Goal: Complete application form: Complete application form

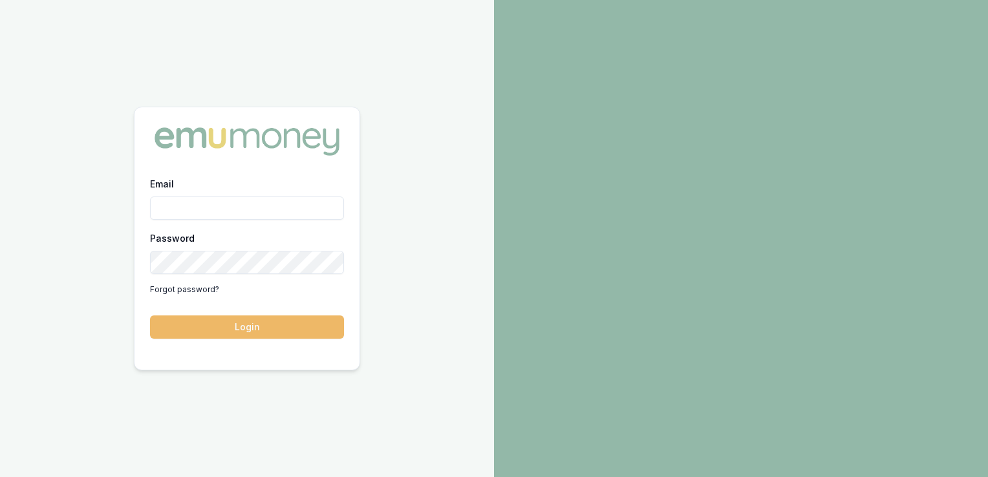
type input "adam.howell@emumoney.com.au"
click at [254, 323] on button "Login" at bounding box center [247, 326] width 194 height 23
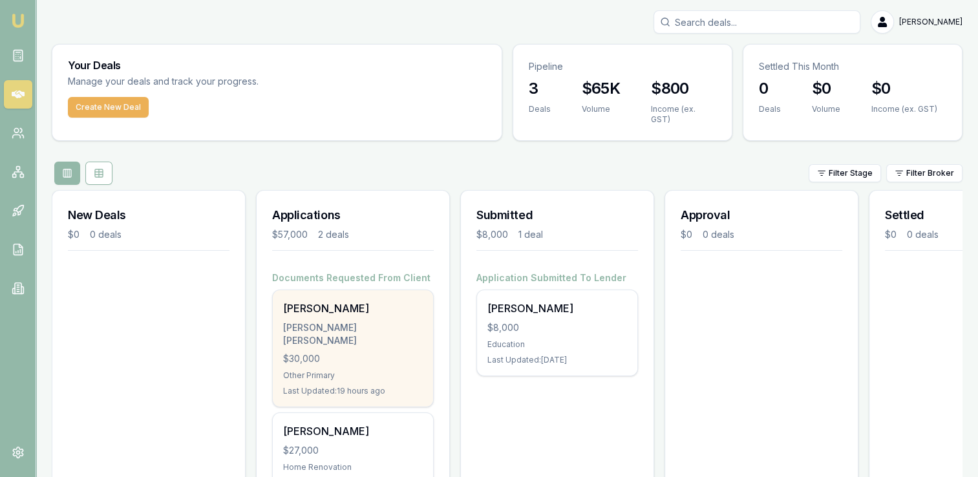
click at [347, 321] on div "[PERSON_NAME] [PERSON_NAME]" at bounding box center [353, 334] width 140 height 26
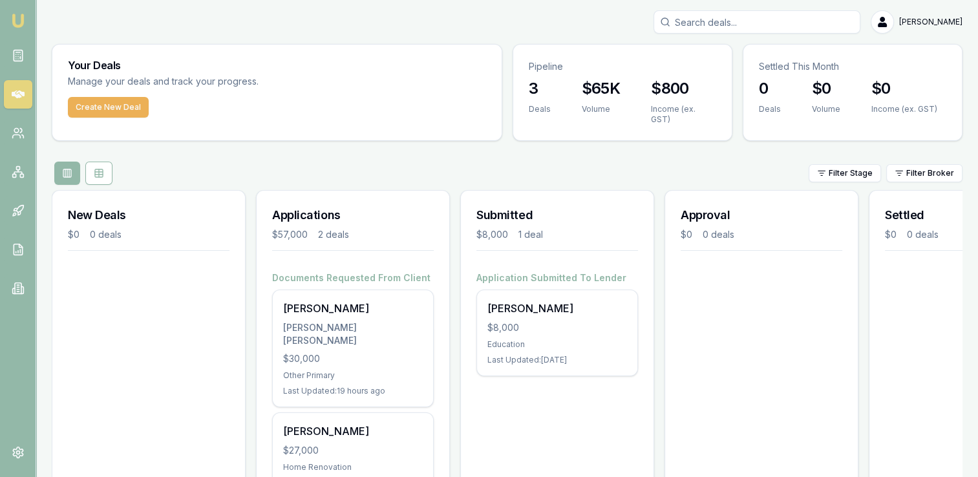
click at [230, 162] on div "Filter Stage Filter Broker" at bounding box center [507, 173] width 911 height 23
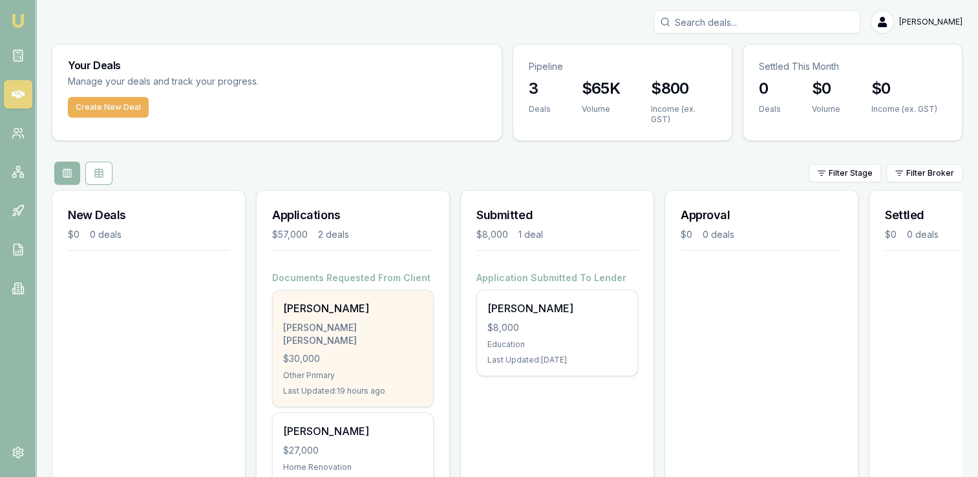
click at [321, 307] on div "[PERSON_NAME]" at bounding box center [353, 309] width 140 height 16
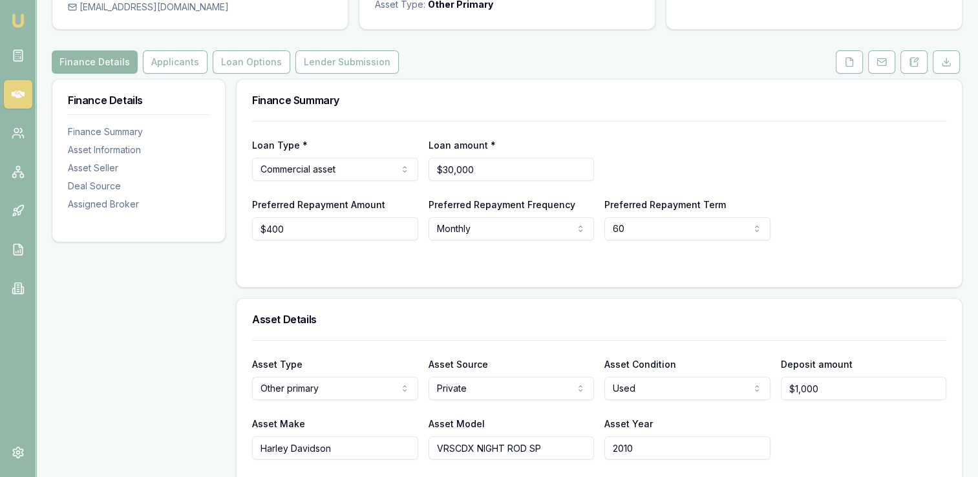
scroll to position [122, 0]
click at [270, 226] on input "400" at bounding box center [335, 227] width 166 height 23
type input "$600"
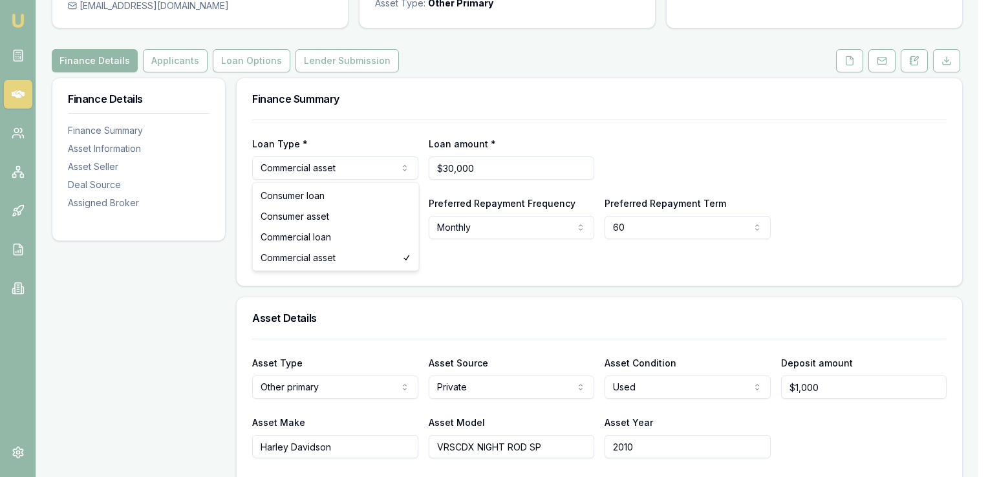
click at [346, 166] on html "Emu Broker Deals View D-R20713E76Q Adam Howell Toggle Menu Customer Michael Kro…" at bounding box center [494, 116] width 988 height 477
select select "CONSUMER_ASSET"
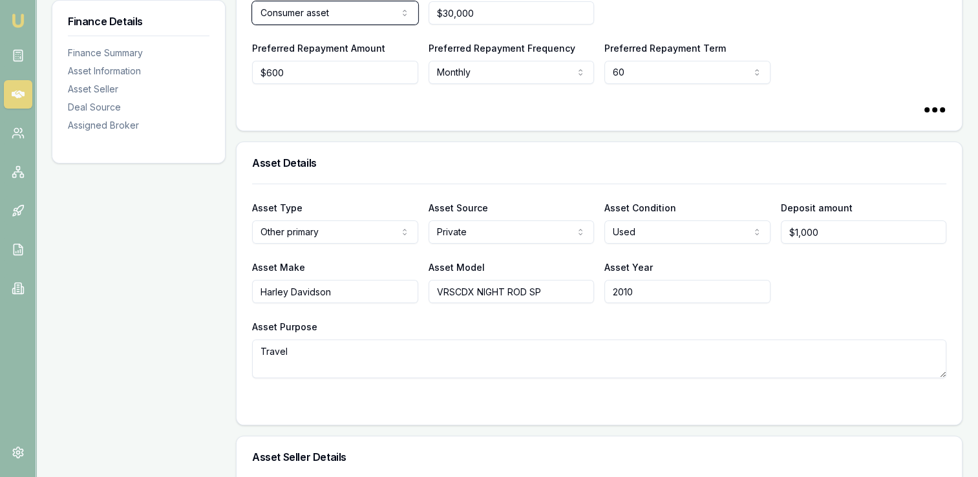
scroll to position [279, 0]
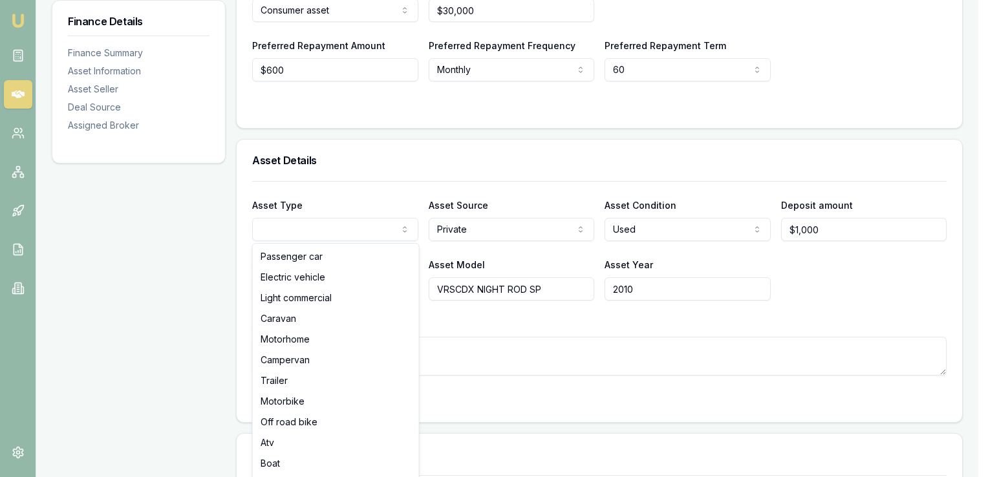
select select "MOTORBIKE"
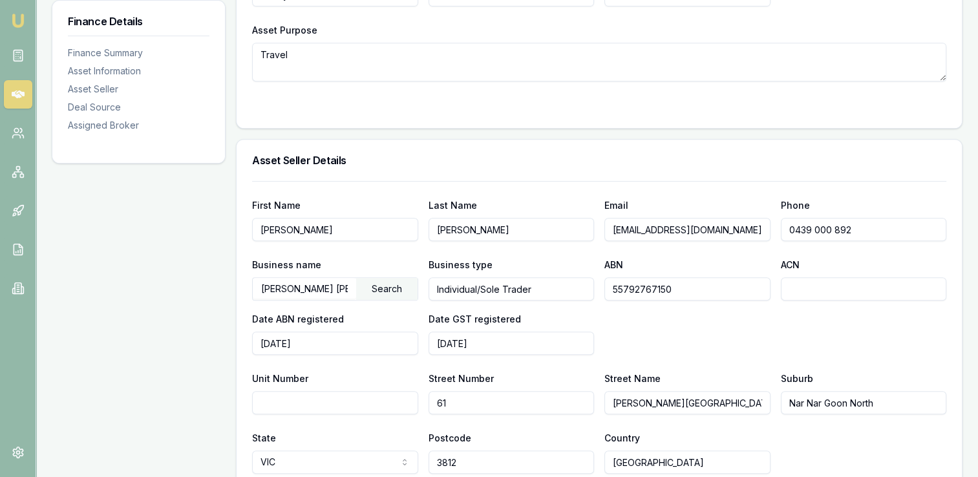
scroll to position [574, 0]
click at [323, 228] on input "Michael" at bounding box center [335, 228] width 166 height 23
type input "M"
drag, startPoint x: 475, startPoint y: 225, endPoint x: 398, endPoint y: 223, distance: 77.6
click at [398, 223] on div "First Name Last Name Krol Email ashleereynolds1991@hotmail.com Phone 0439 000 8…" at bounding box center [599, 219] width 694 height 44
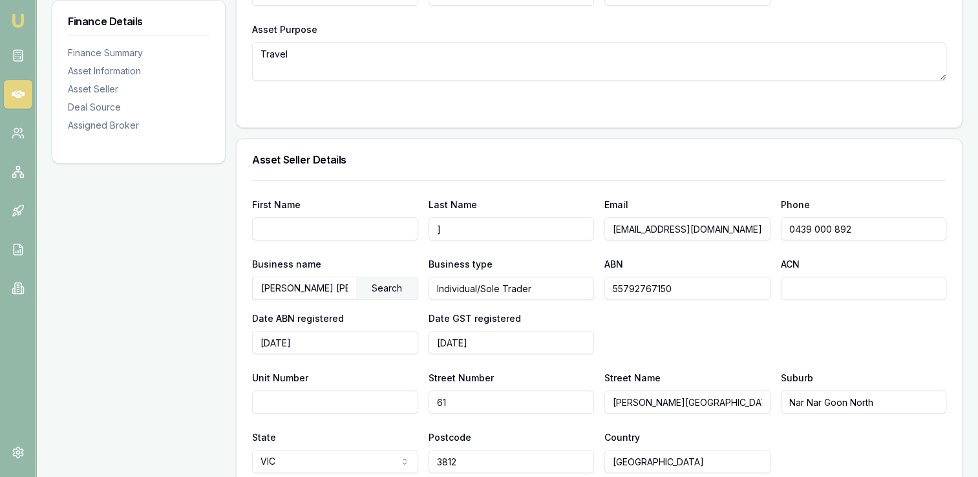
type input "]"
drag, startPoint x: 758, startPoint y: 226, endPoint x: 575, endPoint y: 228, distance: 183.0
click at [575, 228] on div "First Name Last Name ] Email ashleereynolds1991@hotmail.com Phone 0439 000 892" at bounding box center [599, 219] width 694 height 44
type input "]"
drag, startPoint x: 876, startPoint y: 225, endPoint x: 724, endPoint y: 224, distance: 151.9
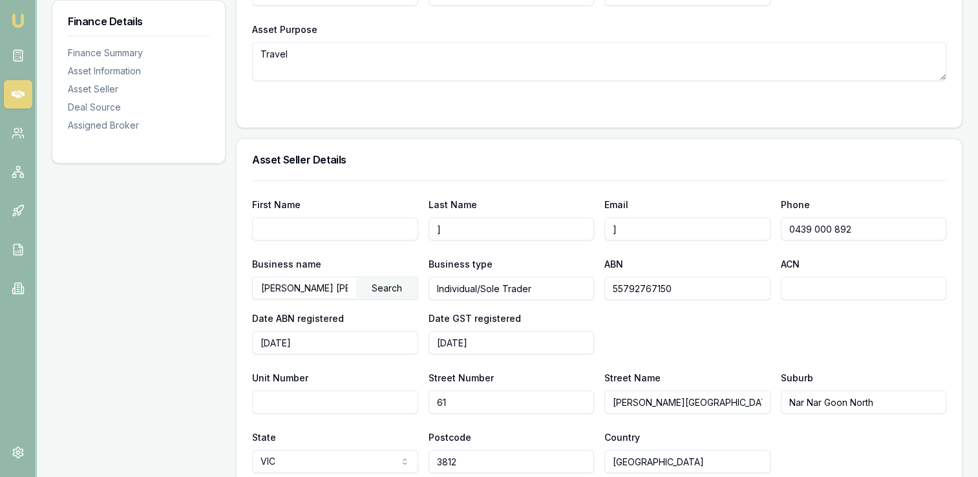
click at [724, 224] on div "First Name Last Name ] Email ] Phone 0439 000 892" at bounding box center [599, 219] width 694 height 44
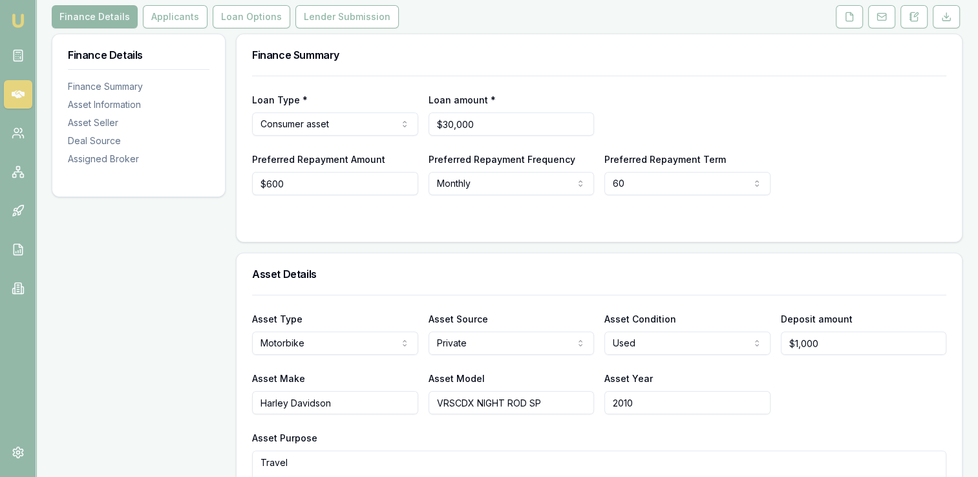
scroll to position [0, 0]
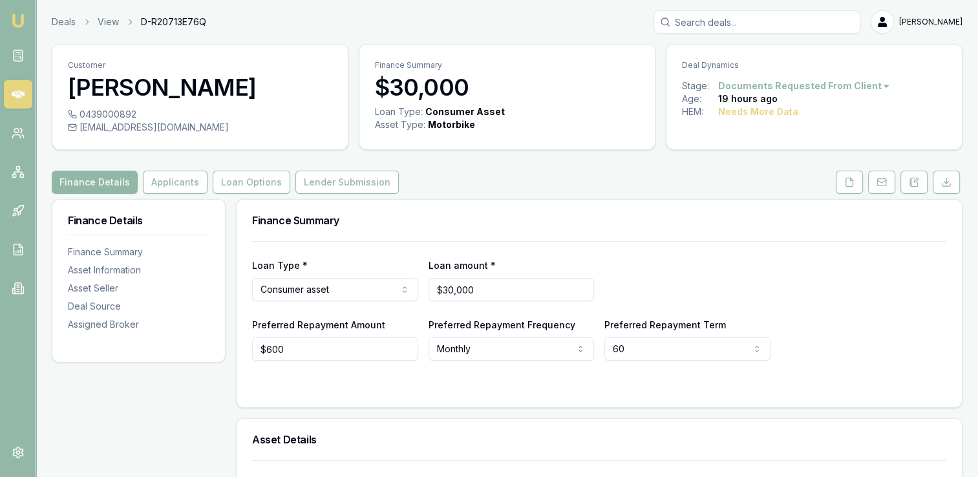
click at [105, 183] on button "Finance Details" at bounding box center [95, 182] width 86 height 23
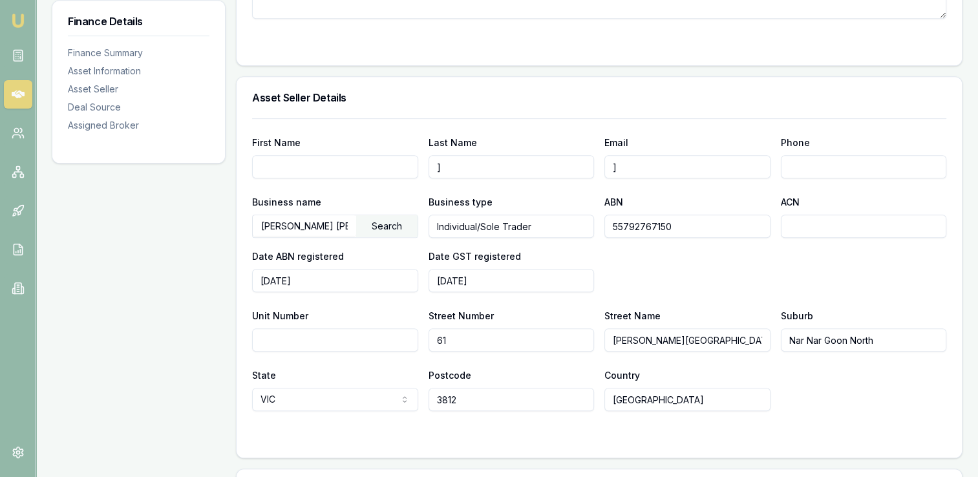
scroll to position [0, 62]
drag, startPoint x: 257, startPoint y: 222, endPoint x: 489, endPoint y: 226, distance: 232.1
click at [489, 226] on div "Business name KROL, MICHAEL ROBERT EDWARD Search Business type Individual/Sole …" at bounding box center [599, 243] width 694 height 98
drag, startPoint x: 564, startPoint y: 233, endPoint x: 418, endPoint y: 226, distance: 146.2
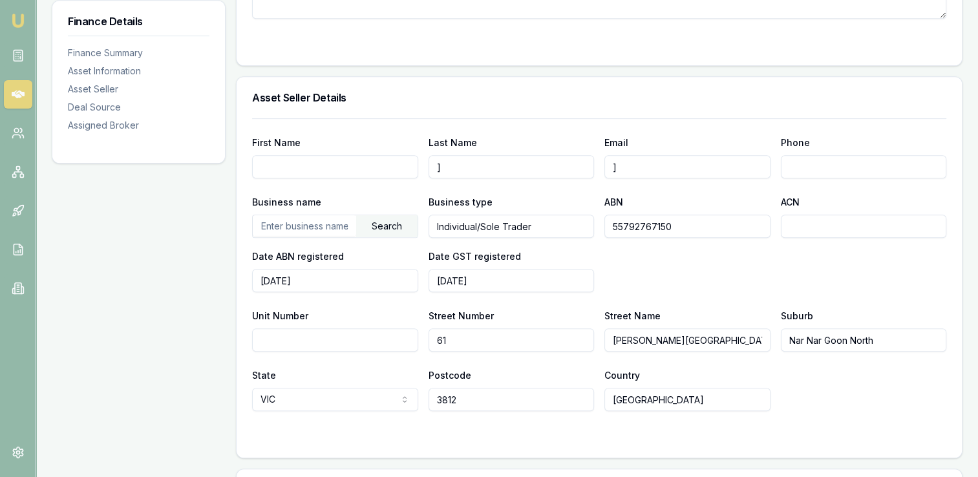
click at [418, 226] on div "Business name Search Business type Individual/Sole Trader ABN 55792767150 ACN D…" at bounding box center [599, 243] width 694 height 98
type input "]"
drag, startPoint x: 699, startPoint y: 224, endPoint x: 522, endPoint y: 212, distance: 176.9
click at [522, 212] on div "Business name Search Business type ] ABN 55792767150 ACN Date ABN registered 20…" at bounding box center [599, 243] width 694 height 98
type input "]"
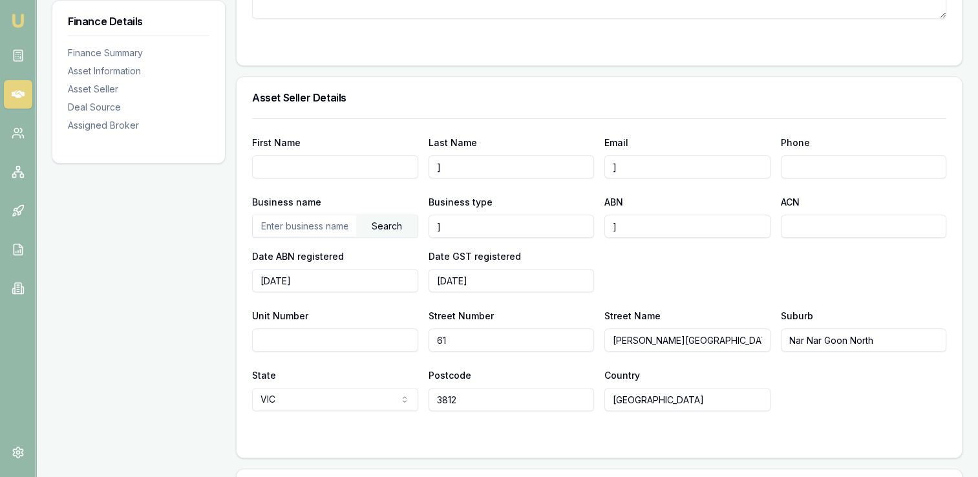
click at [603, 262] on div "Business name Search Business type ] ABN ] ACN Date ABN registered 2025-05-13 D…" at bounding box center [599, 243] width 694 height 98
drag, startPoint x: 462, startPoint y: 164, endPoint x: 421, endPoint y: 167, distance: 41.5
click at [421, 167] on div "First Name Last Name ] Email ] Phone" at bounding box center [599, 156] width 694 height 44
click at [625, 158] on input "]" at bounding box center [687, 166] width 166 height 23
click at [627, 229] on input "]" at bounding box center [687, 226] width 166 height 23
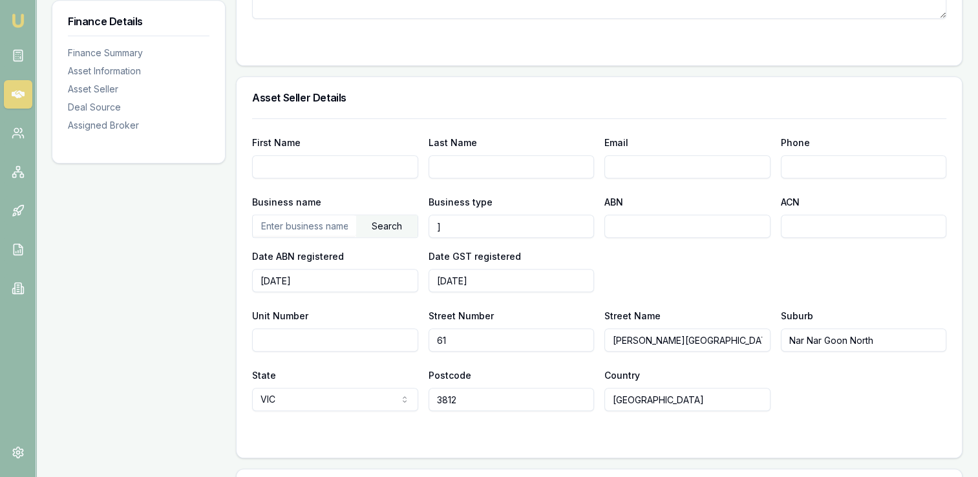
click at [471, 219] on input "]" at bounding box center [512, 226] width 166 height 23
drag, startPoint x: 326, startPoint y: 281, endPoint x: 228, endPoint y: 281, distance: 98.9
click at [228, 281] on div "Finance Details Finance Summary Asset Information Asset Seller Deal Source Assi…" at bounding box center [507, 177] width 911 height 1228
type input "2025-05-13"
drag, startPoint x: 524, startPoint y: 278, endPoint x: 381, endPoint y: 277, distance: 143.5
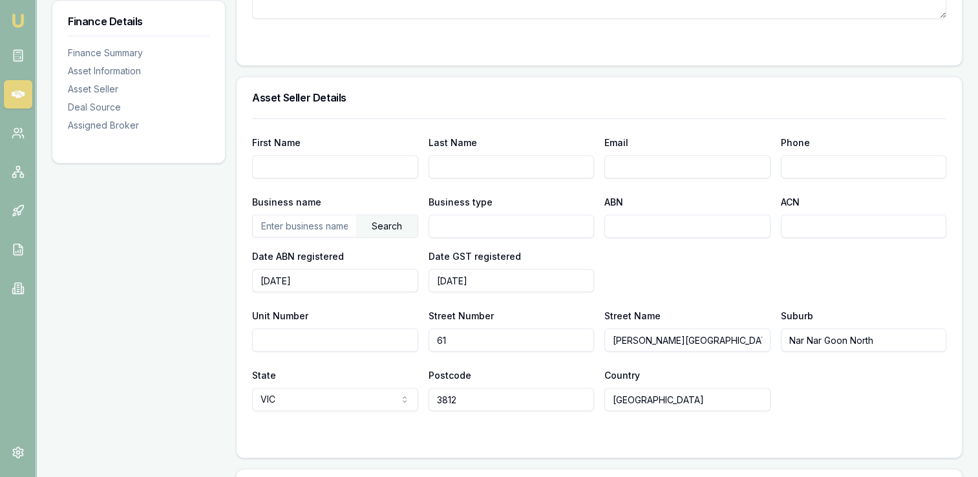
click at [381, 277] on div "Business name Search Business type ABN ACN Date ABN registered 2025-05-13 Date …" at bounding box center [599, 243] width 694 height 98
drag, startPoint x: 471, startPoint y: 342, endPoint x: 389, endPoint y: 329, distance: 83.1
click at [389, 329] on div "Unit Number Street Number 61 Street Name Ingram Road Suburb Nar Nar Goon North" at bounding box center [599, 330] width 694 height 44
type input "6"
drag, startPoint x: 692, startPoint y: 334, endPoint x: 518, endPoint y: 319, distance: 173.9
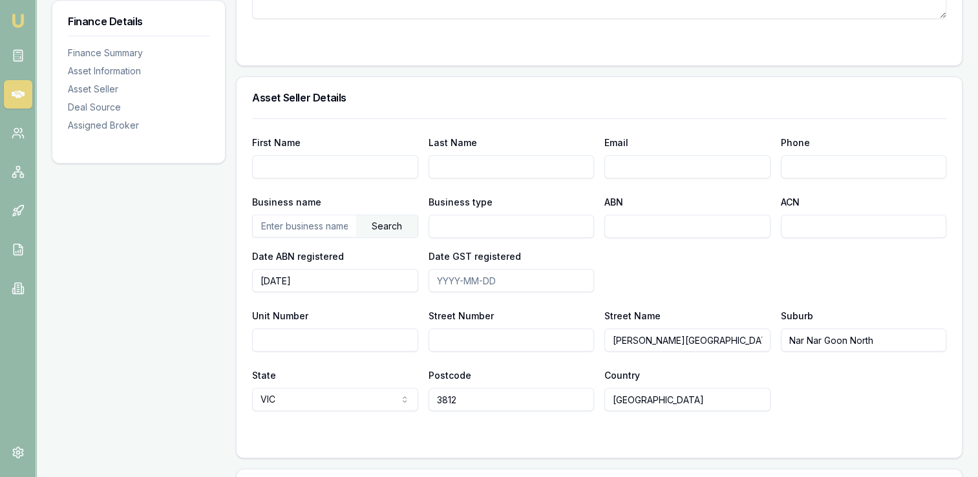
click at [518, 319] on div "Unit Number Street Number Street Name Ingram Road Suburb Nar Nar Goon North" at bounding box center [599, 330] width 694 height 44
drag, startPoint x: 887, startPoint y: 340, endPoint x: 732, endPoint y: 336, distance: 154.6
click at [732, 336] on div "Unit Number Street Number Street Name Suburb Nar Nar Goon North" at bounding box center [599, 330] width 694 height 44
type input "\"
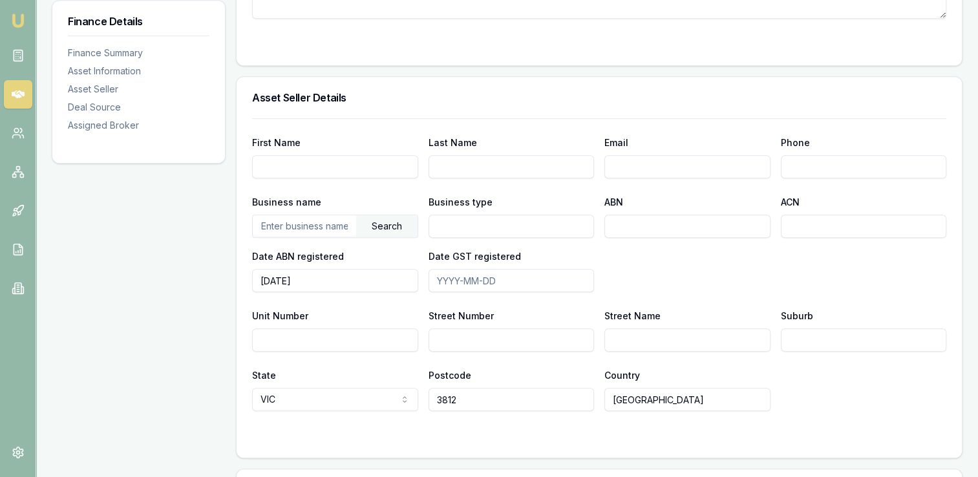
drag, startPoint x: 328, startPoint y: 276, endPoint x: 226, endPoint y: 284, distance: 102.4
click at [226, 284] on div "Finance Details Finance Summary Asset Information Asset Seller Deal Source Assi…" at bounding box center [507, 177] width 911 height 1228
drag, startPoint x: 474, startPoint y: 403, endPoint x: 351, endPoint y: 388, distance: 123.8
click at [351, 388] on div "State VIC NSW VIC QLD SA WA TAS NT ACT Postcode 3812 Country Australia" at bounding box center [599, 389] width 694 height 44
drag, startPoint x: 660, startPoint y: 401, endPoint x: 525, endPoint y: 394, distance: 135.3
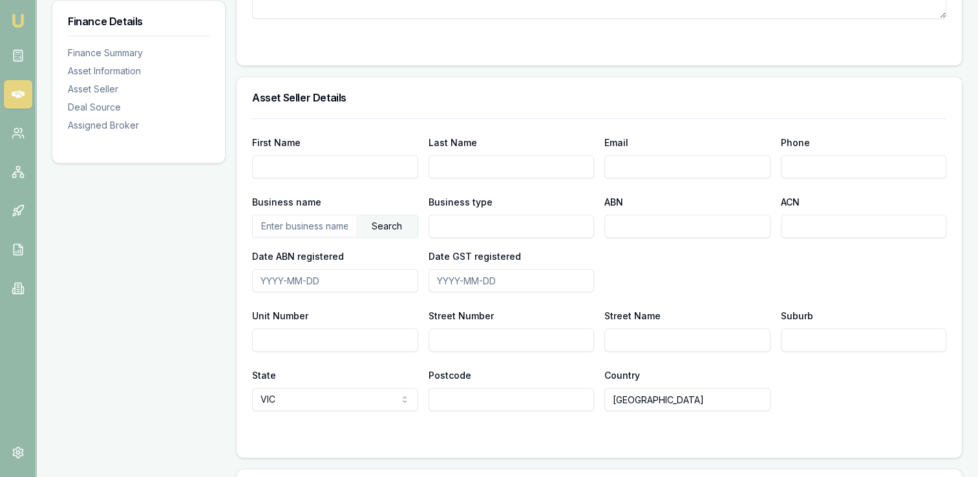
click at [525, 394] on div "State VIC NSW VIC QLD SA WA TAS NT ACT Postcode Country Australia" at bounding box center [599, 389] width 694 height 44
click at [288, 385] on div "State VIC NSW VIC QLD SA WA TAS NT ACT" at bounding box center [335, 389] width 166 height 44
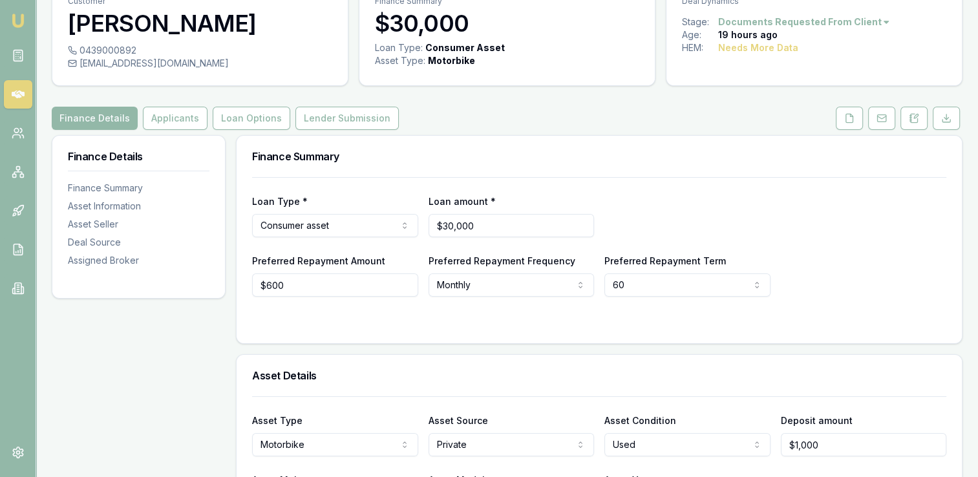
scroll to position [63, 0]
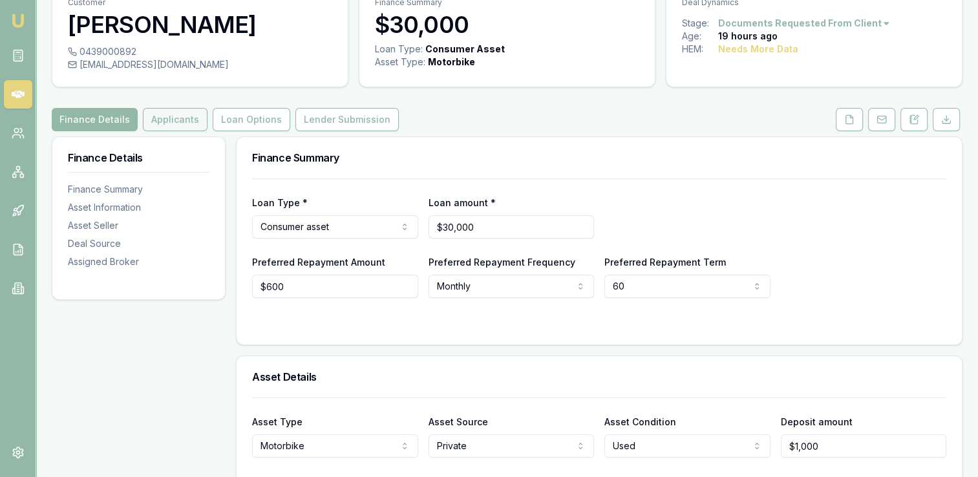
click at [170, 120] on button "Applicants" at bounding box center [175, 119] width 65 height 23
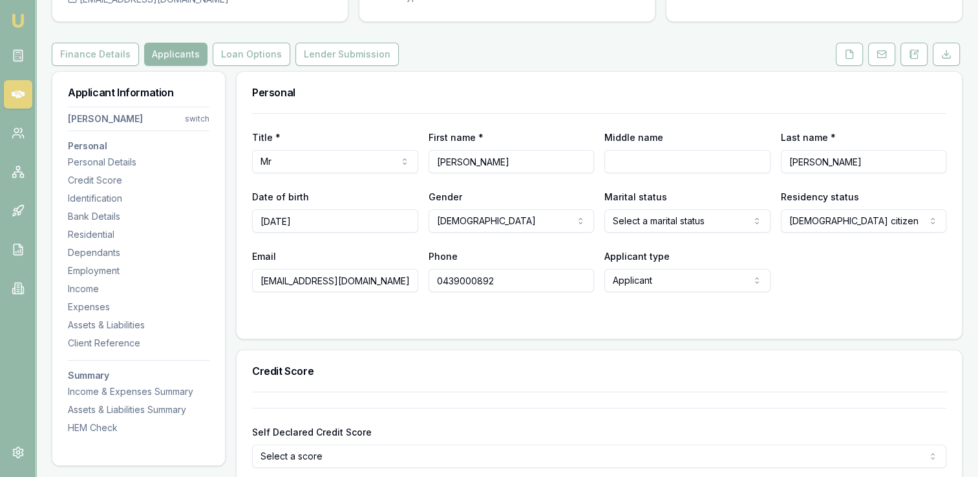
scroll to position [129, 0]
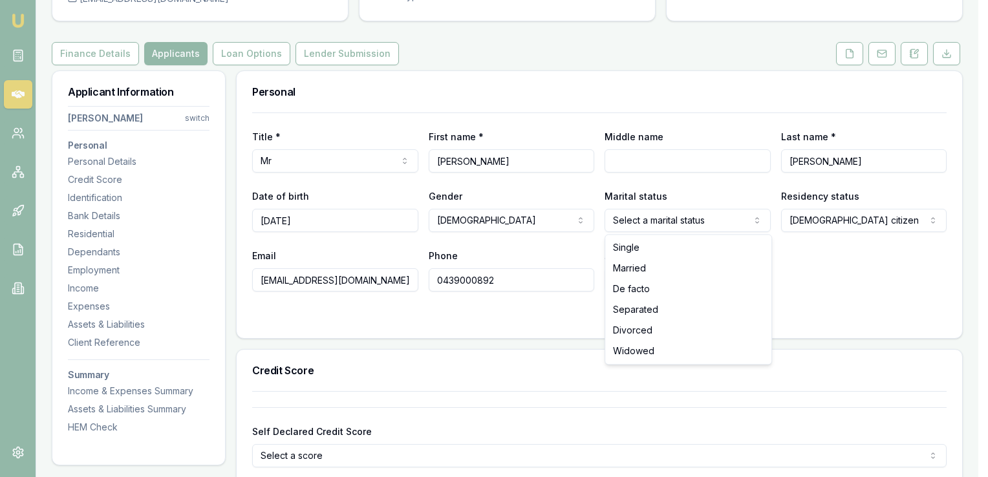
click at [683, 221] on html "Emu Broker Deals View D-R20713E76Q Adam Howell Toggle Menu Customer Michael Kro…" at bounding box center [494, 109] width 988 height 477
select select "MARRIED"
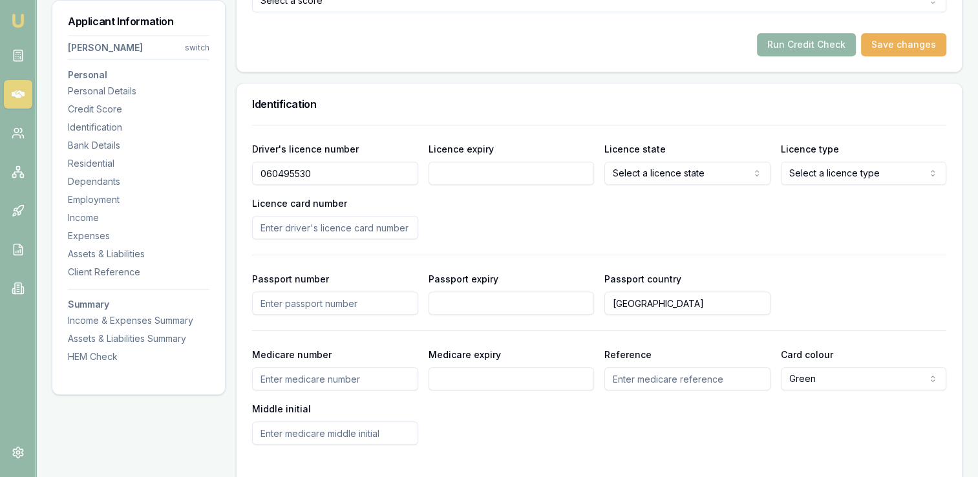
scroll to position [585, 0]
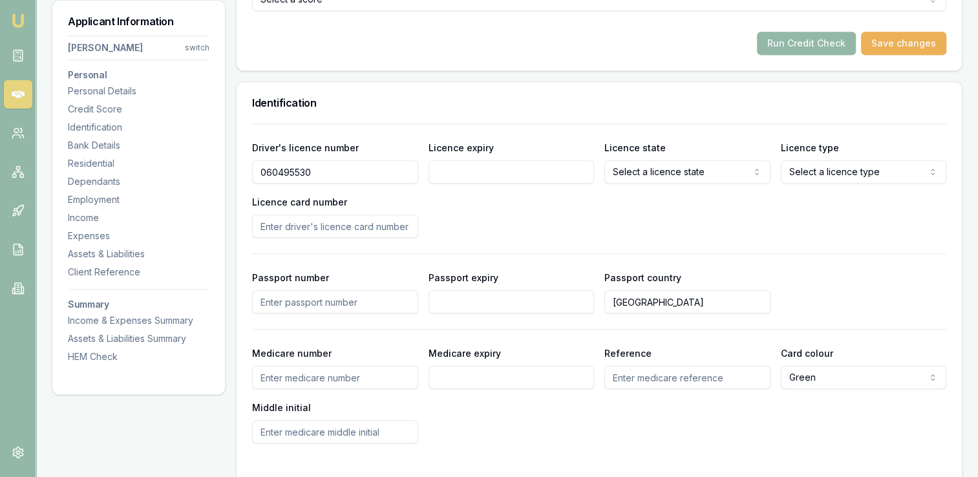
drag, startPoint x: 335, startPoint y: 175, endPoint x: 227, endPoint y: 173, distance: 108.0
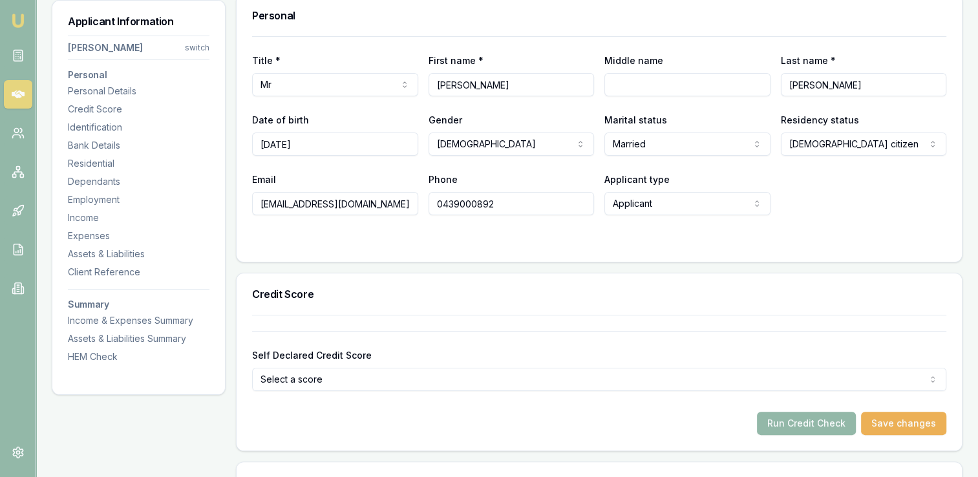
scroll to position [0, 0]
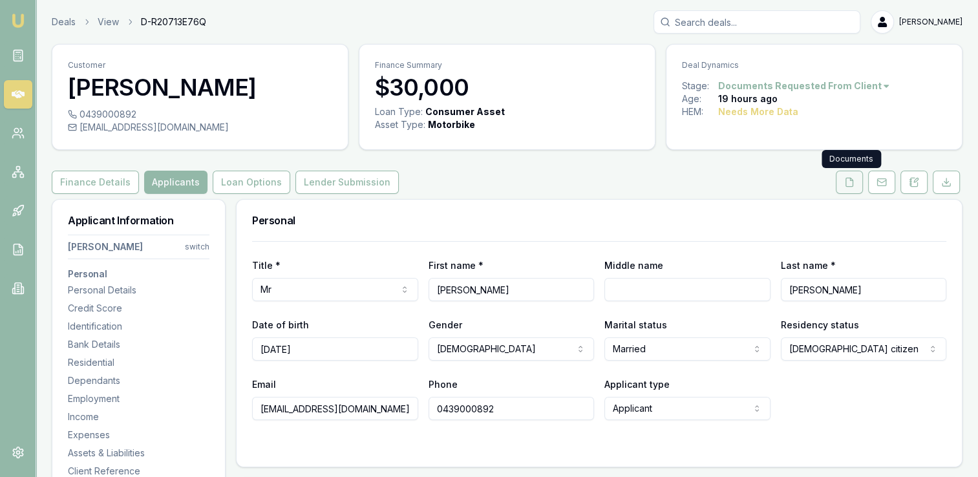
click at [851, 180] on polyline at bounding box center [851, 179] width 3 height 3
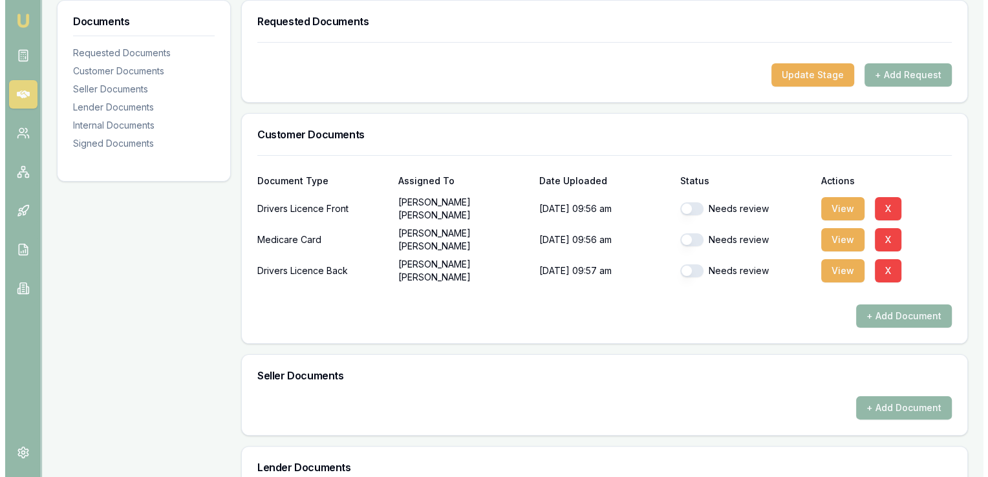
scroll to position [202, 0]
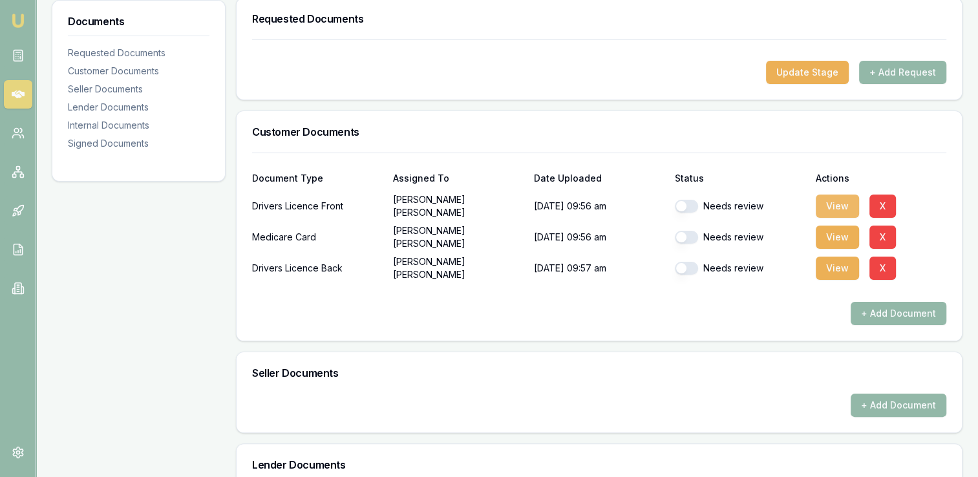
click at [835, 208] on button "View" at bounding box center [837, 206] width 43 height 23
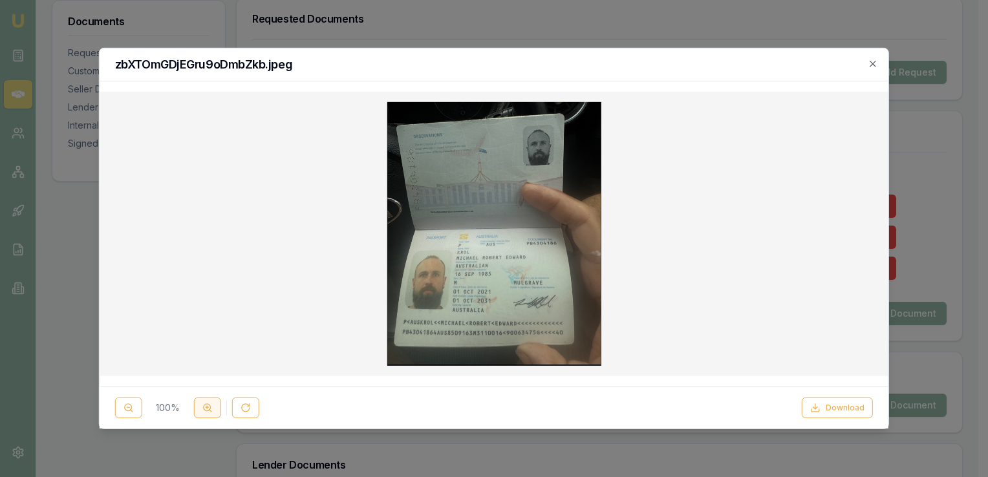
click at [202, 412] on icon at bounding box center [207, 408] width 10 height 10
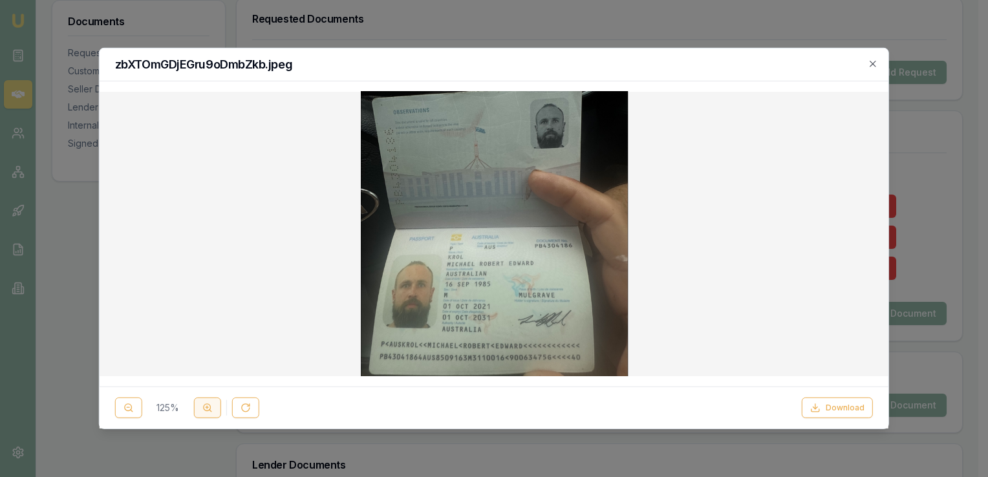
click at [202, 412] on icon at bounding box center [207, 408] width 10 height 10
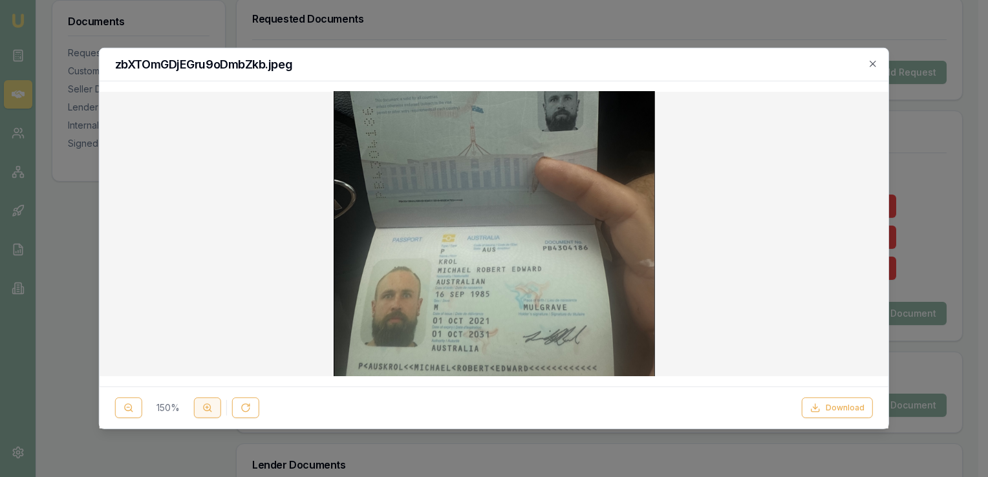
click at [202, 412] on icon at bounding box center [207, 408] width 10 height 10
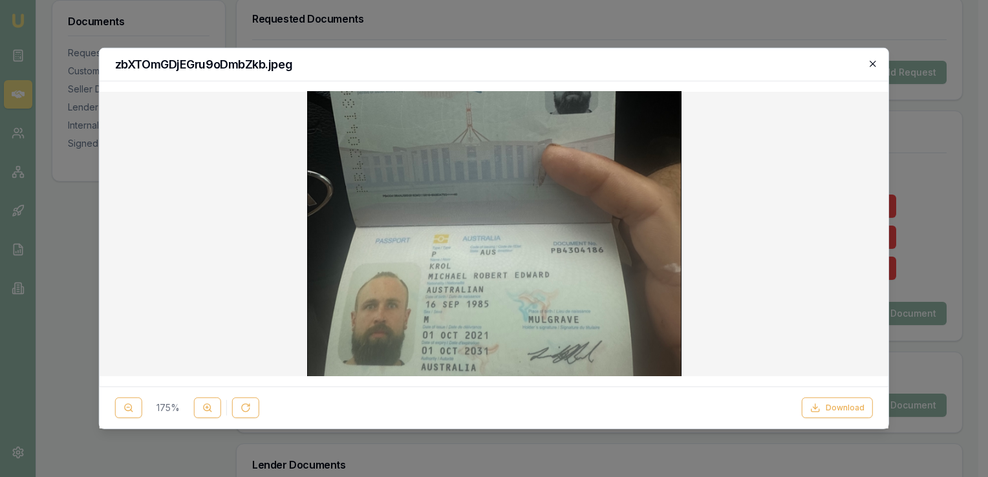
click at [871, 61] on icon "button" at bounding box center [873, 64] width 6 height 6
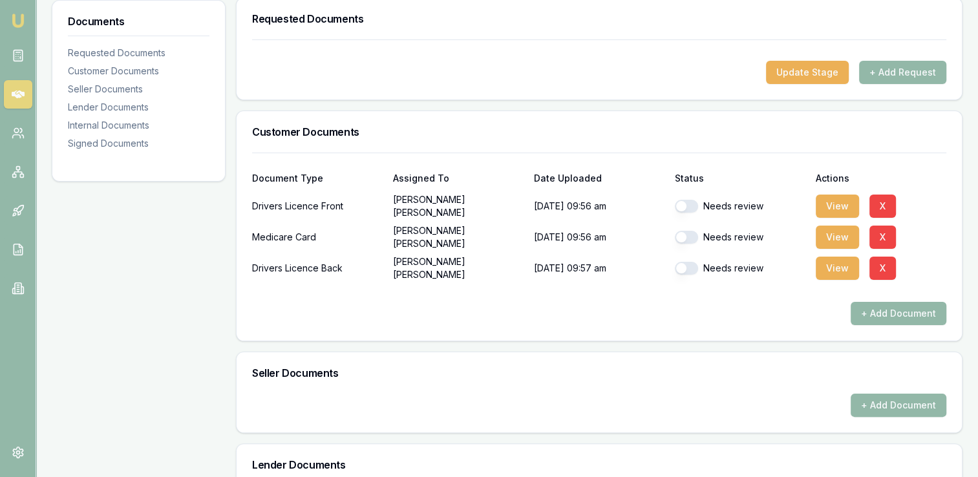
click at [336, 206] on div "Drivers Licence Front" at bounding box center [317, 206] width 131 height 26
click at [833, 202] on button "View" at bounding box center [837, 206] width 43 height 23
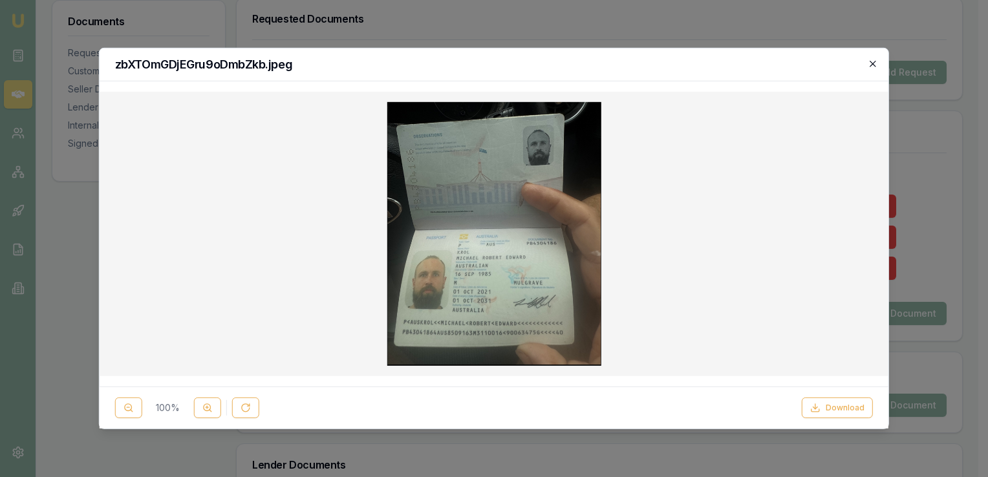
click at [870, 61] on icon "button" at bounding box center [873, 64] width 6 height 6
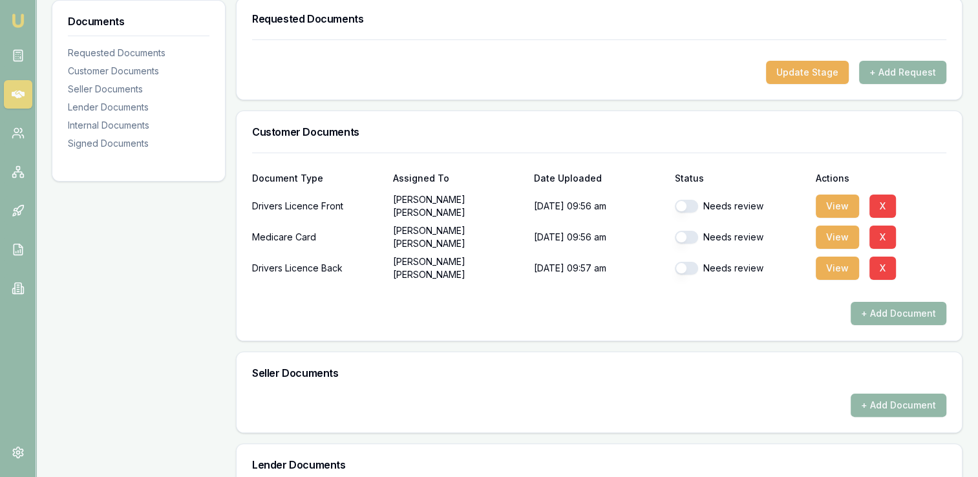
click at [691, 201] on button "button" at bounding box center [686, 206] width 23 height 13
click at [309, 208] on div "Drivers Licence Front" at bounding box center [317, 206] width 131 height 26
checkbox input "false"
checkbox input "true"
click at [336, 270] on div "Drivers Licence Front" at bounding box center [317, 268] width 131 height 26
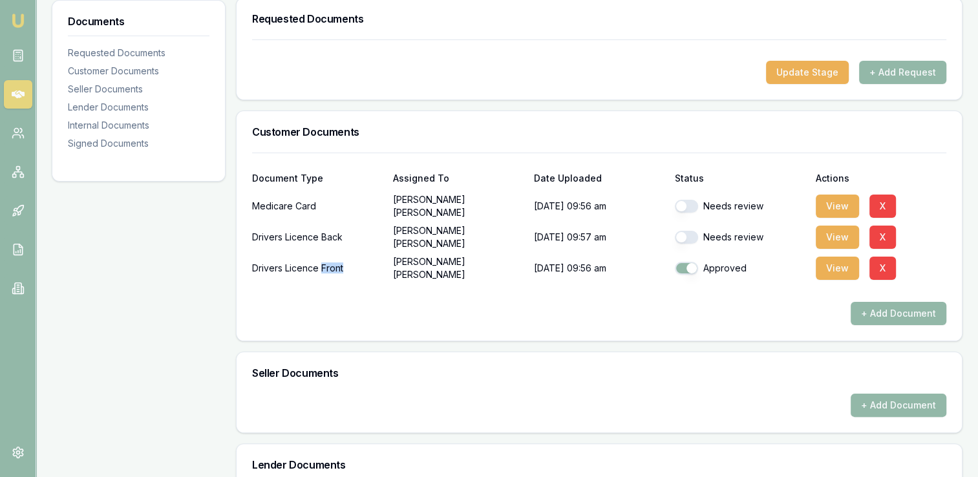
click at [336, 270] on div "Drivers Licence Front" at bounding box center [317, 268] width 131 height 26
drag, startPoint x: 336, startPoint y: 270, endPoint x: 328, endPoint y: 285, distance: 16.5
click at [328, 285] on div at bounding box center [599, 291] width 694 height 21
click at [830, 235] on button "View" at bounding box center [837, 237] width 43 height 23
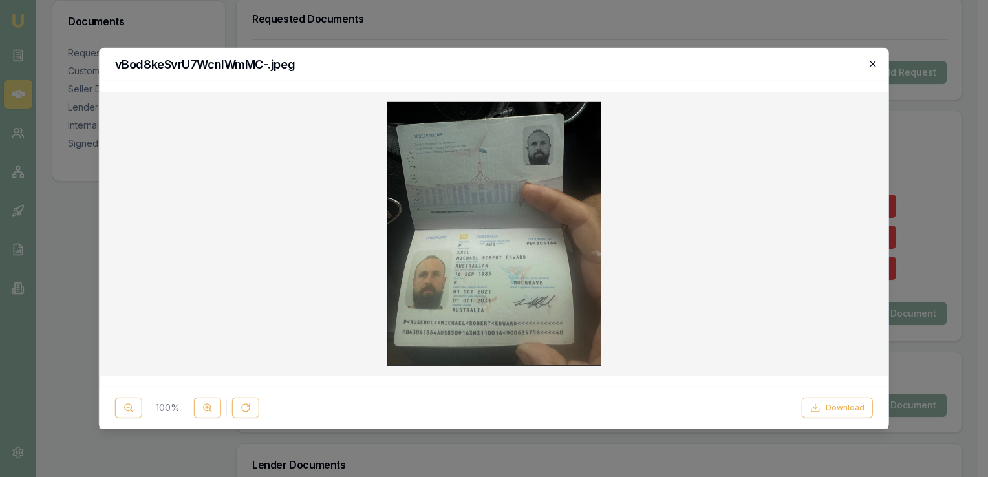
click at [870, 61] on icon "button" at bounding box center [873, 64] width 10 height 10
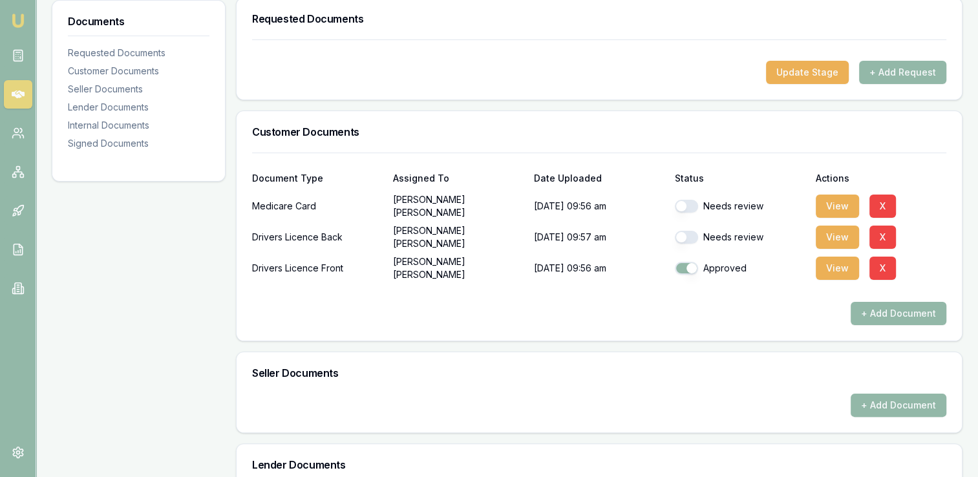
click at [692, 235] on button "button" at bounding box center [686, 237] width 23 height 13
checkbox input "true"
click at [835, 200] on button "View" at bounding box center [837, 206] width 43 height 23
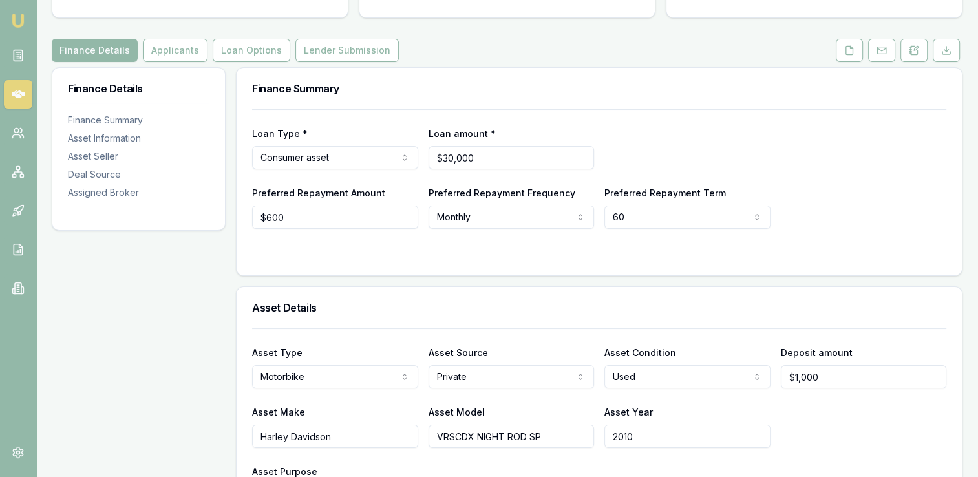
scroll to position [132, 0]
click at [175, 46] on button "Applicants" at bounding box center [175, 50] width 65 height 23
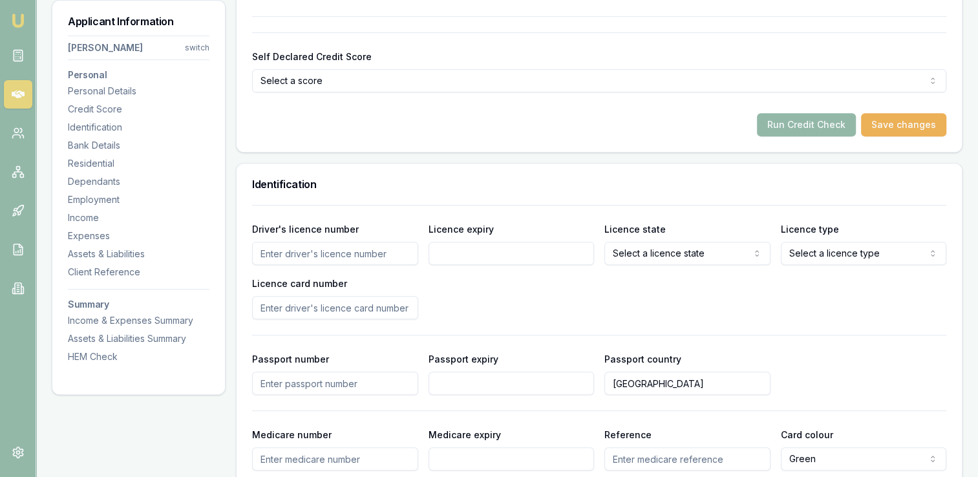
scroll to position [505, 0]
click at [308, 378] on input "Passport number" at bounding box center [335, 381] width 166 height 23
type input "PB4304106"
click at [326, 382] on input "Passport number" at bounding box center [335, 381] width 166 height 23
type input "PB4304186"
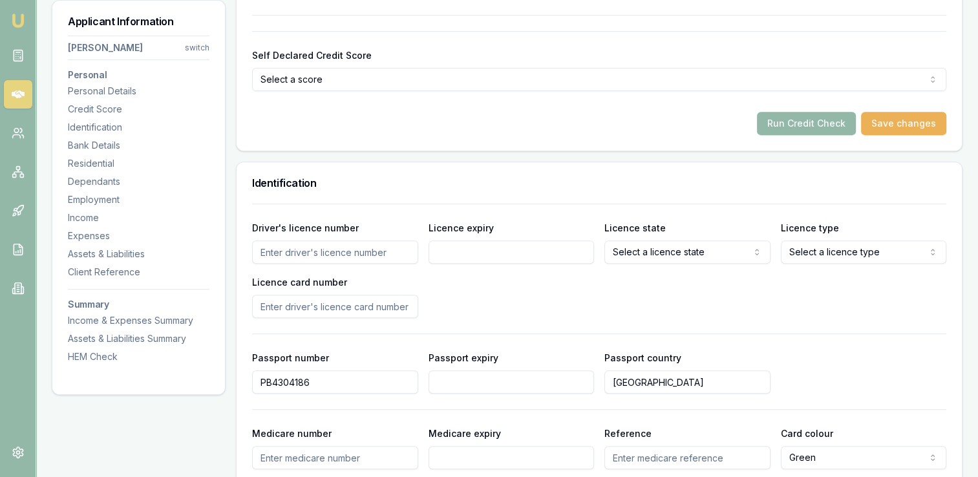
click at [480, 377] on input "Passport expiry" at bounding box center [512, 381] width 166 height 23
click at [665, 385] on input "[GEOGRAPHIC_DATA]" at bounding box center [687, 381] width 166 height 23
drag, startPoint x: 487, startPoint y: 379, endPoint x: 406, endPoint y: 385, distance: 81.6
click at [406, 385] on div "Passport number [PASSPORT] Passport expiry [PASSPORT] Passport country [GEOGRAP…" at bounding box center [599, 372] width 694 height 44
type input "[DATE]"
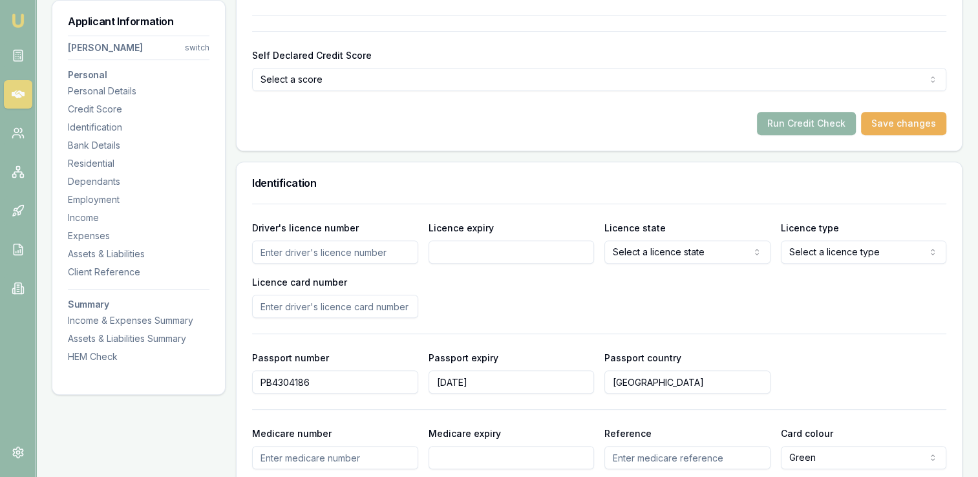
click at [667, 383] on input "[GEOGRAPHIC_DATA]" at bounding box center [687, 381] width 166 height 23
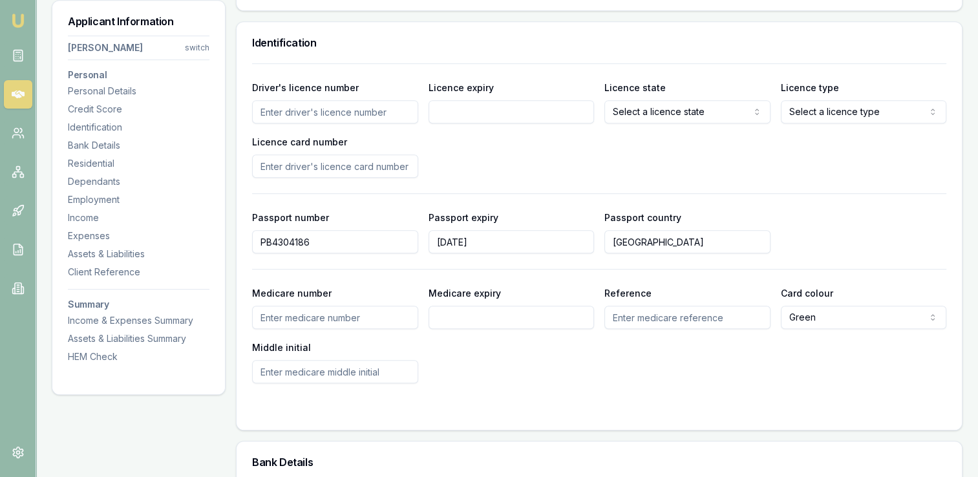
scroll to position [645, 0]
click at [317, 320] on input "Medicare number" at bounding box center [335, 317] width 166 height 23
type input "3400739047"
click at [455, 312] on input "Medicare expiry" at bounding box center [512, 317] width 166 height 23
type input "03/2028"
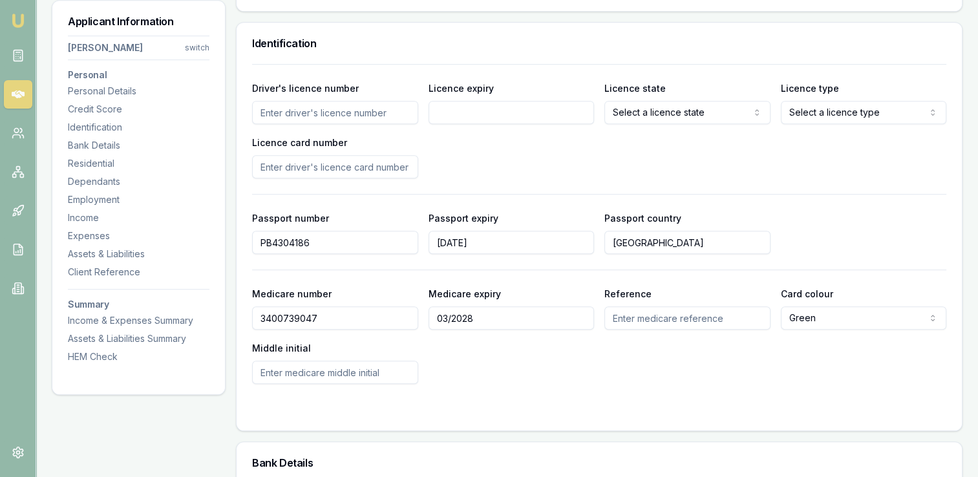
click at [645, 321] on input "Reference" at bounding box center [687, 317] width 166 height 23
type input "1"
click at [297, 369] on input "Middle initial" at bounding box center [335, 372] width 166 height 23
type input "R"
click at [531, 356] on div "Medicare number [MEDICAL_ID] Medicare expiry 03/2028 Reference 1 Card colour Gr…" at bounding box center [599, 335] width 694 height 98
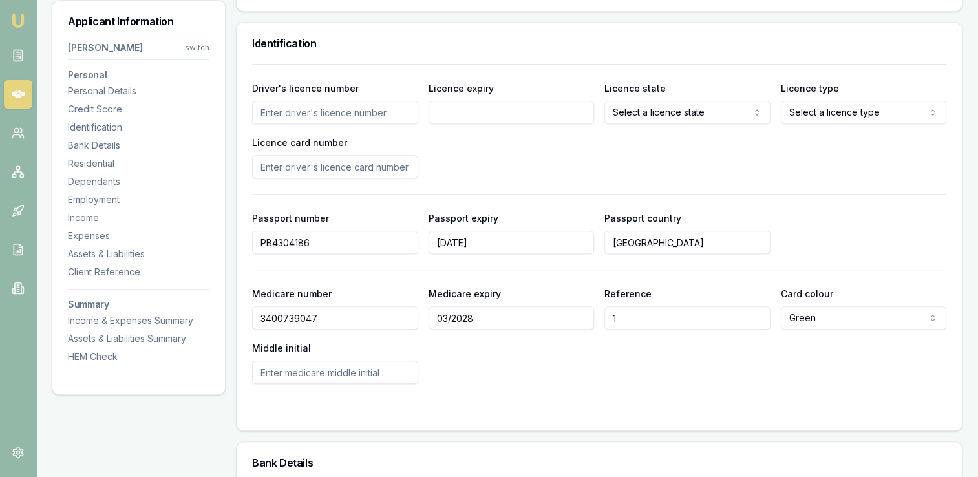
click at [348, 368] on input "Middle initial" at bounding box center [335, 372] width 166 height 23
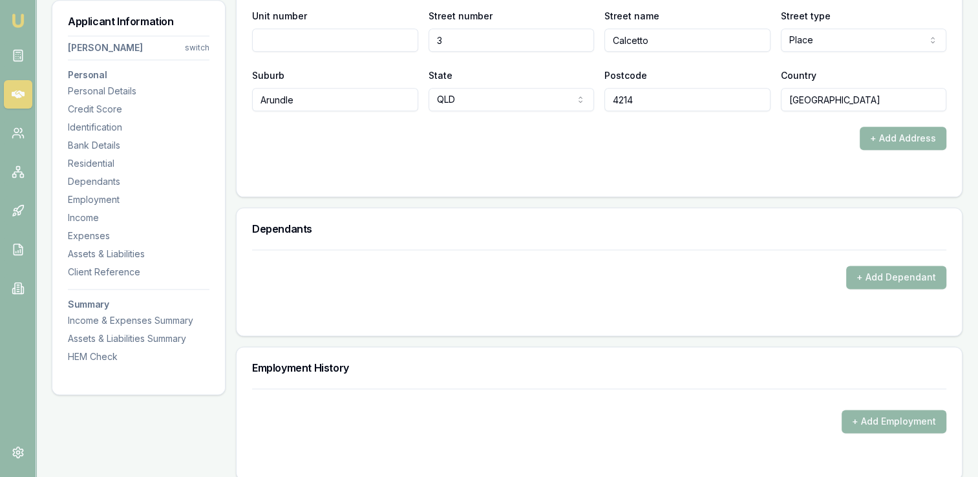
scroll to position [1621, 0]
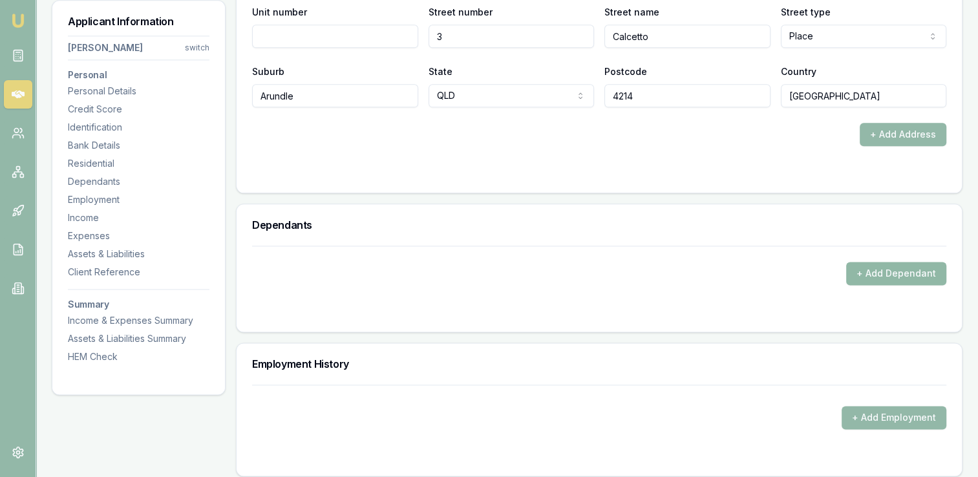
type input "R"
click at [863, 270] on button "+ Add Dependant" at bounding box center [896, 273] width 100 height 23
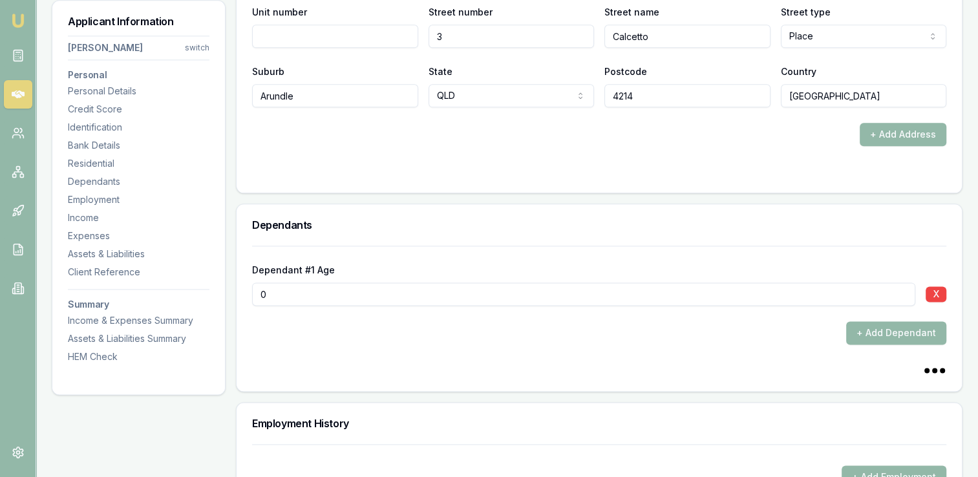
type input "0"
click at [310, 294] on input "0" at bounding box center [583, 294] width 663 height 23
type input "03"
click at [515, 318] on div "Dependant #1 Age [DEMOGRAPHIC_DATA] X + Add Dependant" at bounding box center [599, 295] width 694 height 99
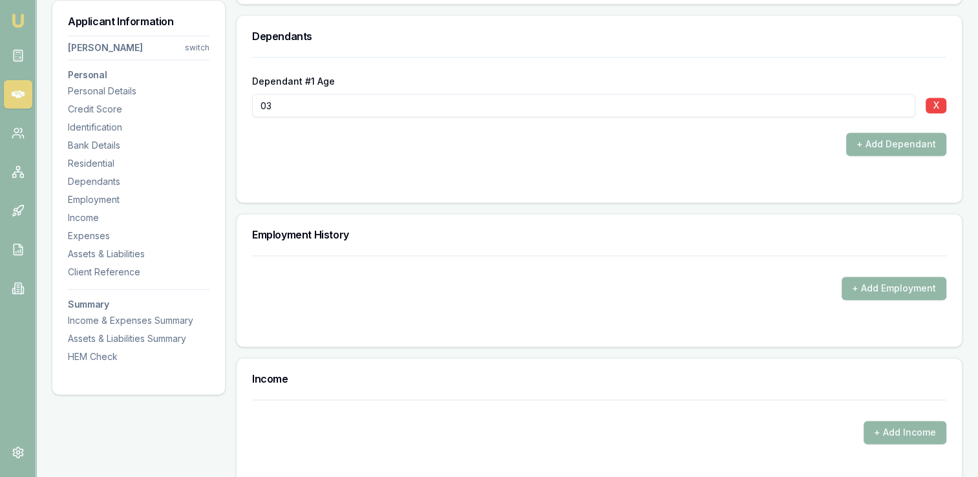
scroll to position [1813, 0]
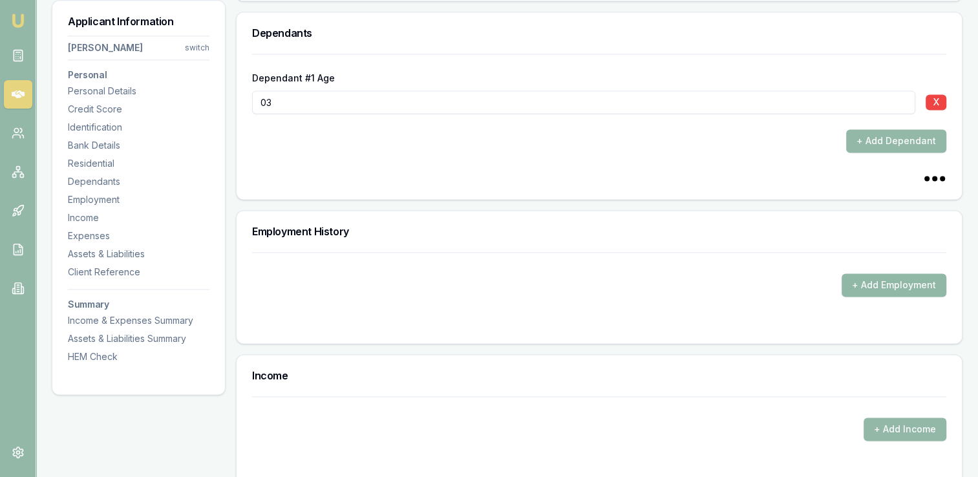
click at [859, 285] on button "+ Add Employment" at bounding box center [894, 284] width 105 height 23
click at [859, 281] on button "+ Add Employment" at bounding box center [894, 284] width 105 height 23
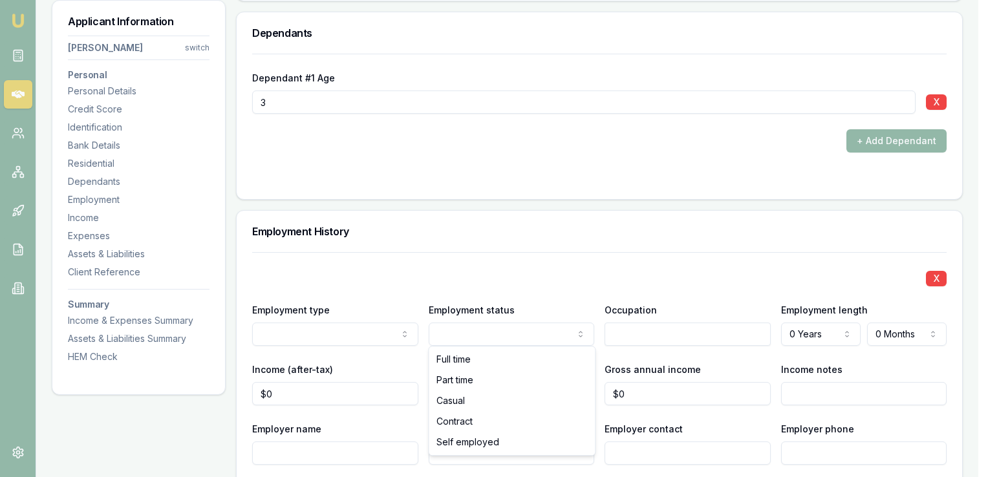
select select "SELF_EMPLOYED"
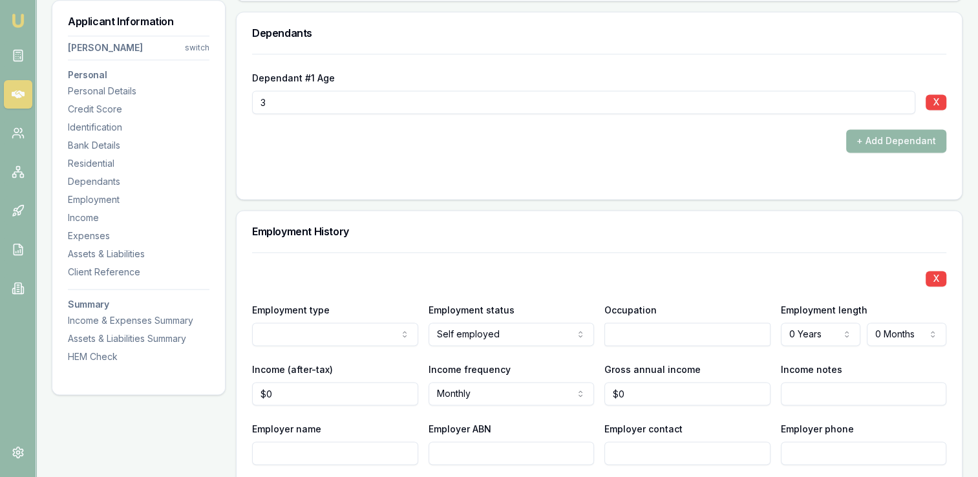
click at [642, 330] on input "text" at bounding box center [687, 334] width 166 height 23
type input "C"
click at [639, 330] on input "text" at bounding box center [687, 334] width 166 height 23
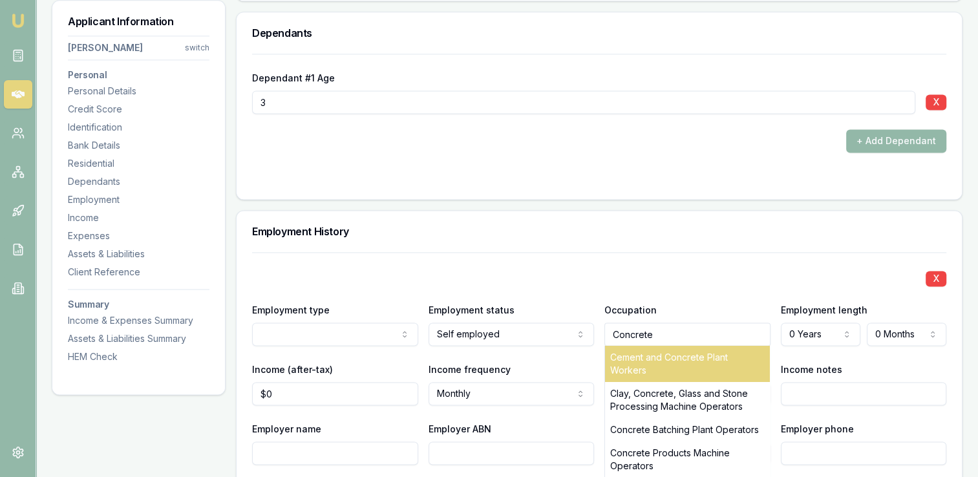
click at [663, 359] on div "Cement and Concrete Plant Workers" at bounding box center [687, 364] width 165 height 36
type input "Cement and Concrete Plant Workers"
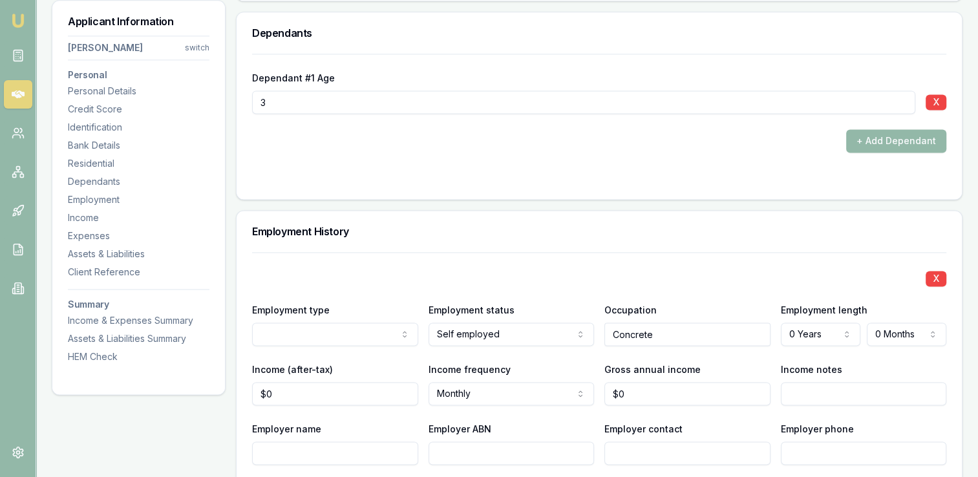
click at [685, 339] on input "Concrete" at bounding box center [687, 334] width 166 height 23
click at [672, 332] on input "Concrete" at bounding box center [687, 334] width 166 height 23
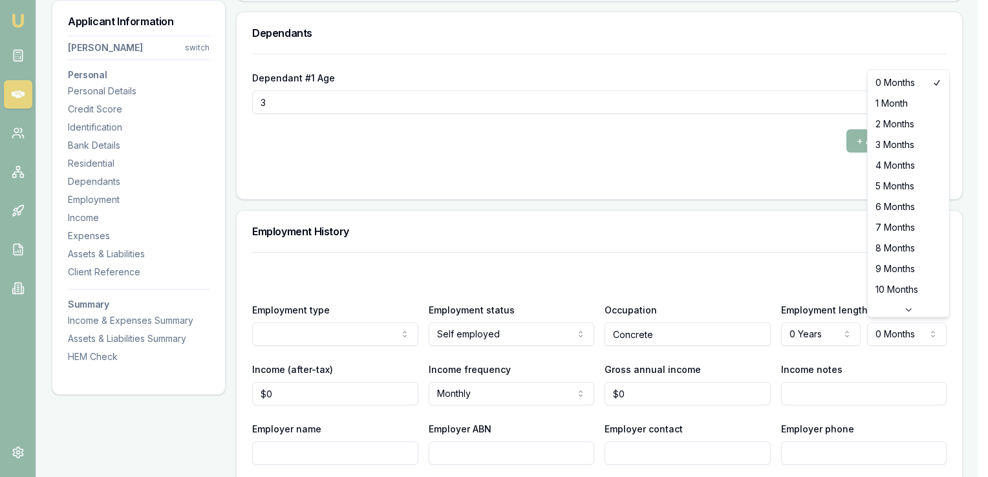
select select "4"
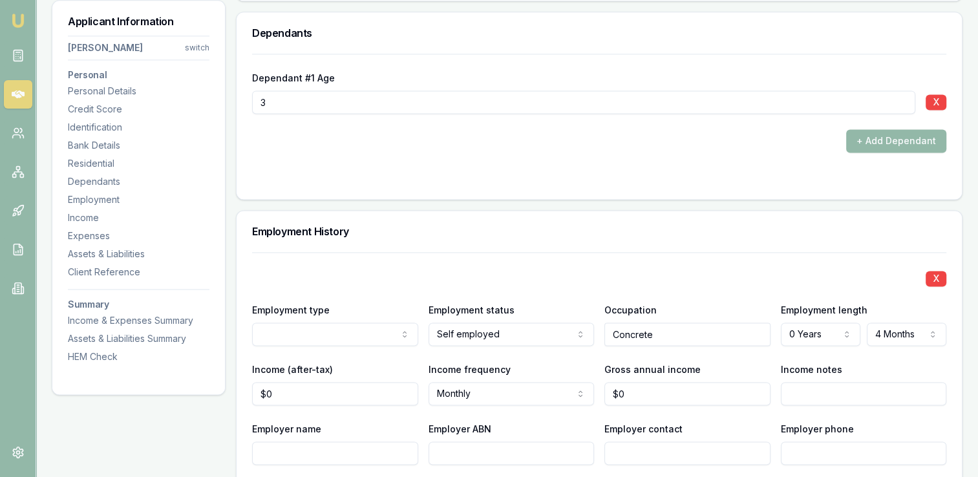
type input "0"
click at [297, 392] on input "0" at bounding box center [335, 393] width 166 height 23
click at [639, 392] on input "0" at bounding box center [687, 393] width 166 height 23
type input "$185,000"
click at [804, 389] on input "Income notes" at bounding box center [864, 393] width 166 height 23
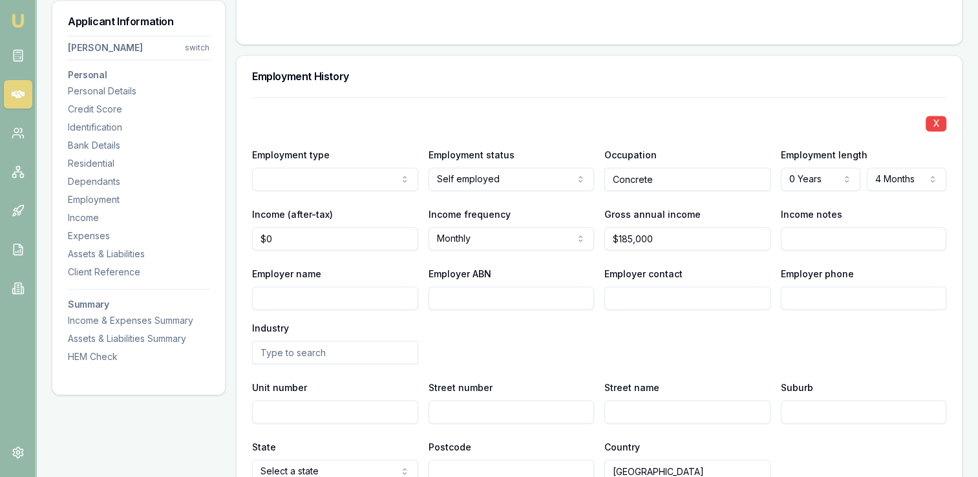
scroll to position [1969, 0]
click at [326, 299] on input "Employer name" at bounding box center [335, 297] width 166 height 23
type input "[PERSON_NAME]"
click at [460, 296] on input "Employer ABN" at bounding box center [512, 297] width 166 height 23
type input "55792767150"
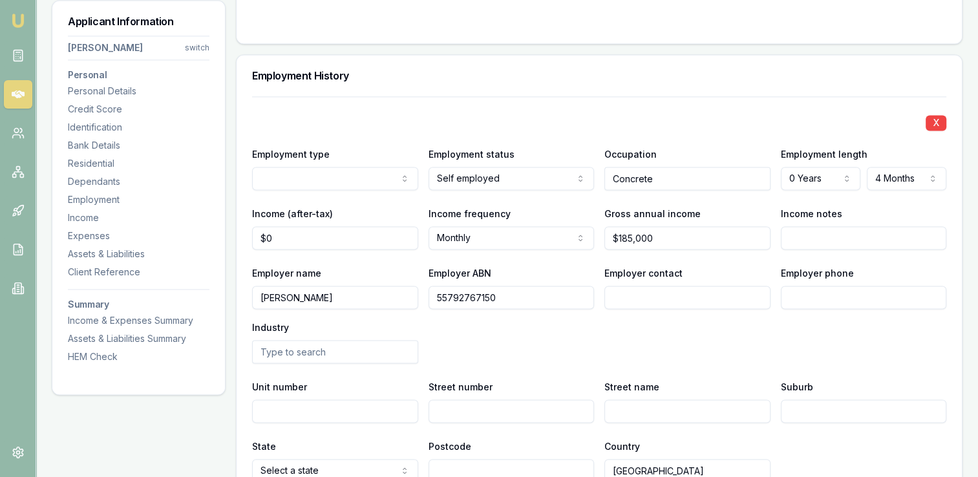
type input "3"
type input "Calcetto"
type input "Arundle"
type input "4214"
click at [645, 294] on input "Employer contact" at bounding box center [687, 297] width 166 height 23
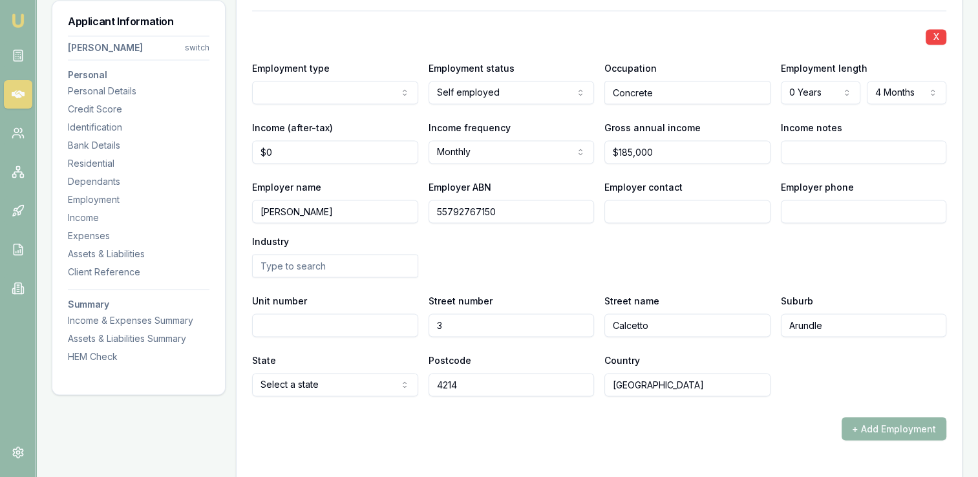
scroll to position [2067, 0]
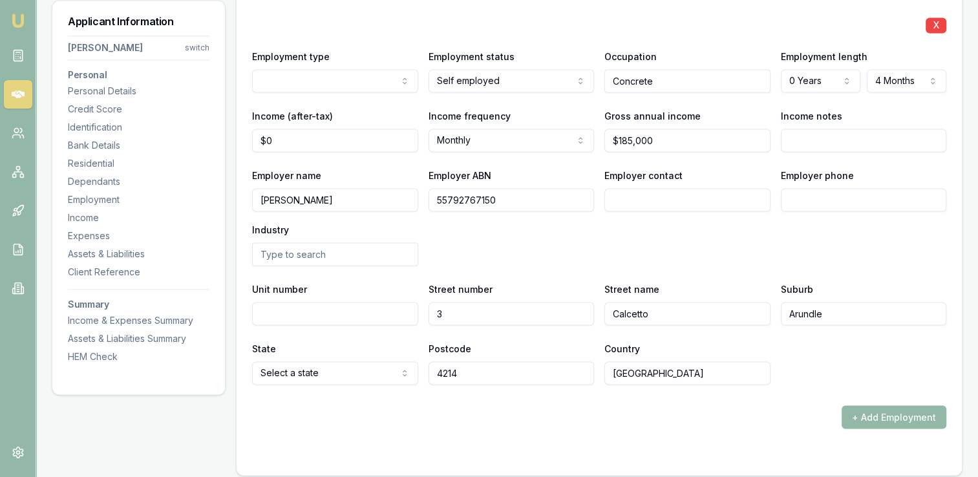
click at [337, 252] on input "text" at bounding box center [335, 253] width 166 height 23
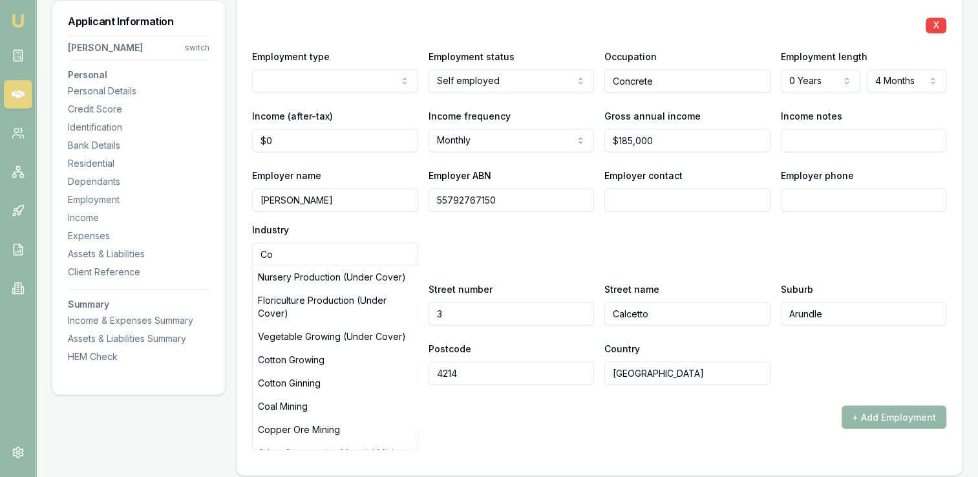
type input "Con"
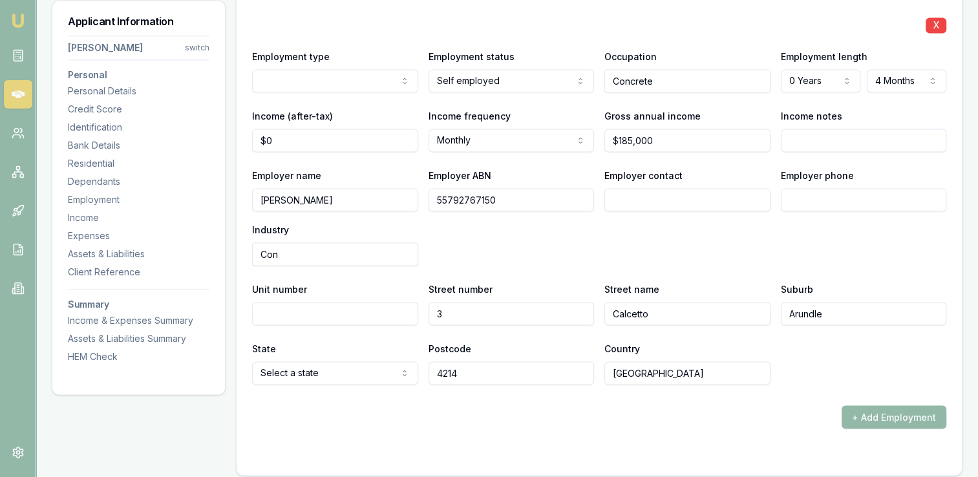
click at [313, 251] on input "Con" at bounding box center [335, 253] width 166 height 23
type input "Concr"
click at [318, 332] on div "X Employment type Current Previous Employment status [DEMOGRAPHIC_DATA] Full ti…" at bounding box center [599, 192] width 694 height 386
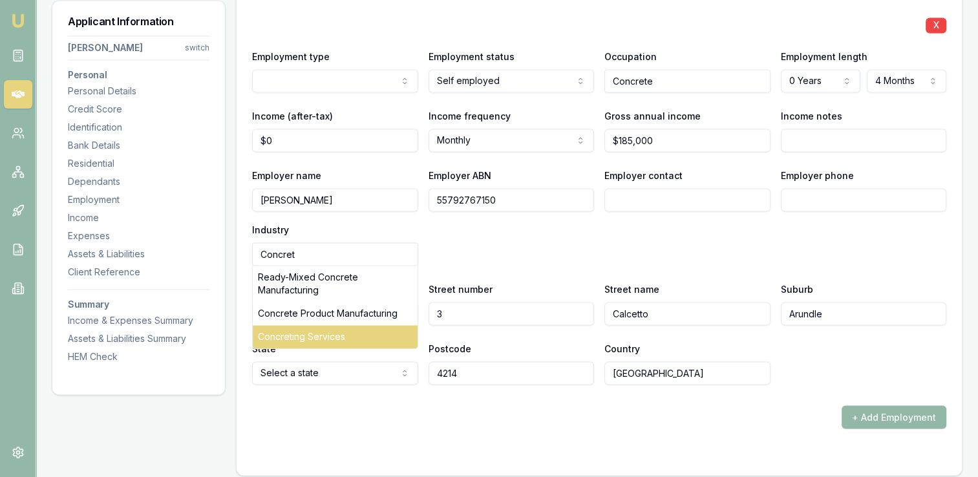
click at [308, 331] on div "Concreting Services" at bounding box center [335, 336] width 165 height 23
type input "Concreting Services"
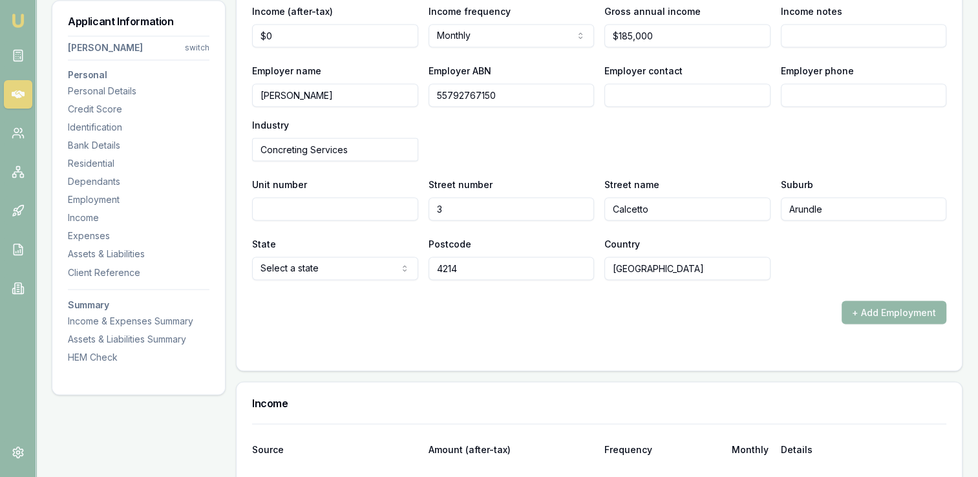
scroll to position [2209, 0]
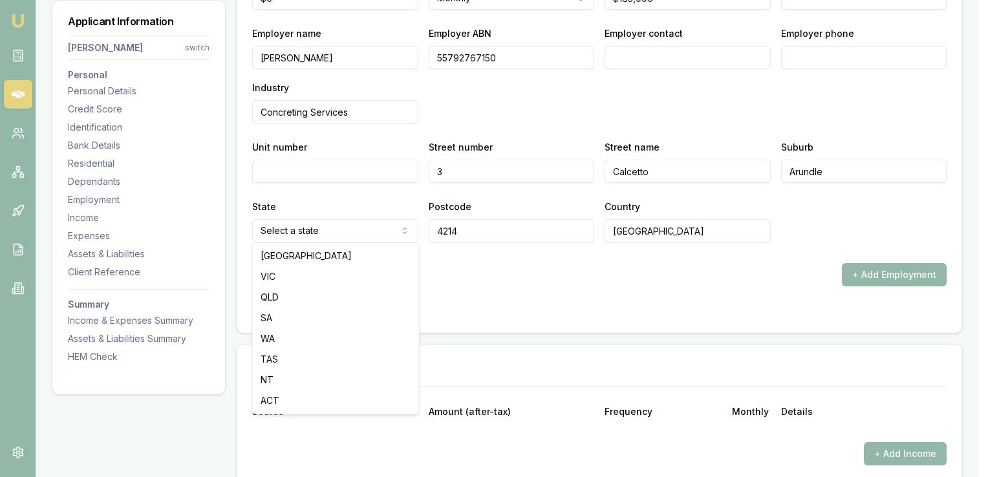
select select "QLD"
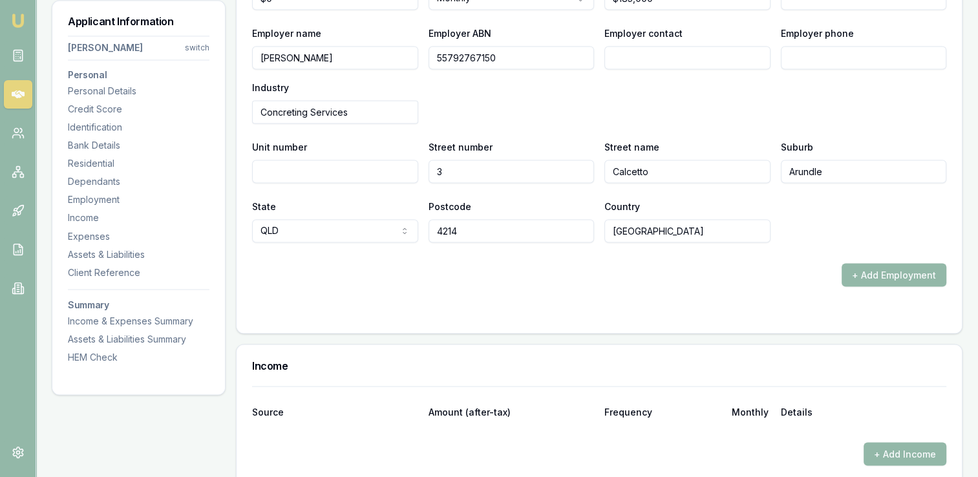
click at [637, 270] on div "+ Add Employment" at bounding box center [599, 274] width 694 height 23
click at [859, 271] on button "+ Add Employment" at bounding box center [894, 274] width 105 height 23
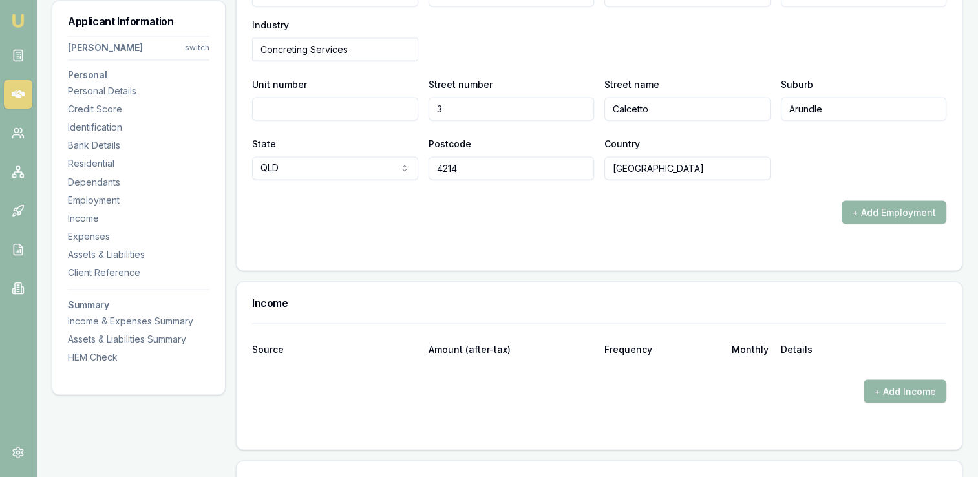
scroll to position [2264, 0]
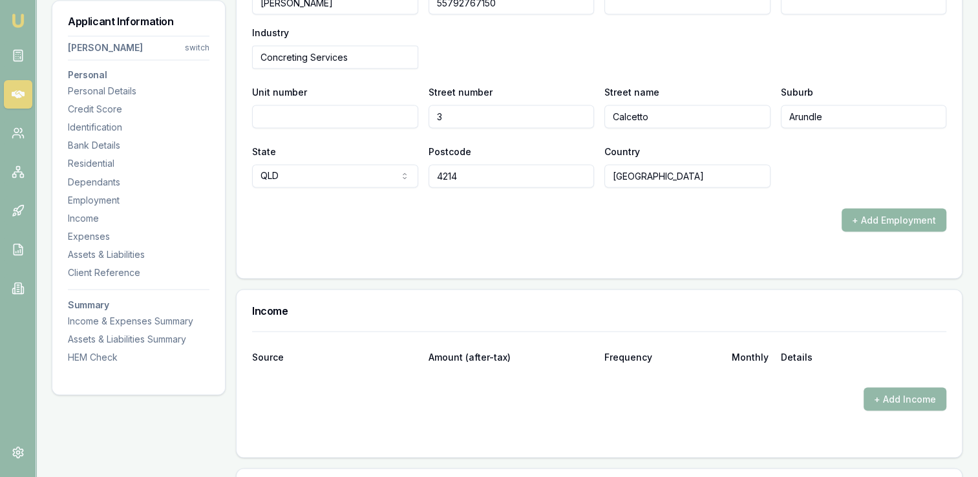
click at [859, 218] on button "+ Add Employment" at bounding box center [894, 219] width 105 height 23
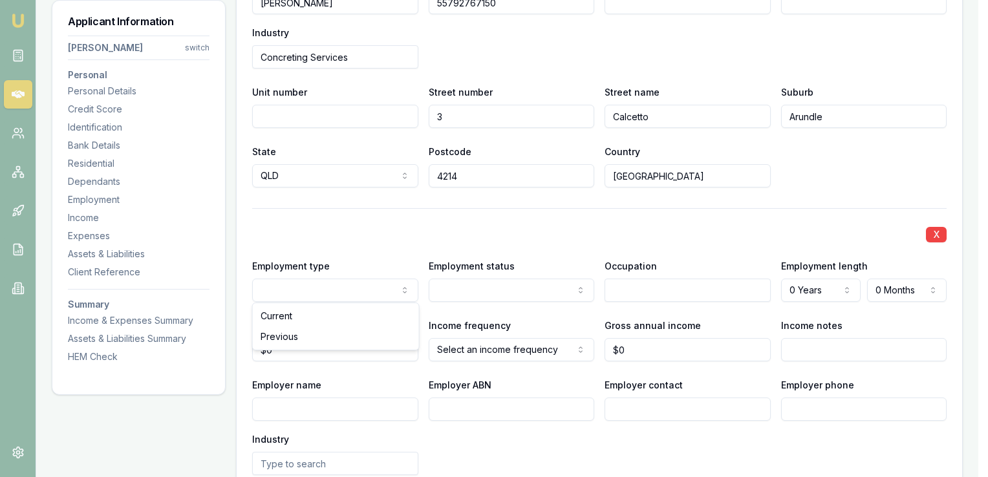
select select "PREVIOUS"
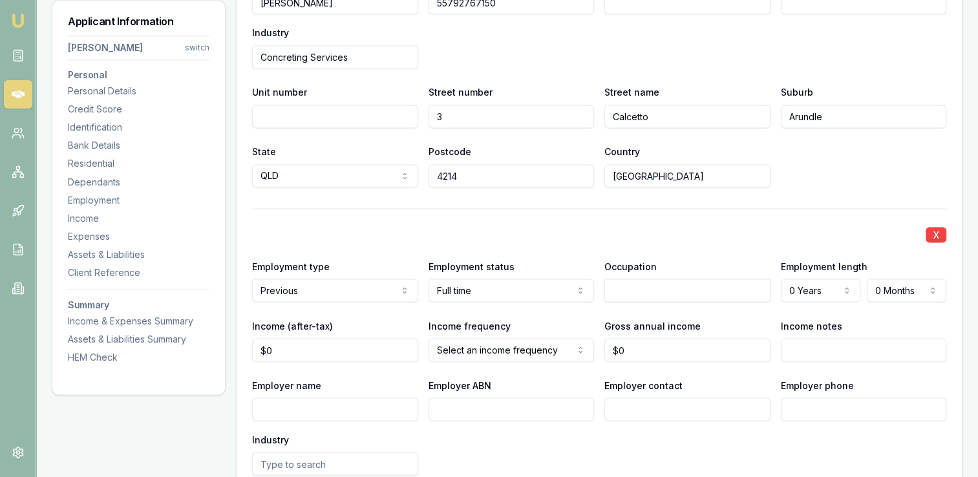
click at [626, 286] on input "text" at bounding box center [687, 290] width 166 height 23
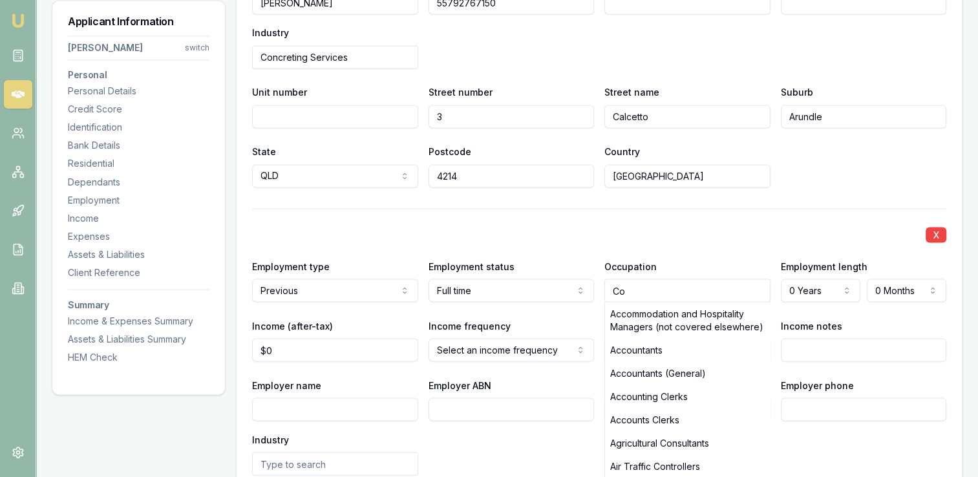
type input "Con"
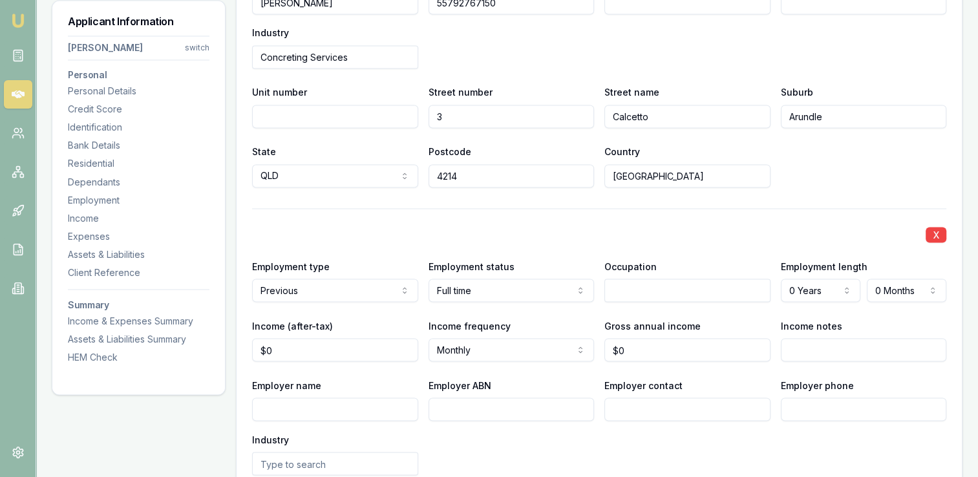
click at [626, 286] on input "text" at bounding box center [687, 290] width 166 height 23
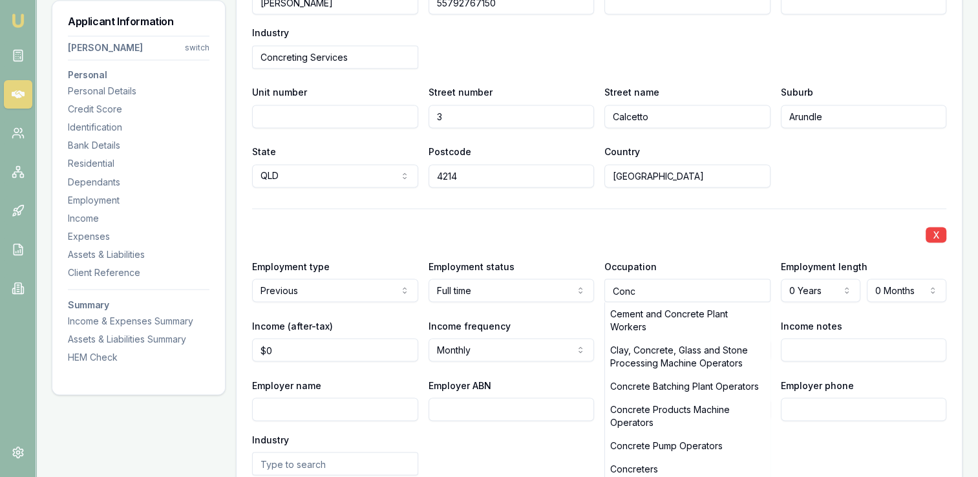
type input "Concr"
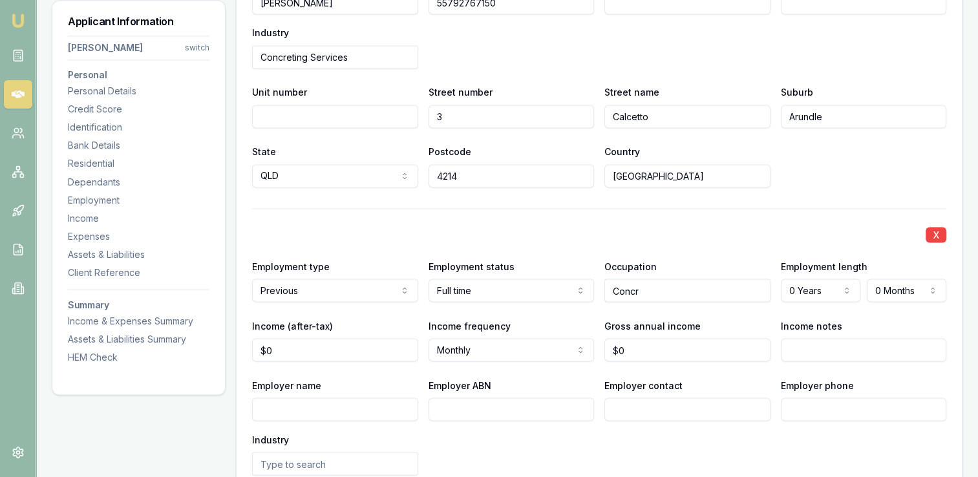
click at [663, 291] on input "Concr" at bounding box center [687, 290] width 166 height 23
type input "Concre"
click at [648, 289] on input "Concre" at bounding box center [687, 290] width 166 height 23
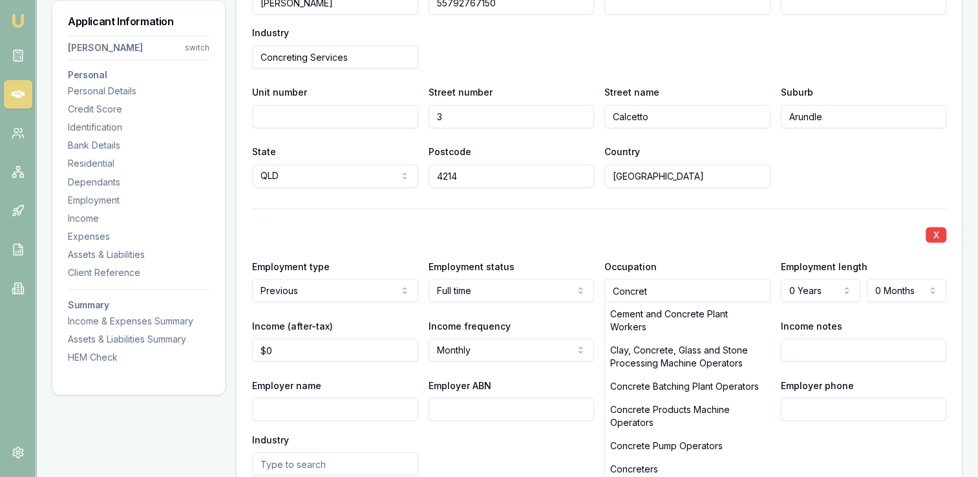
type input "Concrete"
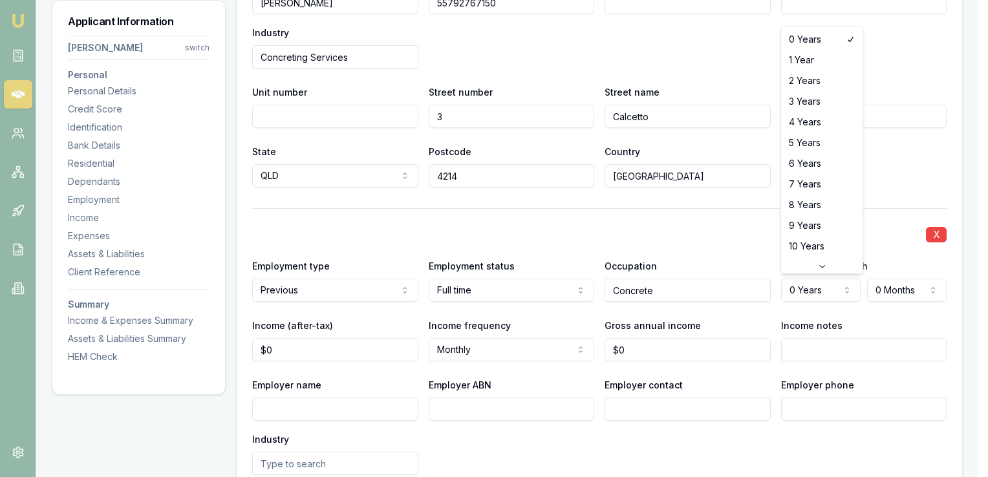
select select "1"
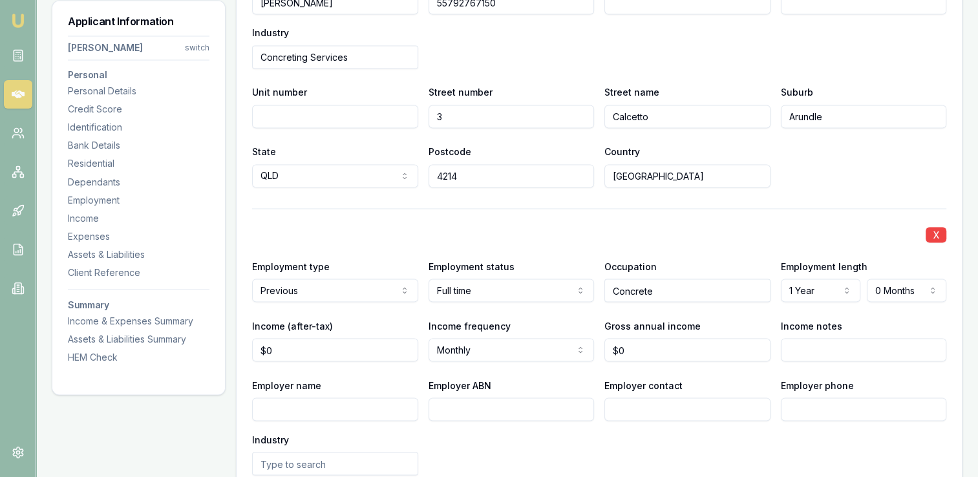
click at [300, 406] on input "Employer name" at bounding box center [335, 409] width 166 height 23
type input "V&G Concrete"
click at [467, 407] on input "Employer ABN" at bounding box center [512, 409] width 166 height 23
click at [829, 410] on input "Employer phone" at bounding box center [864, 409] width 166 height 23
paste input "0395 663 599"
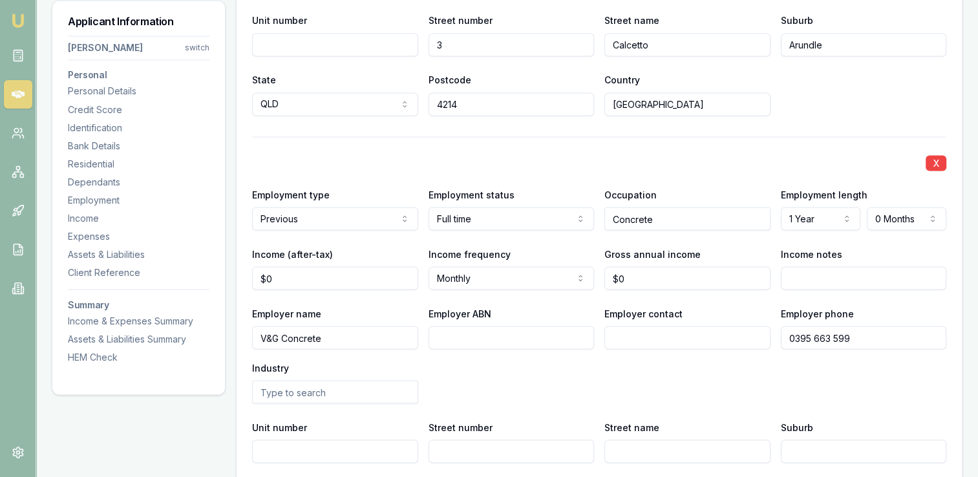
scroll to position [2350, 0]
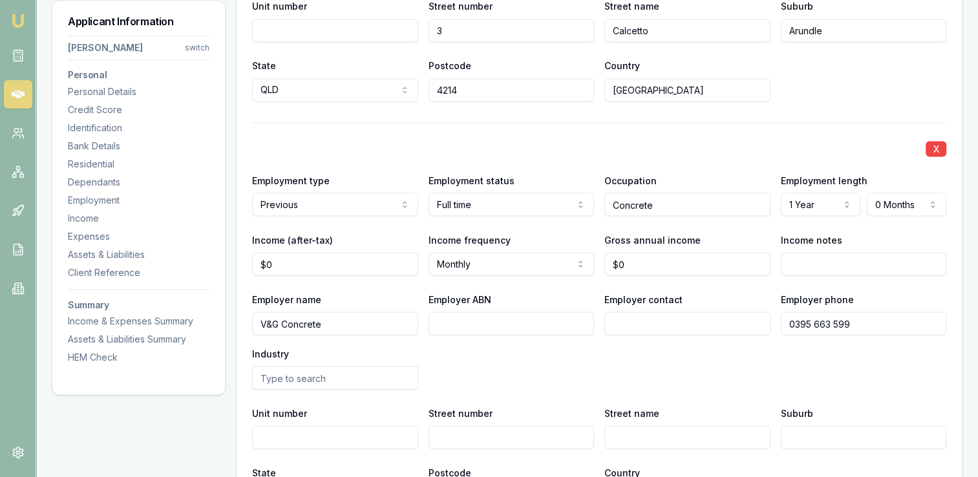
type input "0395 663 599"
click at [334, 374] on input "text" at bounding box center [335, 377] width 166 height 23
click at [321, 374] on input "text" at bounding box center [335, 377] width 166 height 23
type input "Concrete"
click at [315, 431] on input "Unit number" at bounding box center [335, 436] width 166 height 23
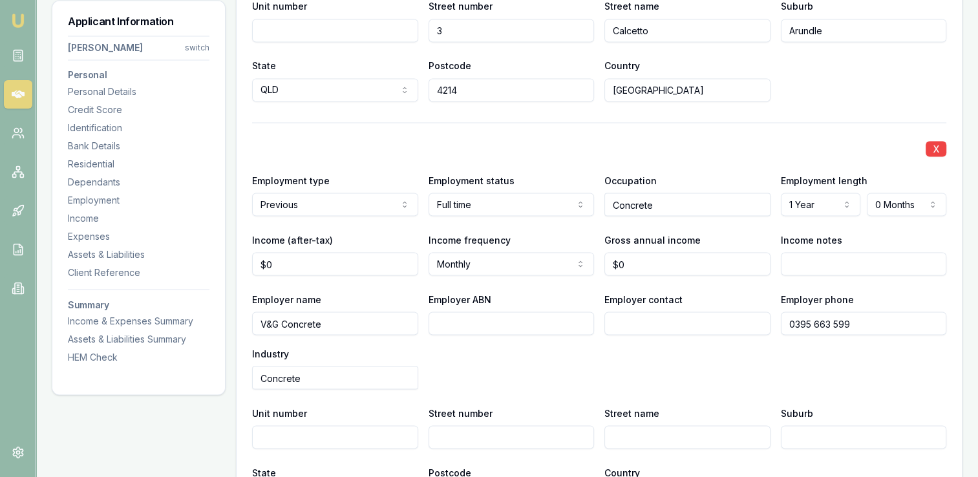
click at [323, 382] on input "Concrete" at bounding box center [335, 377] width 166 height 23
click at [312, 380] on input "Concrete" at bounding box center [335, 377] width 166 height 23
click at [308, 379] on input "Concrete" at bounding box center [335, 377] width 166 height 23
drag, startPoint x: 308, startPoint y: 379, endPoint x: 252, endPoint y: 379, distance: 55.6
click at [252, 379] on input "Concrete" at bounding box center [335, 377] width 166 height 23
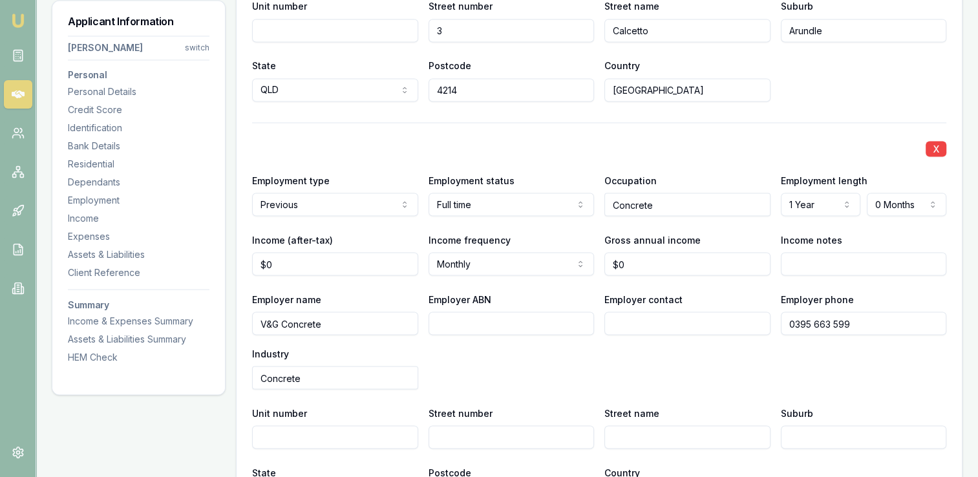
click at [312, 379] on input "Concrete" at bounding box center [335, 377] width 166 height 23
type input "Concret"
click at [315, 438] on input "Unit number" at bounding box center [335, 436] width 166 height 23
click at [317, 378] on input "Concret" at bounding box center [335, 377] width 166 height 23
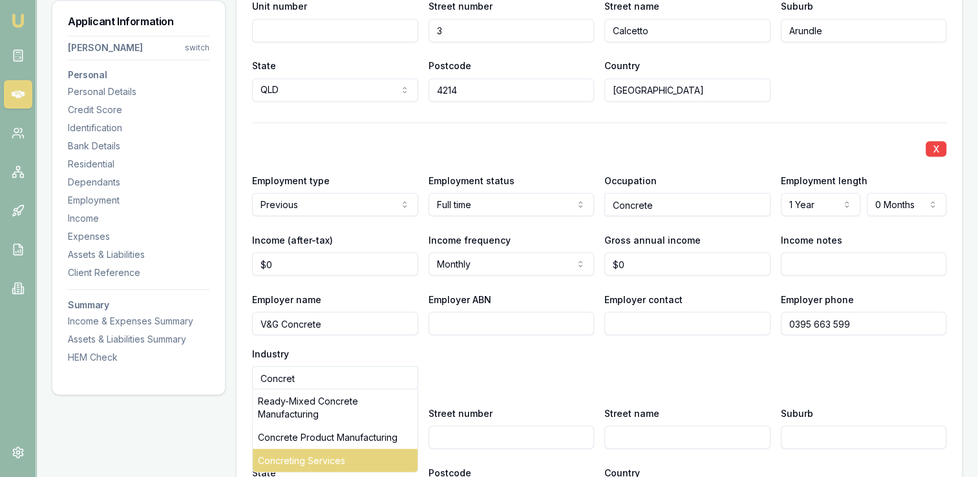
click at [315, 449] on div "Concreting Services" at bounding box center [335, 460] width 165 height 23
type input "Concreting Services"
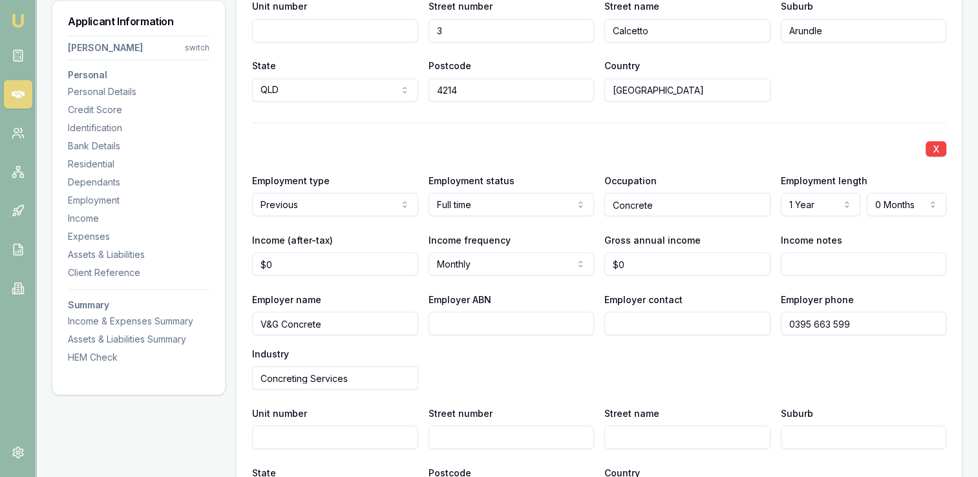
click at [754, 359] on div "Employer name V&G Concrete Employer ABN Employer contact Employer phone [PHONE_…" at bounding box center [599, 340] width 694 height 98
click at [641, 261] on input "0" at bounding box center [687, 263] width 166 height 23
type input "$120,000"
click at [801, 260] on input "Income notes" at bounding box center [864, 263] width 166 height 23
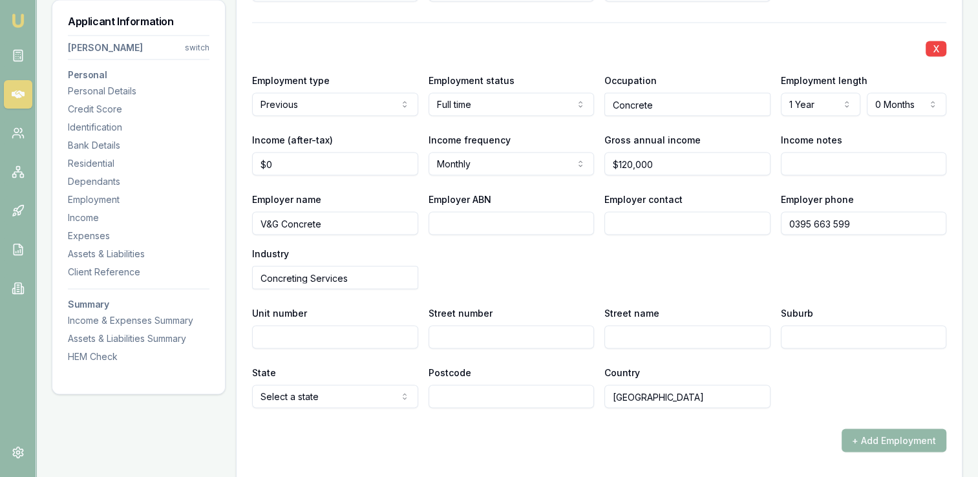
scroll to position [2450, 0]
click at [290, 334] on input "Unit number" at bounding box center [335, 336] width 166 height 23
type input "55"
click at [494, 338] on input "Street number" at bounding box center [512, 336] width 166 height 23
type input "19"
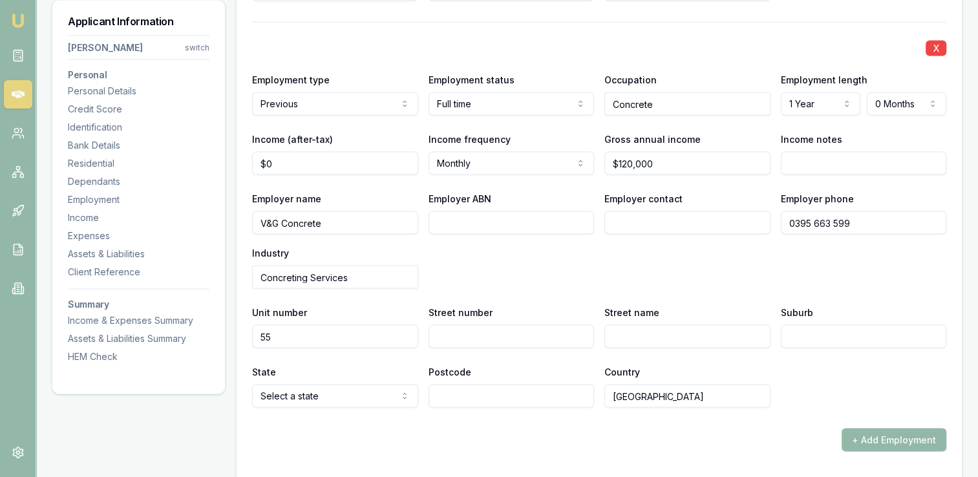
click at [494, 338] on input "Street number" at bounding box center [512, 336] width 166 height 23
type input "195"
click at [625, 335] on input "Street name" at bounding box center [687, 336] width 166 height 23
type input "[GEOGRAPHIC_DATA]"
click at [804, 332] on input "Suburb" at bounding box center [864, 336] width 166 height 23
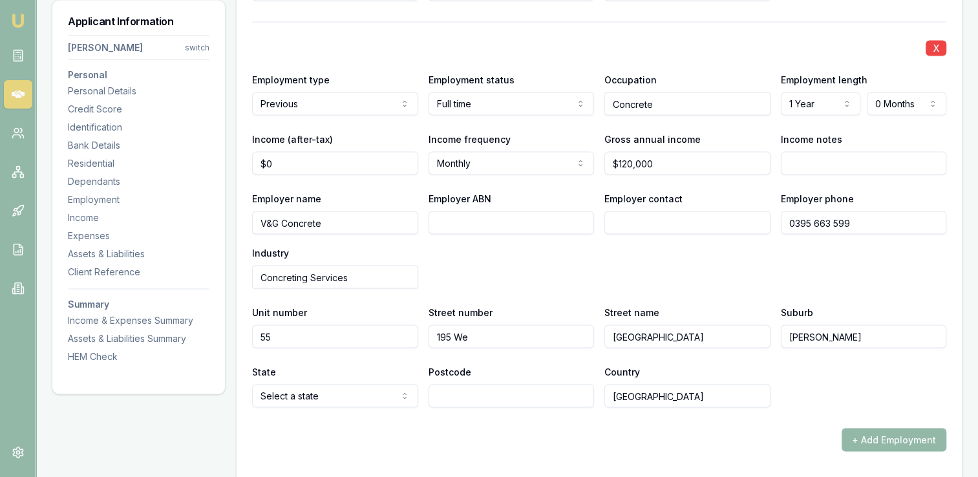
type input "[PERSON_NAME]"
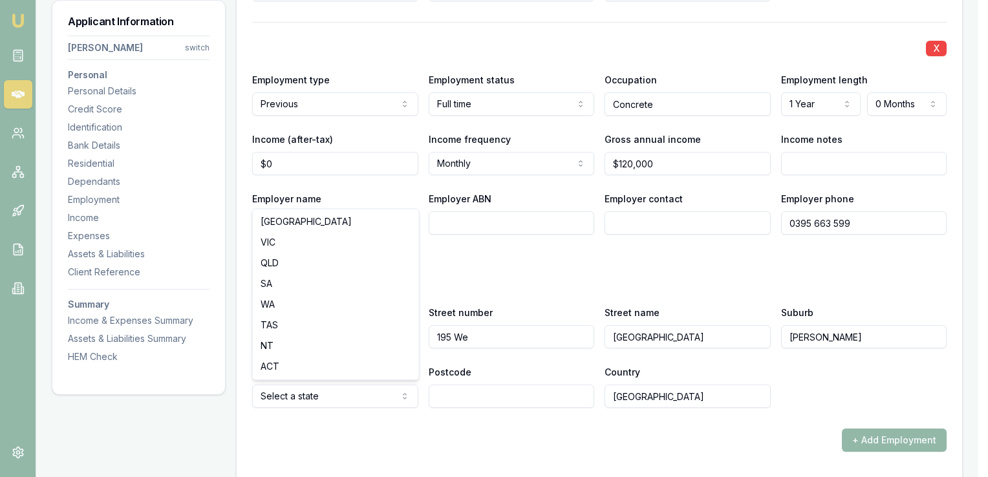
select select "VIC"
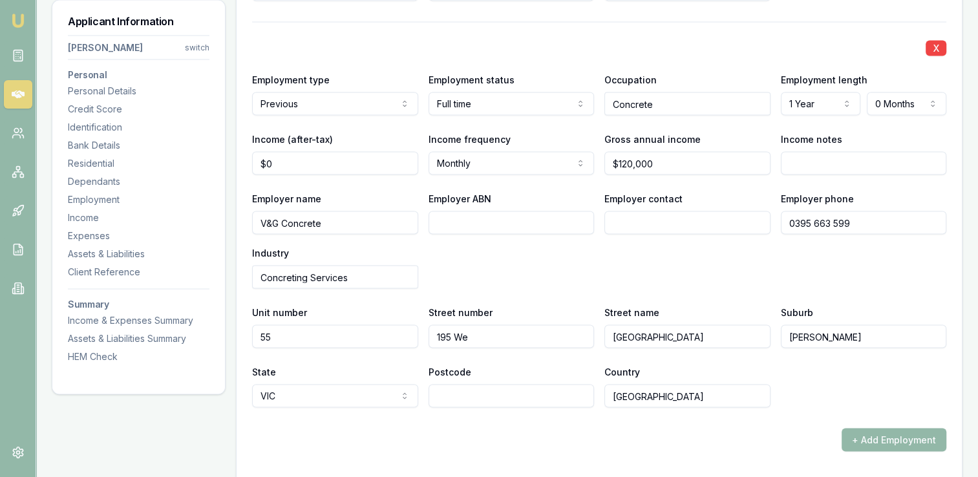
click at [468, 395] on input "Postcode" at bounding box center [512, 396] width 166 height 23
click at [467, 399] on input "Postcode" at bounding box center [512, 396] width 166 height 23
type input "3168"
click at [737, 429] on div "+ Add Employment" at bounding box center [599, 440] width 694 height 23
click at [859, 436] on button "+ Add Employment" at bounding box center [894, 440] width 105 height 23
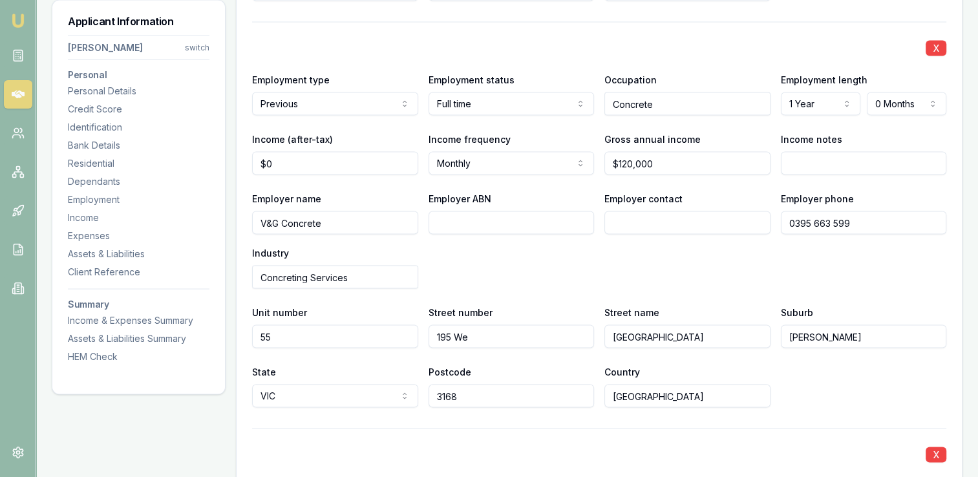
scroll to position [2720, 0]
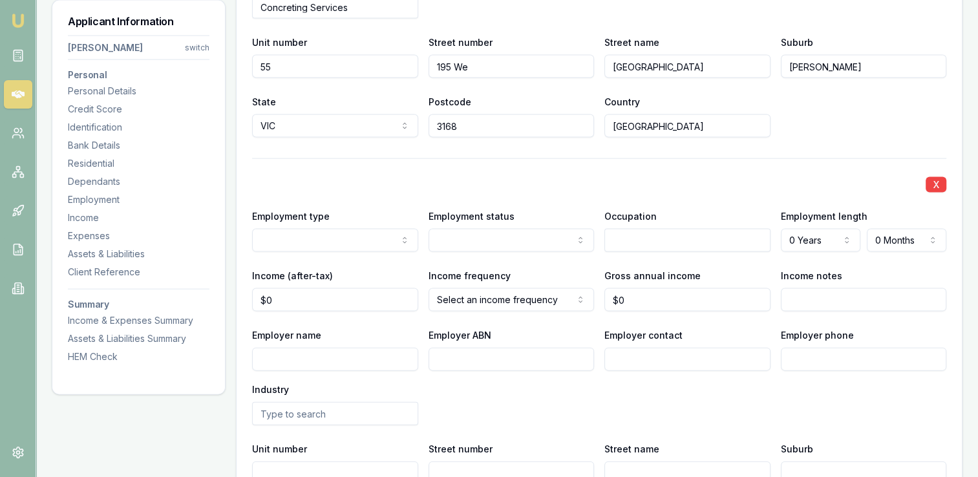
click at [305, 414] on input "text" at bounding box center [335, 413] width 166 height 23
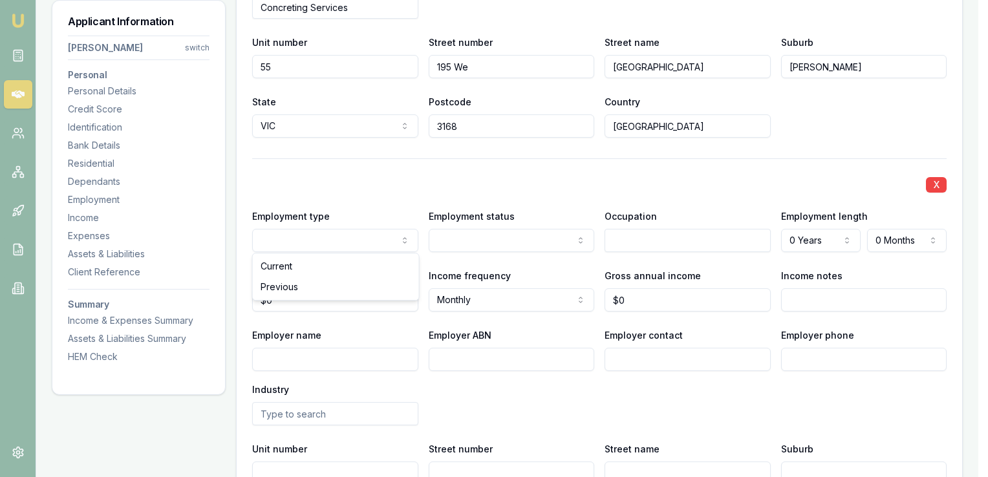
select select "PREVIOUS"
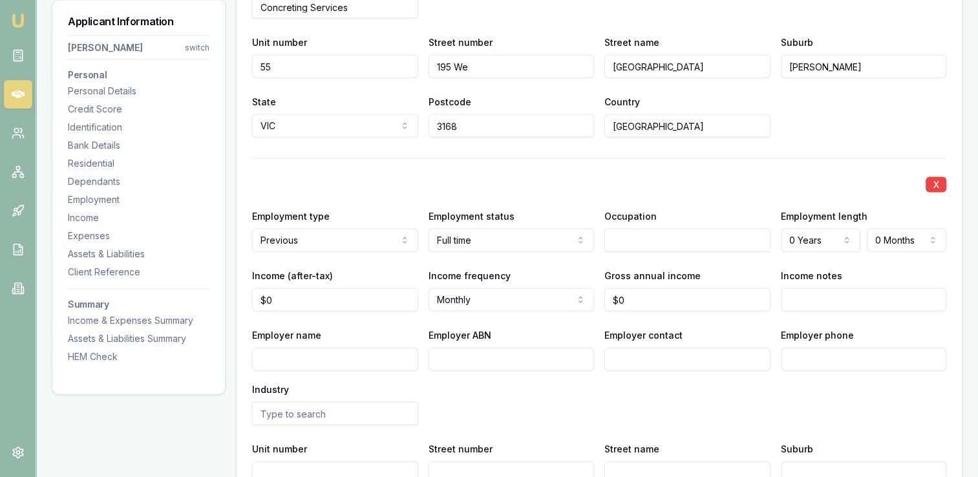
click at [621, 237] on input "text" at bounding box center [687, 240] width 166 height 23
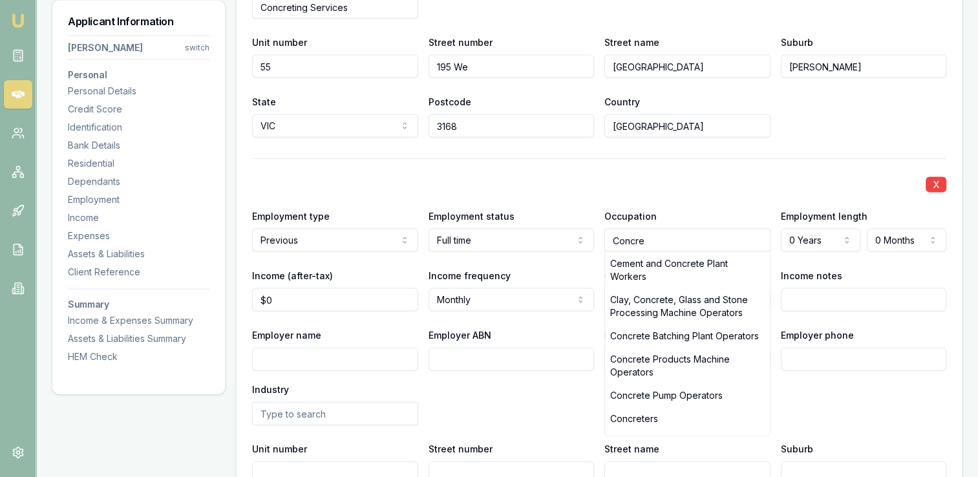
type input "Concret"
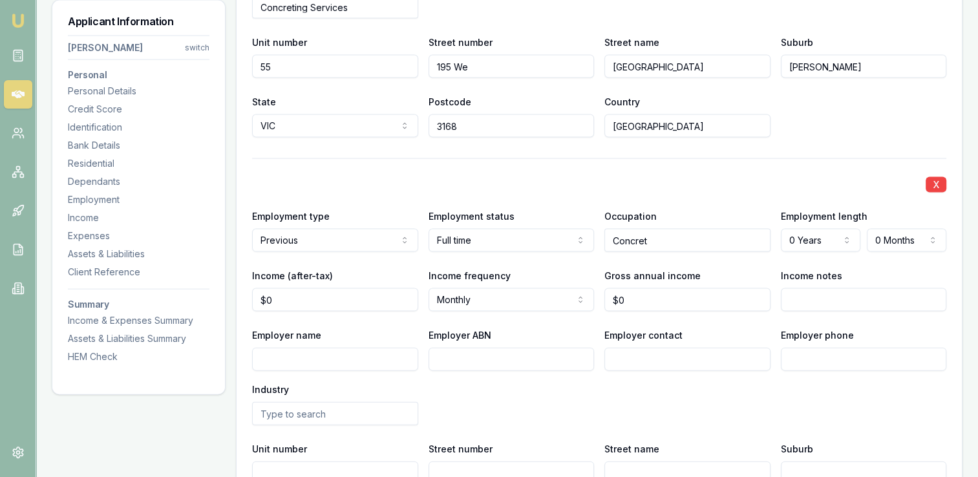
click at [663, 240] on input "Concret" at bounding box center [687, 240] width 166 height 23
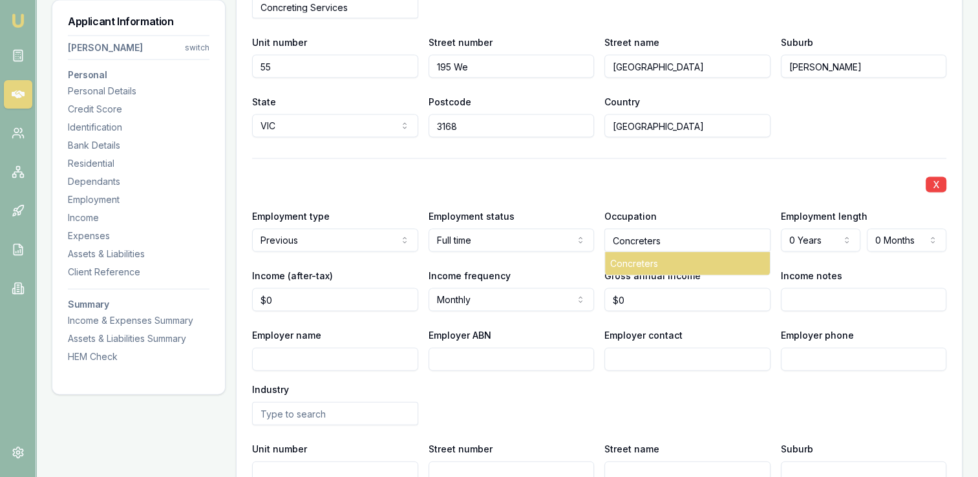
type input "Concreters"
click at [649, 261] on div "Concreters" at bounding box center [687, 263] width 165 height 23
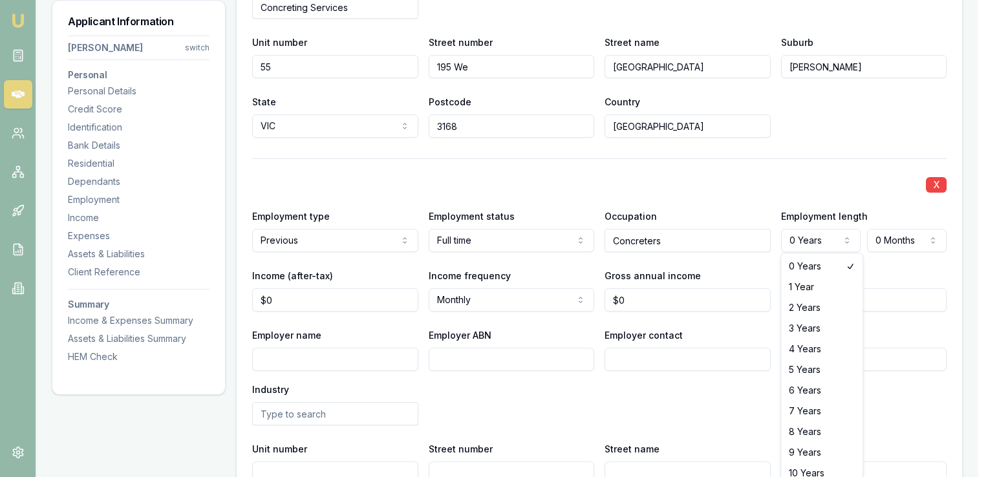
select select "2"
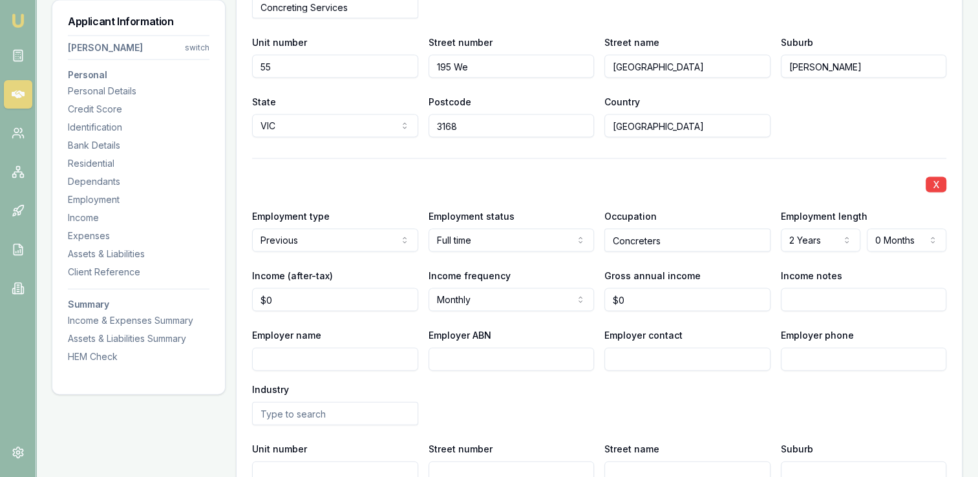
type input "0"
click at [646, 291] on input "0" at bounding box center [687, 299] width 166 height 23
click at [635, 304] on input "0" at bounding box center [687, 299] width 166 height 23
type input "$120,000"
click at [809, 302] on input "Income notes" at bounding box center [864, 299] width 166 height 23
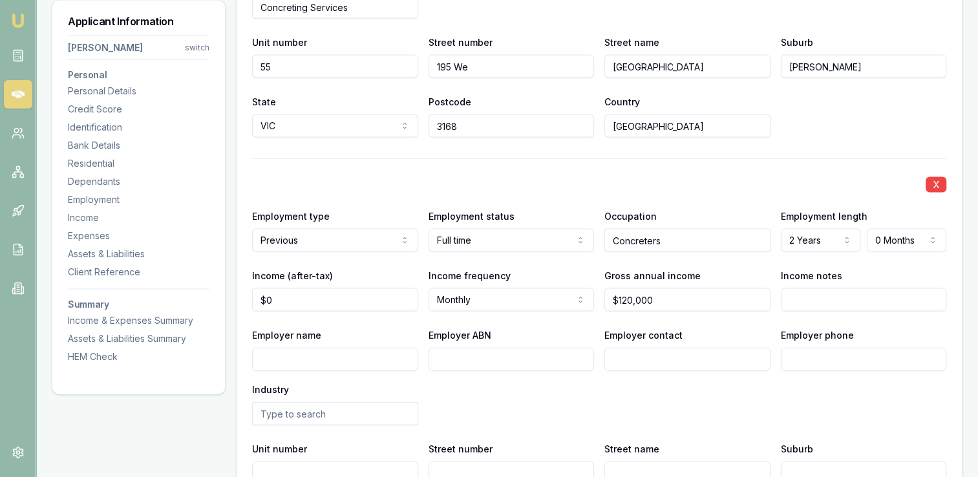
click at [312, 356] on input "Employer name" at bounding box center [335, 359] width 166 height 23
type input "Monkton Concreting Services"
click at [398, 354] on input "Monkton Concreting Services" at bounding box center [335, 359] width 166 height 23
type input "Monkton Concrete"
click at [467, 355] on input "Employer ABN" at bounding box center [512, 359] width 166 height 23
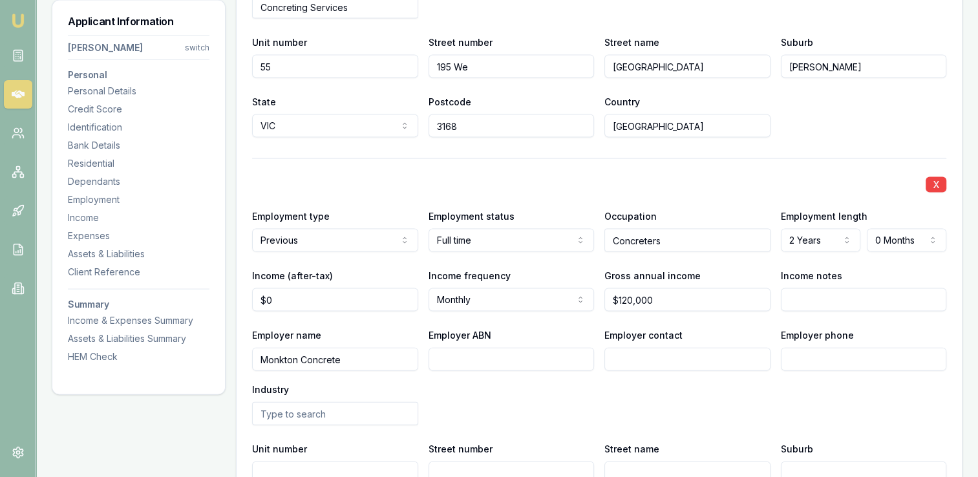
click at [277, 358] on input "Monkton Concrete" at bounding box center [335, 359] width 166 height 23
type input "Monckton Concrete"
click at [806, 358] on input "Employer phone" at bounding box center [864, 359] width 166 height 23
type input "0359 41"
click at [832, 359] on input "0359 41" at bounding box center [864, 359] width 166 height 23
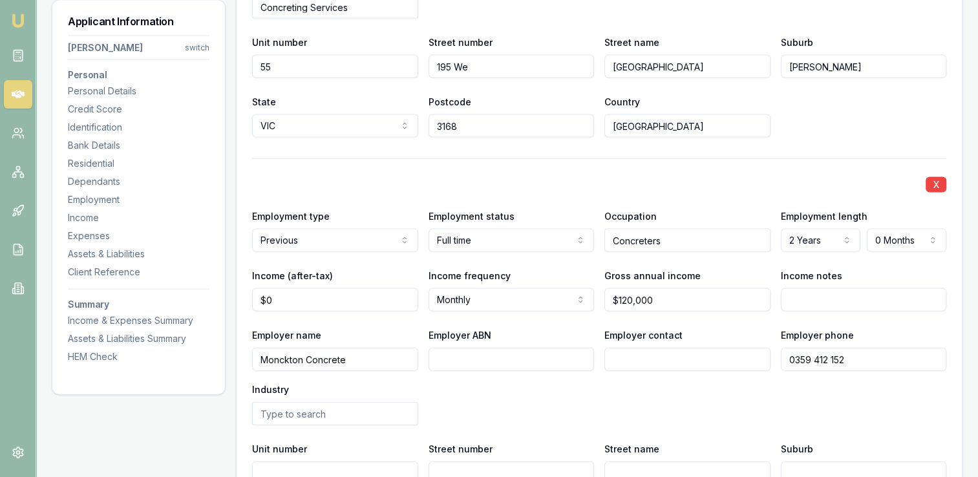
type input "0359 412 152"
click at [823, 381] on div "Employer name Monckton Concrete Employer ABN Employer contact Employer phone [P…" at bounding box center [599, 376] width 694 height 98
click at [799, 356] on input "0359 412 152" at bounding box center [864, 359] width 166 height 23
click at [815, 368] on input "0359 412 152" at bounding box center [864, 359] width 166 height 23
click at [800, 358] on input "0359 412 152" at bounding box center [864, 359] width 166 height 23
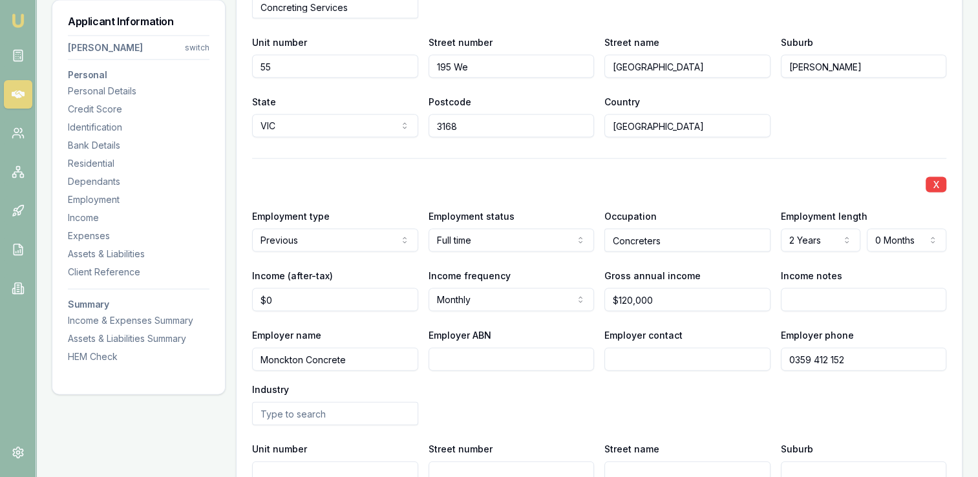
click at [801, 363] on input "0359 412 152" at bounding box center [864, 359] width 166 height 23
click at [800, 356] on input "0359 412 152" at bounding box center [864, 359] width 166 height 23
type input "0359 412 152"
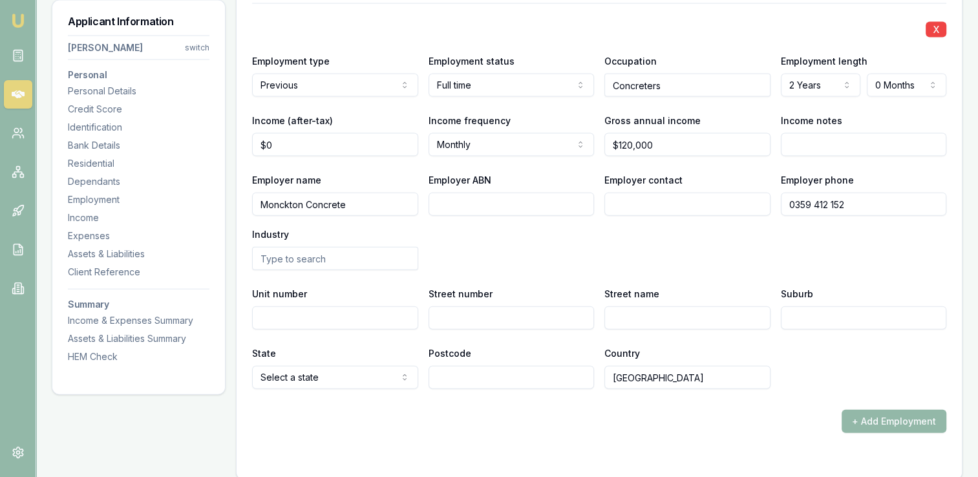
scroll to position [2946, 0]
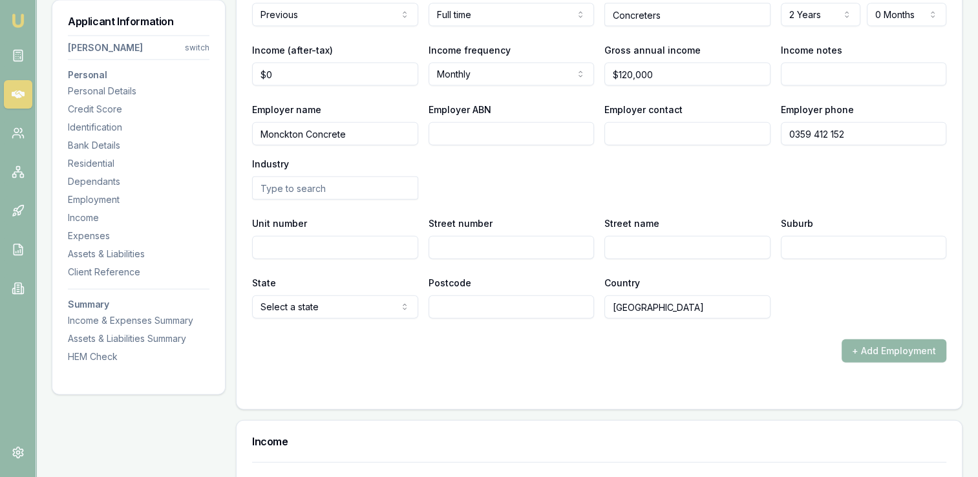
click at [339, 188] on input "text" at bounding box center [335, 187] width 166 height 23
type input "Concrete Services"
click at [334, 246] on input "Unit number" at bounding box center [335, 247] width 166 height 23
click at [450, 245] on input "Street number" at bounding box center [512, 247] width 166 height 23
type input "3"
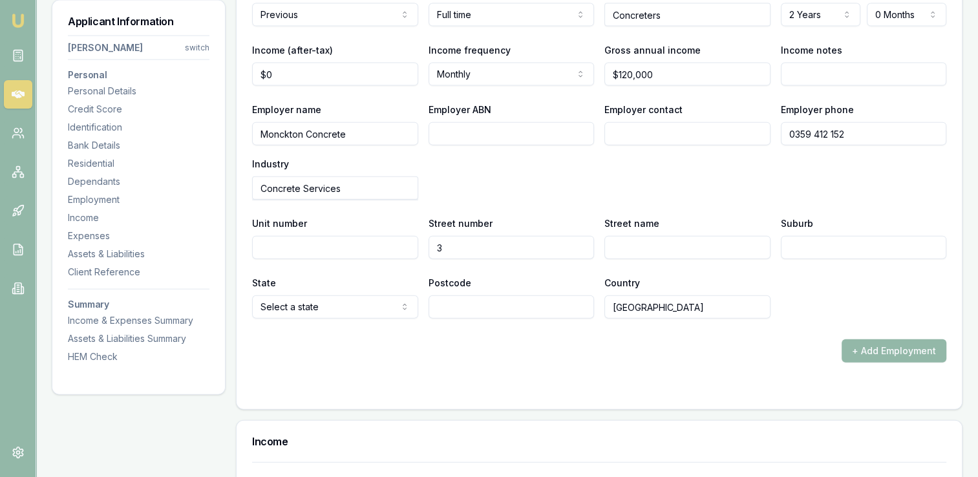
click at [641, 240] on input "Street name" at bounding box center [687, 247] width 166 height 23
type input "Ba;d [GEOGRAPHIC_DATA]"
type input "[GEOGRAPHIC_DATA]"
click at [809, 242] on input "Suburb" at bounding box center [864, 247] width 166 height 23
type input "P"
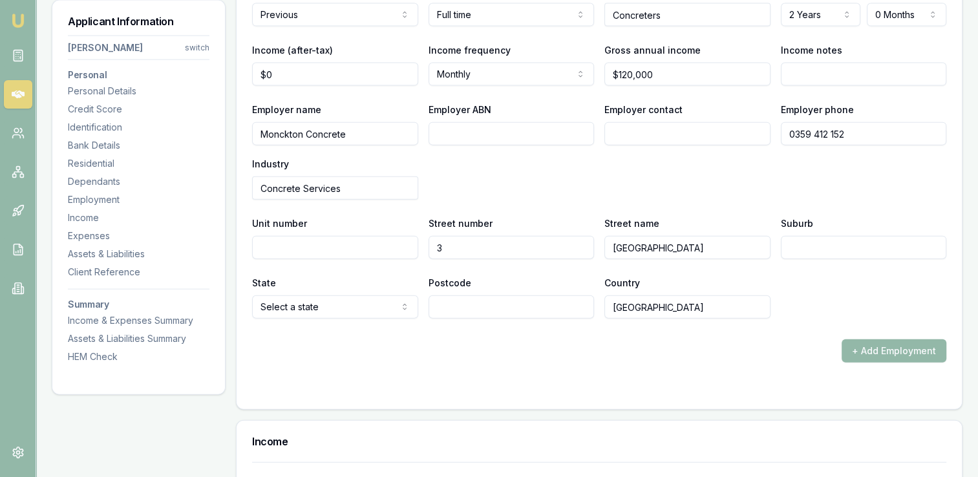
click at [809, 242] on input "Suburb" at bounding box center [864, 247] width 166 height 23
type input "[GEOGRAPHIC_DATA]"
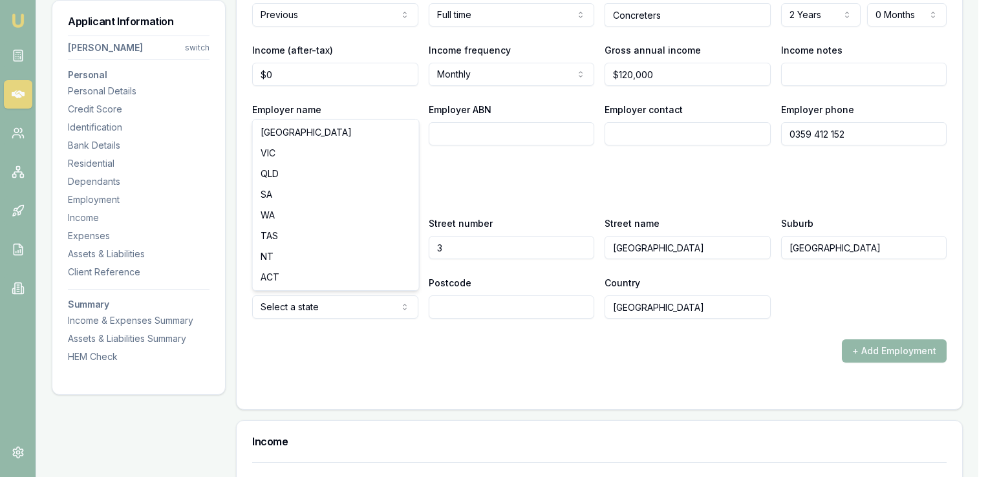
select select "VIC"
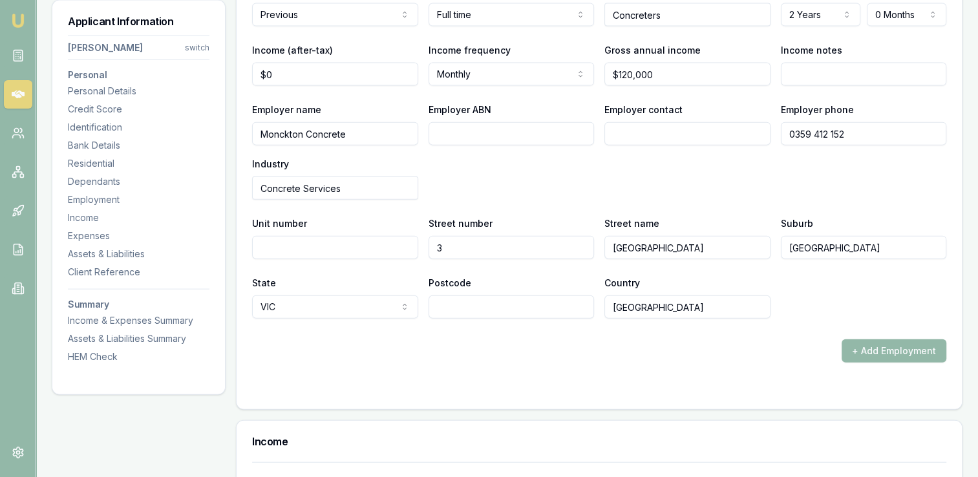
click at [462, 306] on input "Postcode" at bounding box center [512, 306] width 166 height 23
type input "381"
click at [462, 306] on input "Postcode" at bounding box center [512, 306] width 166 height 23
type input "3810"
click at [674, 301] on input "[GEOGRAPHIC_DATA]" at bounding box center [687, 306] width 166 height 23
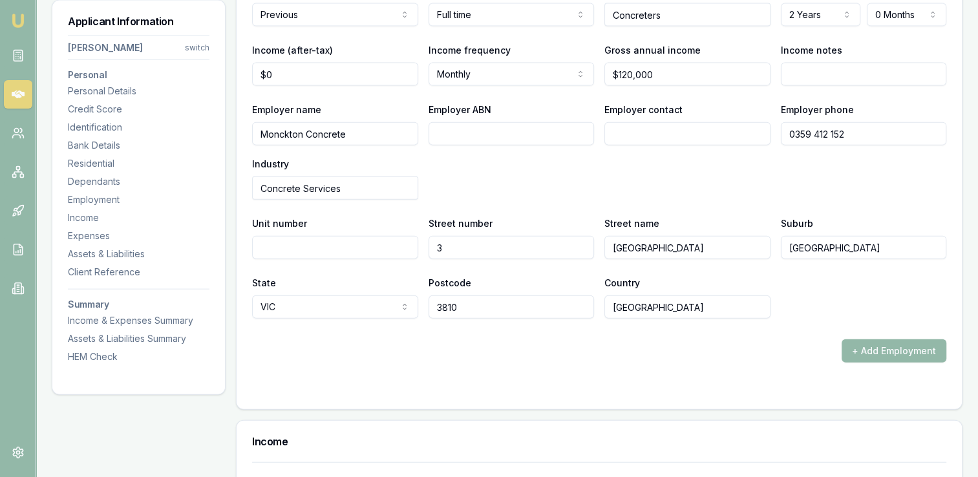
click at [771, 343] on div "+ Add Employment" at bounding box center [599, 350] width 694 height 23
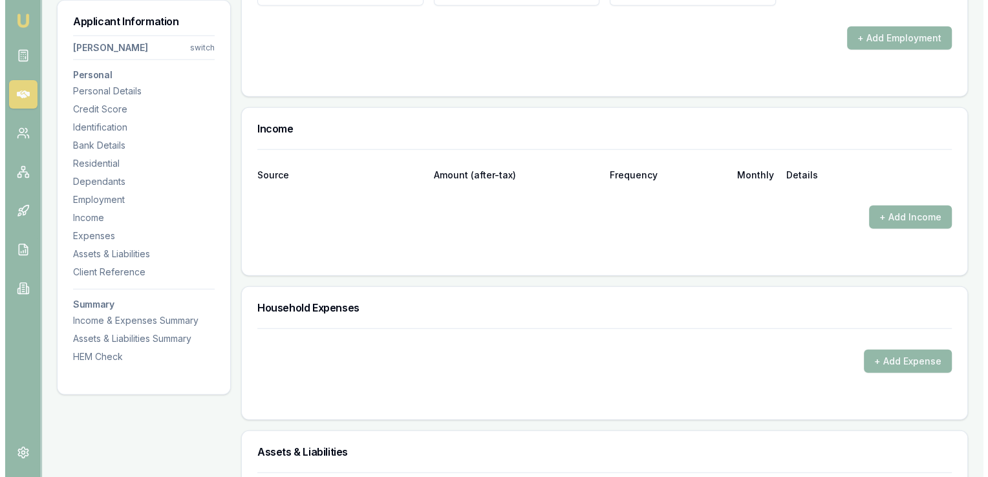
scroll to position [3260, 0]
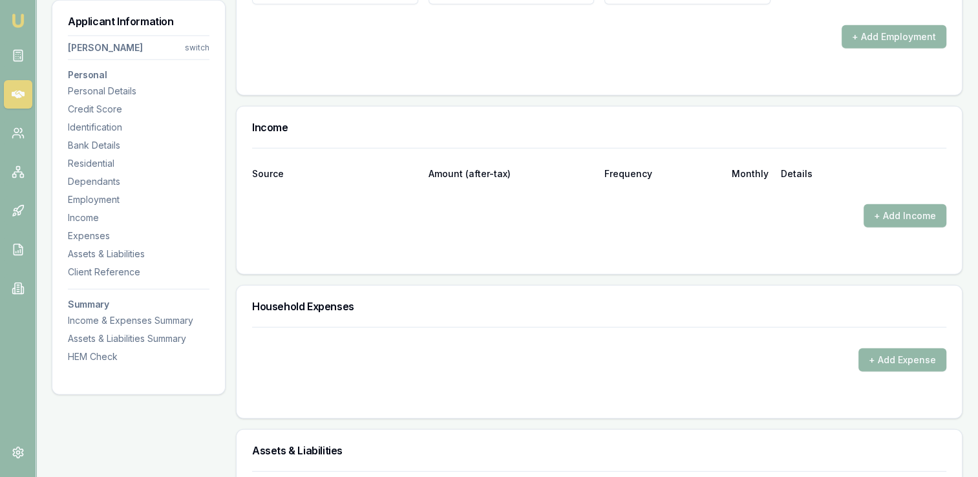
click at [306, 198] on div at bounding box center [599, 194] width 694 height 21
click at [875, 212] on button "+ Add Income" at bounding box center [905, 215] width 83 height 23
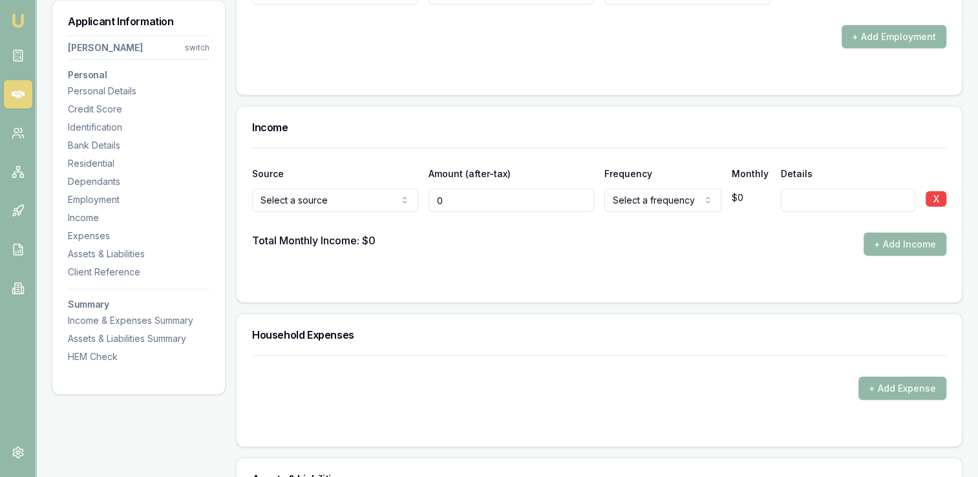
type input "$0"
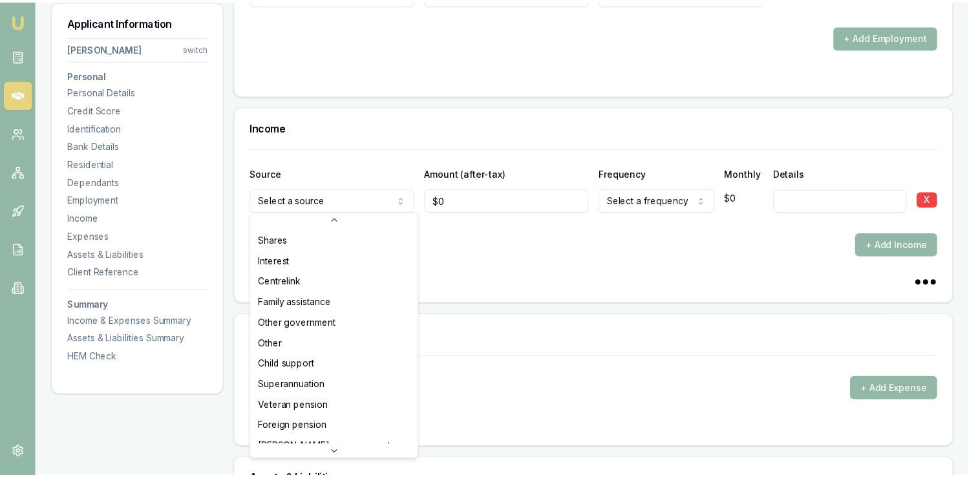
scroll to position [41, 0]
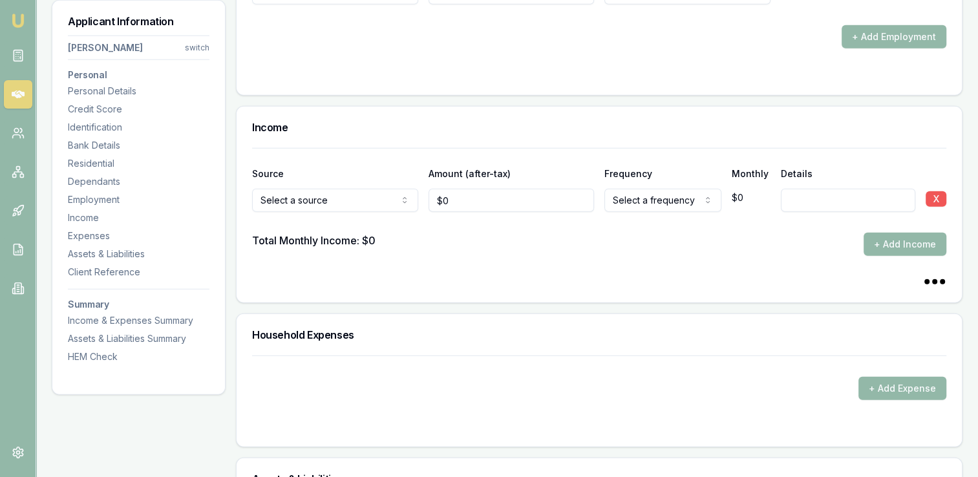
click at [935, 197] on button "X" at bounding box center [936, 199] width 21 height 16
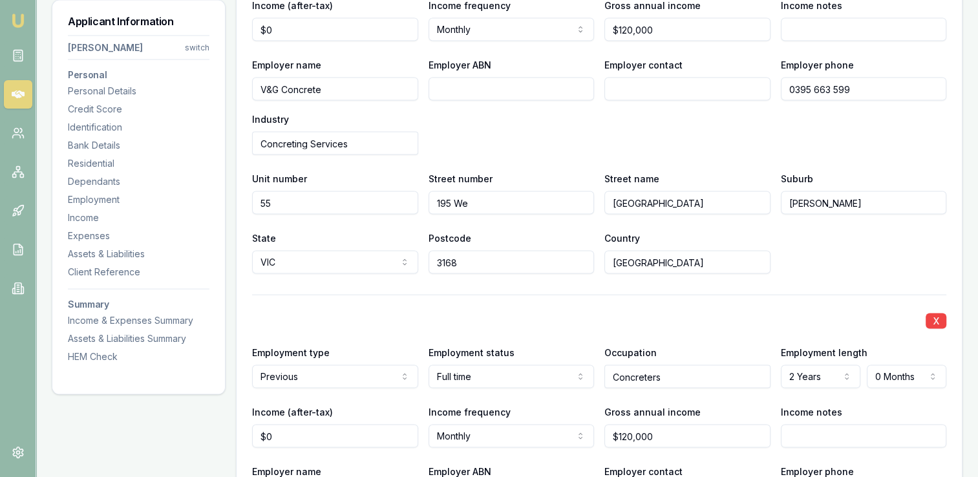
scroll to position [2563, 0]
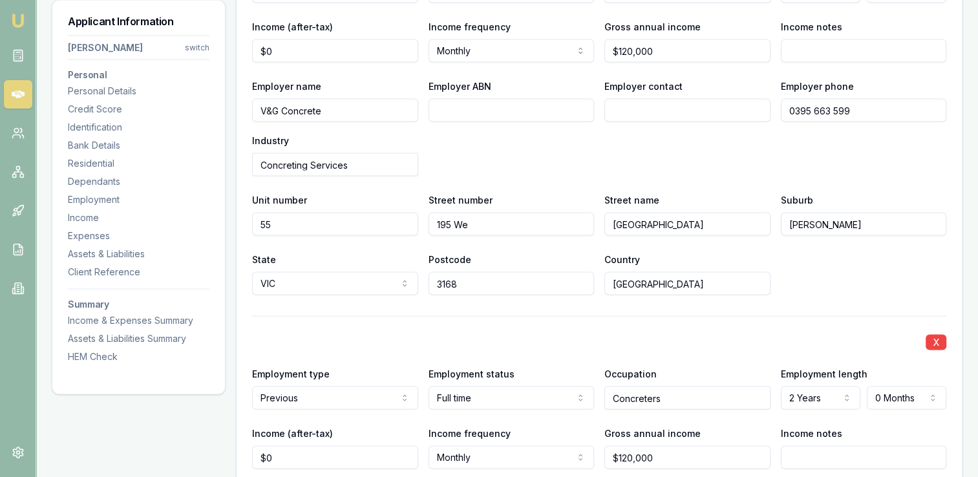
click at [480, 219] on input "195 We" at bounding box center [512, 224] width 166 height 23
type input "195"
click at [515, 255] on div "Postcode 3168" at bounding box center [512, 273] width 166 height 44
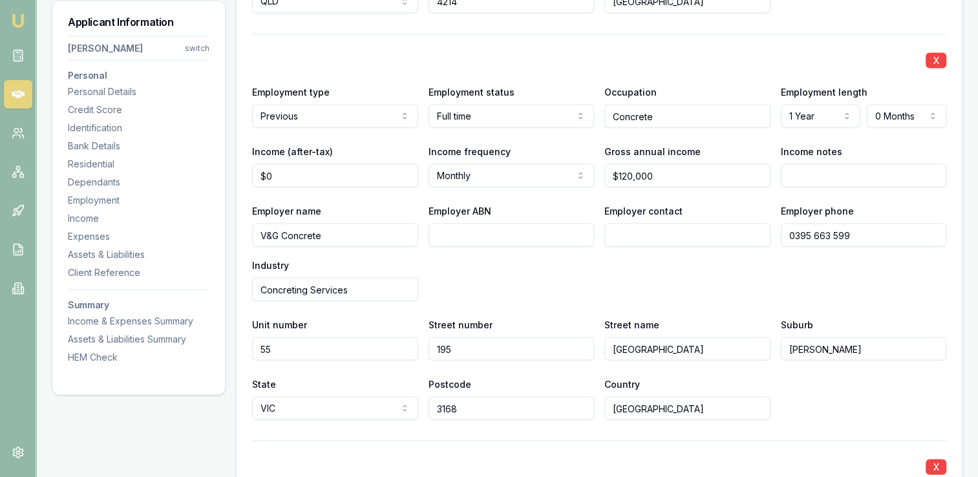
scroll to position [2437, 0]
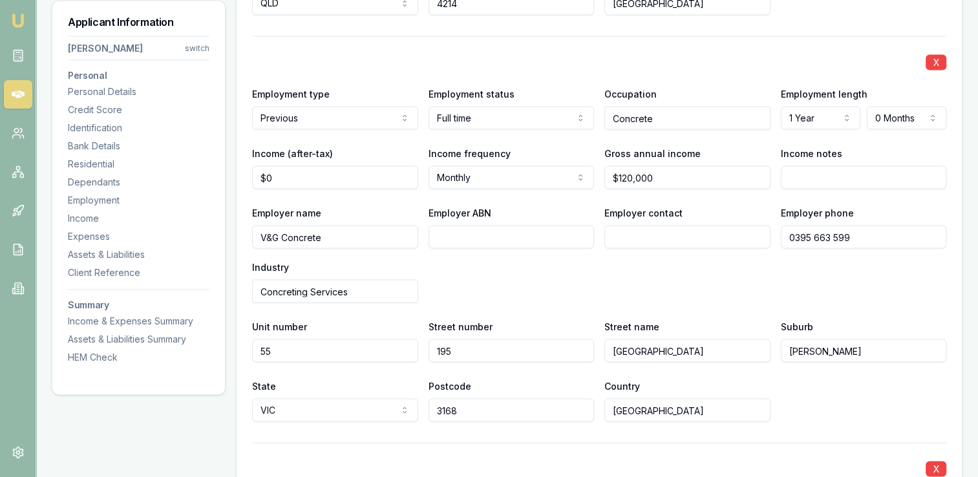
click at [459, 234] on input "Employer ABN" at bounding box center [512, 236] width 166 height 23
click at [450, 235] on input "Employer ABN" at bounding box center [512, 236] width 166 height 23
paste input "55 067 076 555"
type input "55 067 076 555"
click at [644, 233] on input "Employer contact" at bounding box center [687, 236] width 166 height 23
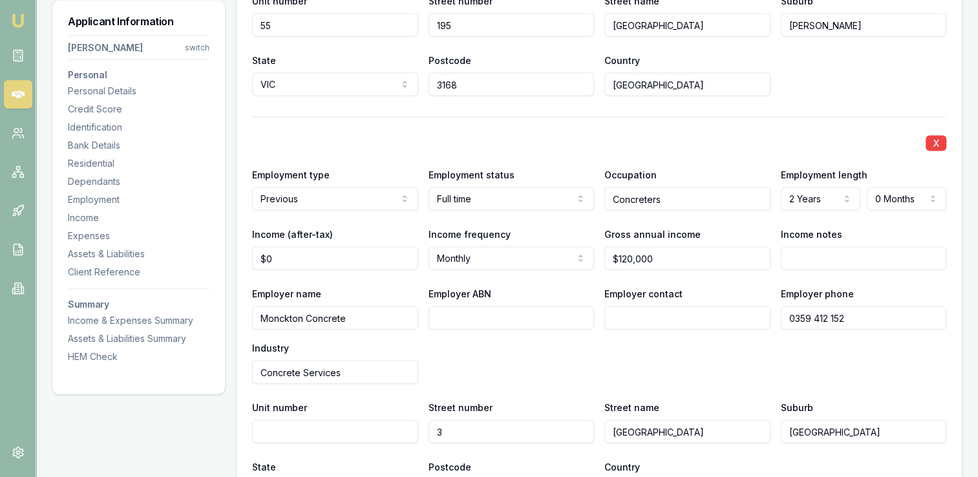
scroll to position [2762, 0]
click at [455, 314] on input "Employer ABN" at bounding box center [512, 317] width 166 height 23
paste input "83 006 452 571"
type input "83 006 452 571"
click at [659, 320] on input "Employer contact" at bounding box center [687, 317] width 166 height 23
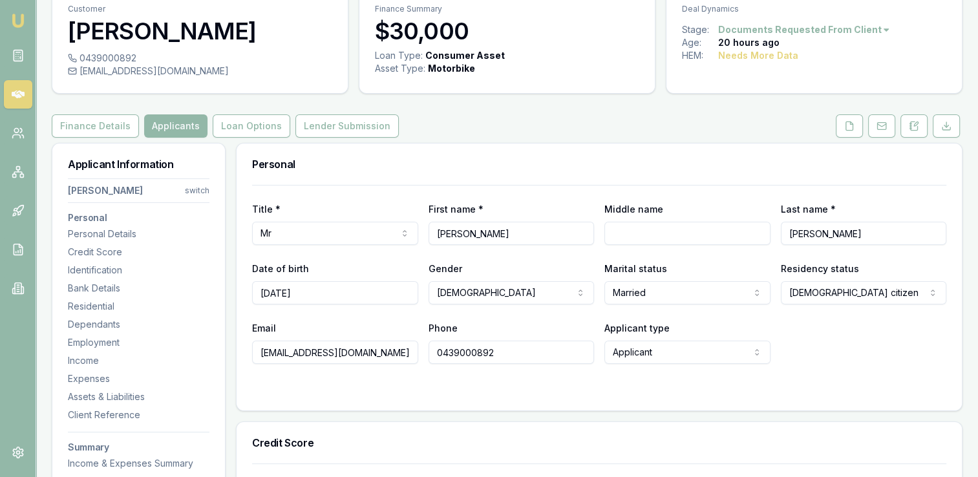
scroll to position [0, 0]
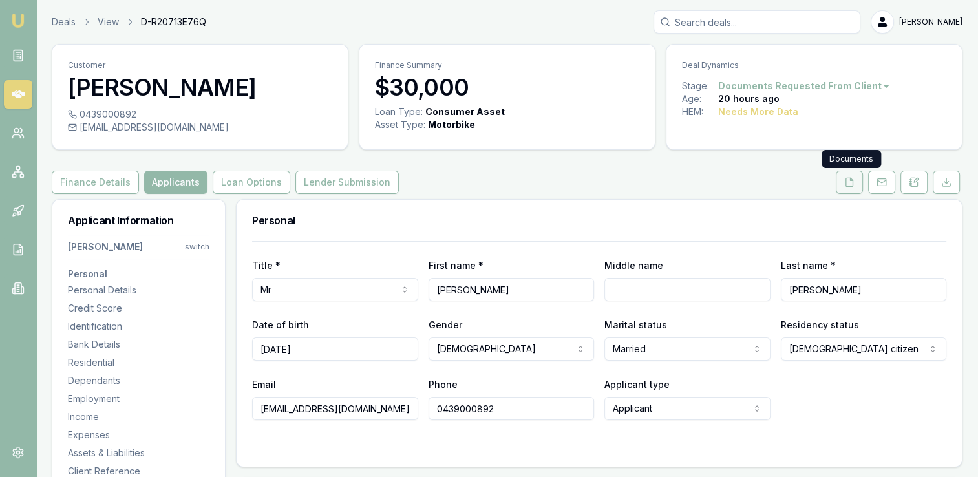
click at [848, 182] on icon at bounding box center [849, 182] width 10 height 10
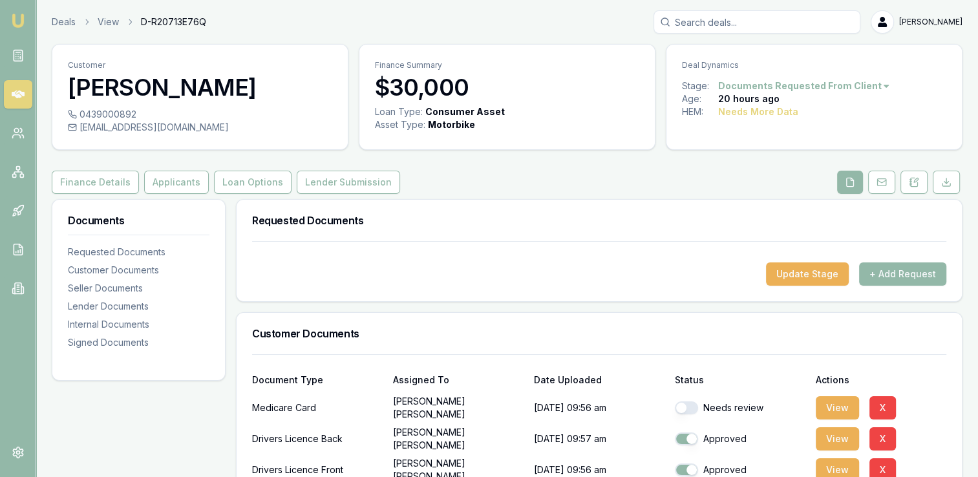
click at [692, 405] on button "button" at bounding box center [686, 407] width 23 height 13
checkbox input "true"
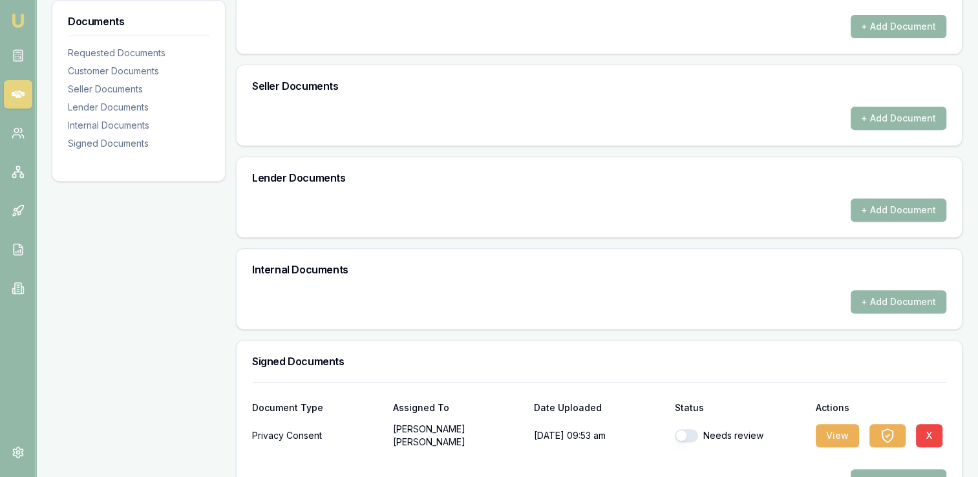
scroll to position [528, 0]
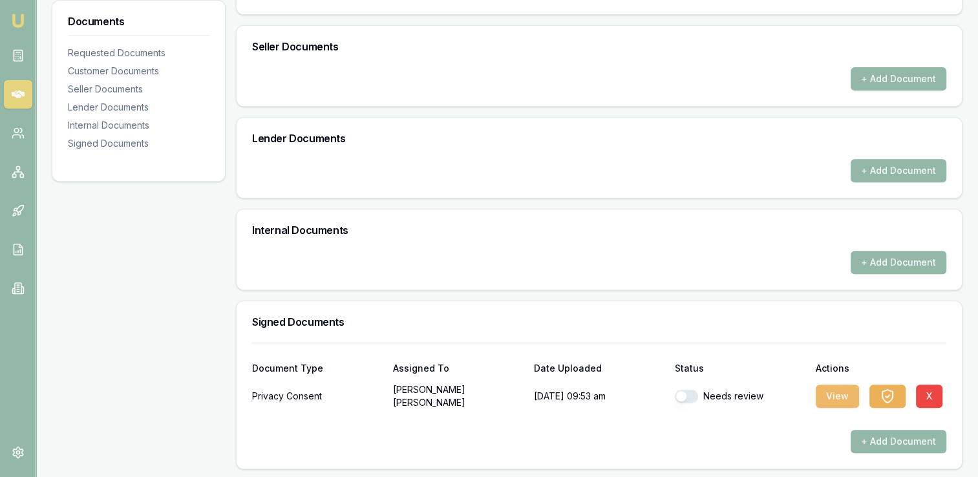
click at [828, 392] on button "View" at bounding box center [837, 396] width 43 height 23
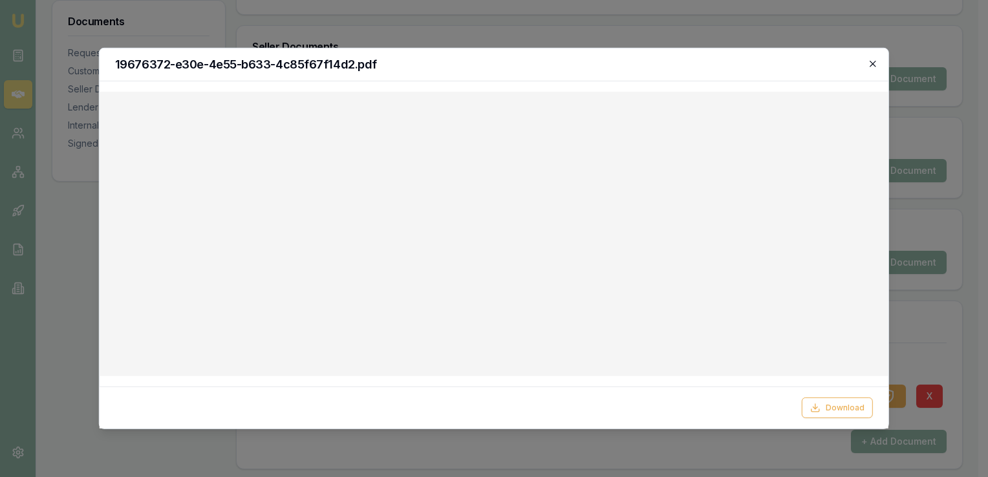
click at [871, 61] on icon "button" at bounding box center [873, 64] width 10 height 10
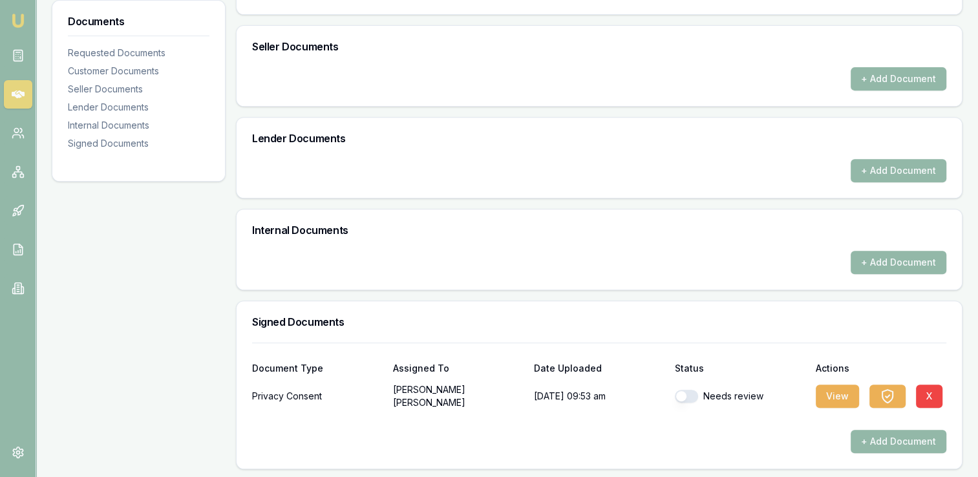
click at [690, 391] on button "button" at bounding box center [686, 396] width 23 height 13
checkbox input "true"
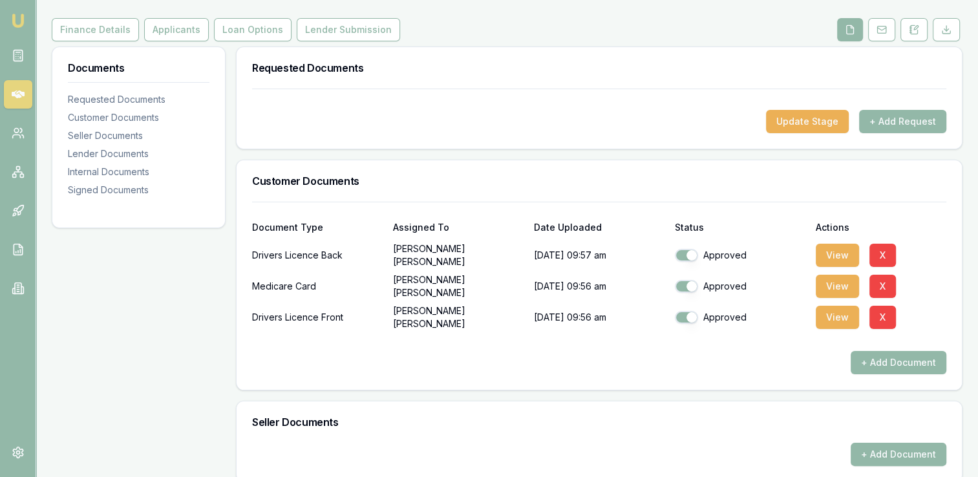
scroll to position [151, 0]
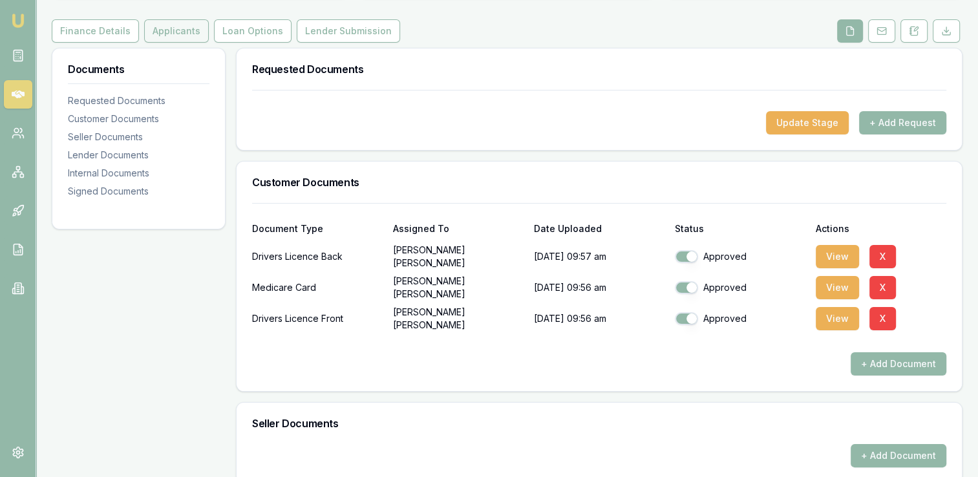
click at [178, 30] on button "Applicants" at bounding box center [176, 30] width 65 height 23
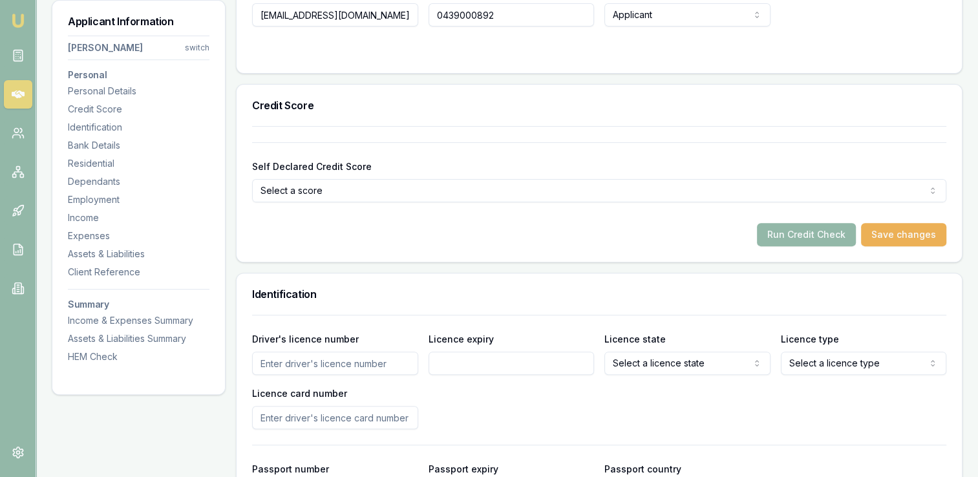
scroll to position [395, 0]
click at [796, 229] on button "Run Credit Check" at bounding box center [806, 233] width 99 height 23
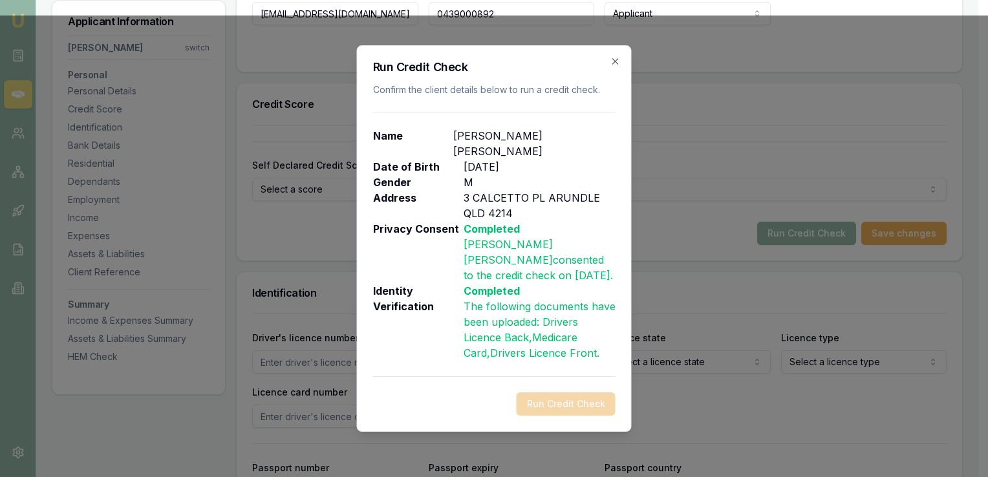
click at [427, 356] on div "Run Credit Check Confirm the client details below to run a credit check. Name […" at bounding box center [494, 238] width 275 height 387
click at [555, 392] on div "Run Credit Check" at bounding box center [494, 403] width 242 height 23
click at [614, 67] on icon "button" at bounding box center [615, 61] width 10 height 10
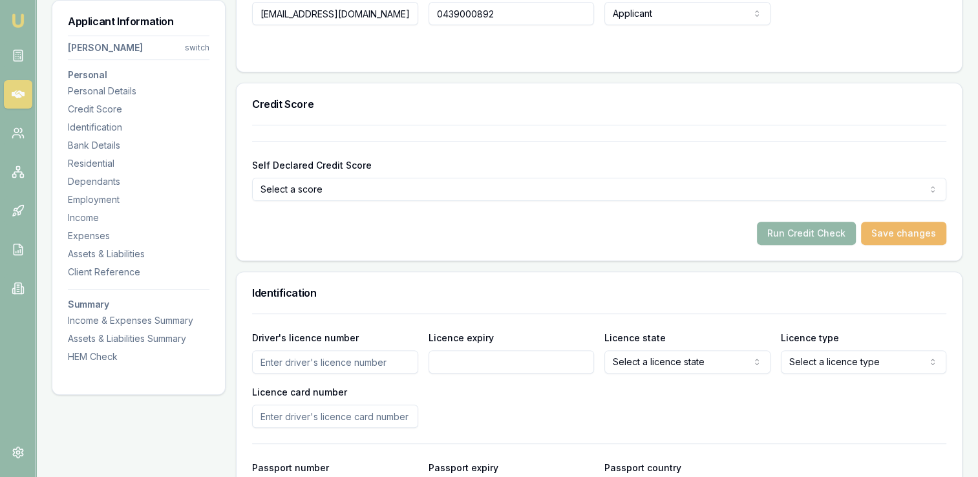
click at [888, 233] on button "Save changes" at bounding box center [903, 233] width 85 height 23
click at [794, 232] on button "Run Credit Check" at bounding box center [806, 233] width 99 height 23
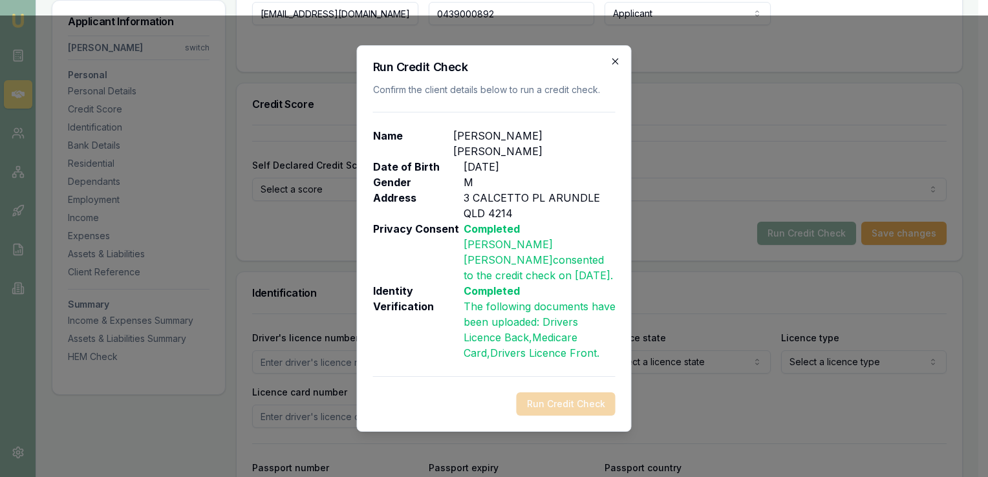
click at [612, 67] on icon "button" at bounding box center [615, 61] width 10 height 10
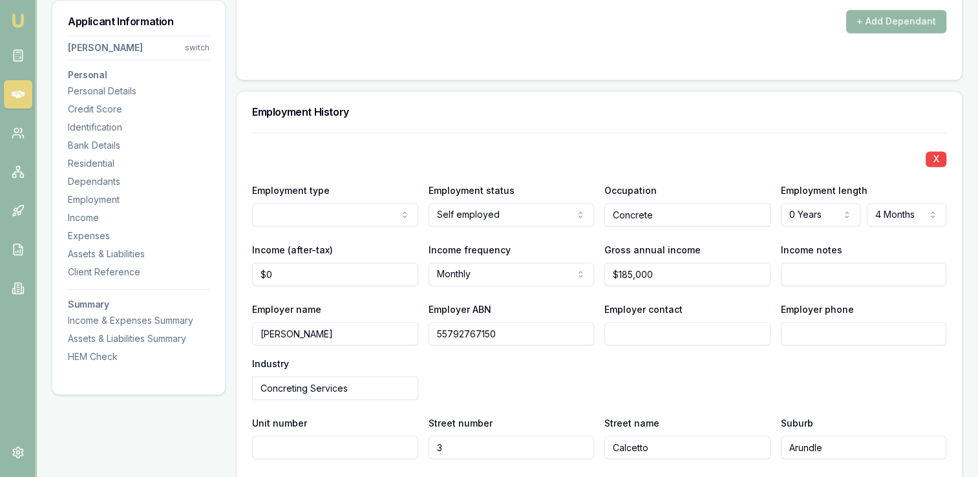
scroll to position [1934, 0]
click at [690, 211] on input "Concrete" at bounding box center [687, 213] width 166 height 23
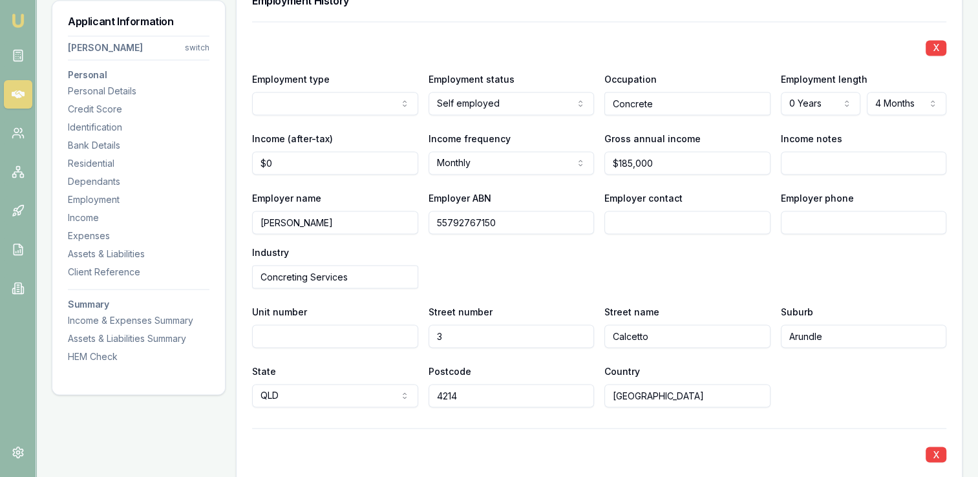
scroll to position [2043, 0]
click at [578, 307] on div "Street number 3" at bounding box center [512, 327] width 166 height 44
